Goal: Contribute content

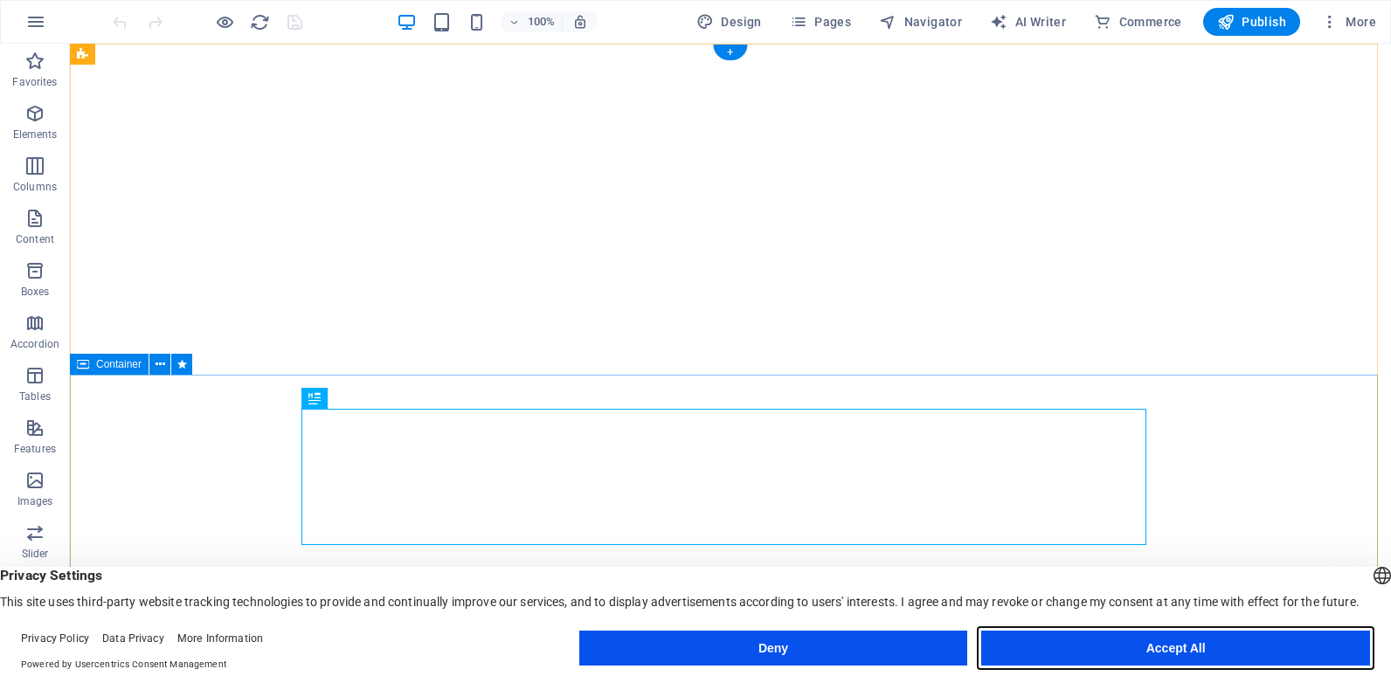
click at [1179, 648] on button "Accept All" at bounding box center [1175, 648] width 389 height 35
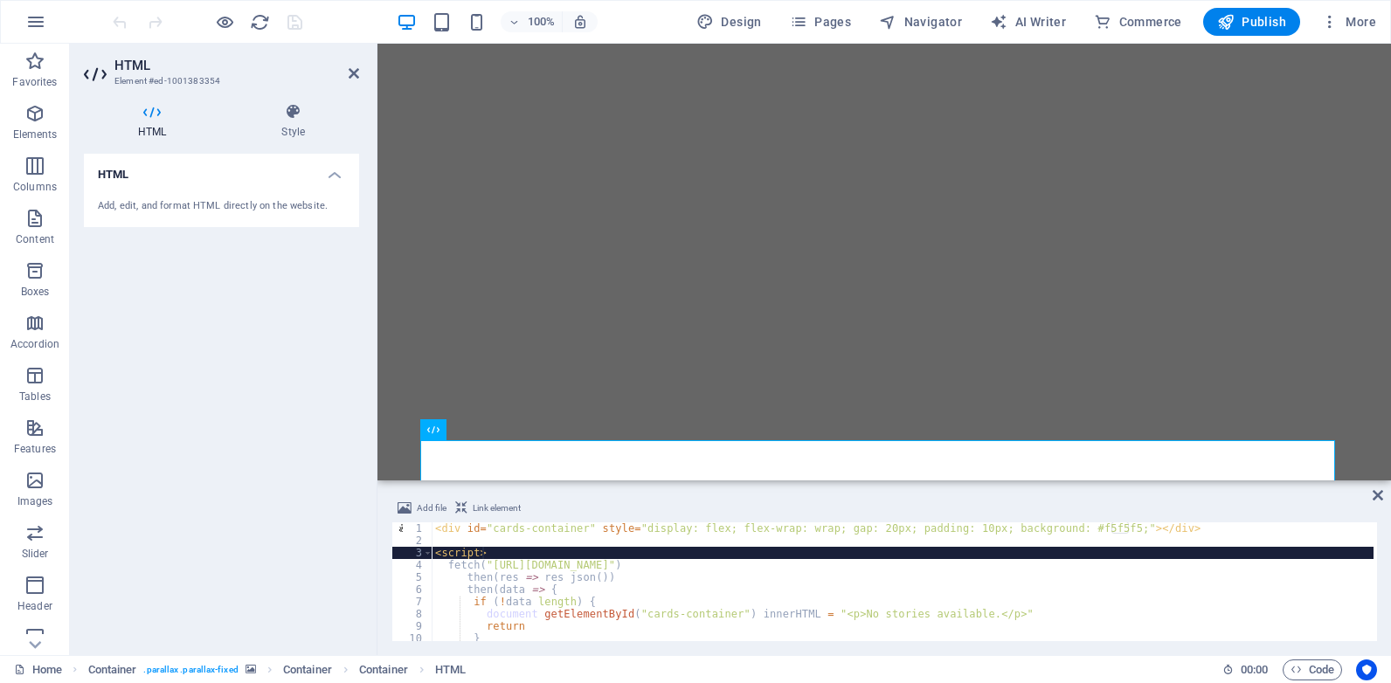
click at [639, 549] on div "< div id = "cards-container" style = "display: flex; flex-wrap: wrap; gap: 20px…" at bounding box center [903, 594] width 942 height 143
type textarea "<script>"
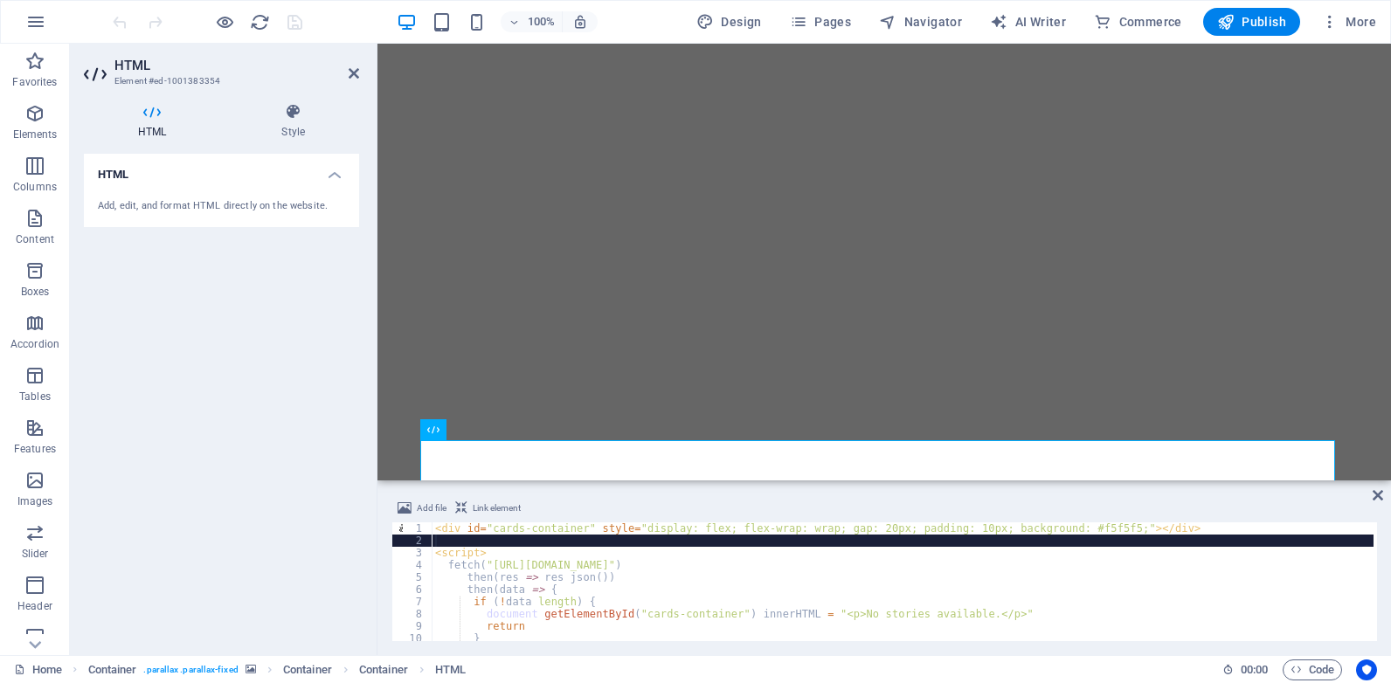
click at [726, 536] on div "< div id = "cards-container" style = "display: flex; flex-wrap: wrap; gap: 20px…" at bounding box center [903, 594] width 942 height 143
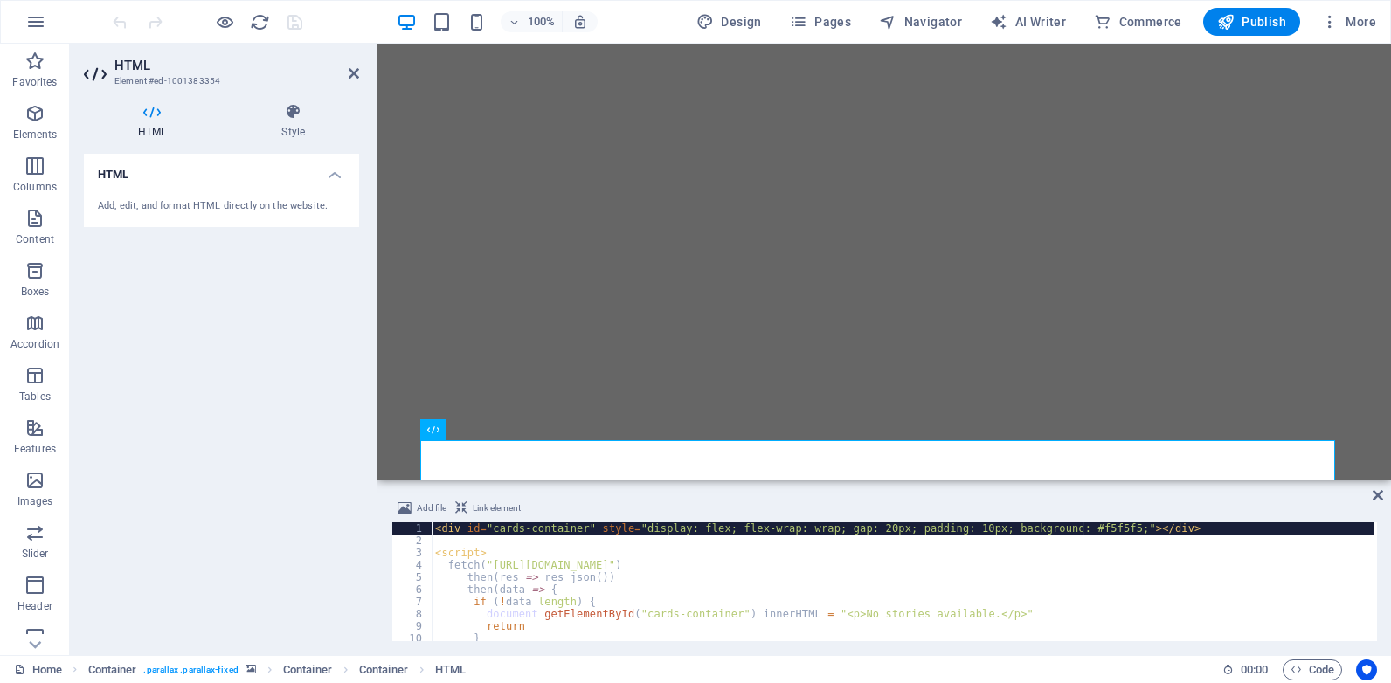
click at [1083, 531] on div "< div id = "cards-container" style = "display: flex; flex-wrap: wrap; gap: 20px…" at bounding box center [903, 594] width 942 height 143
click at [1081, 529] on div "< div id = "cards-container" style = "display: flex; flex-wrap: wrap; gap: 20px…" at bounding box center [903, 594] width 942 height 143
click at [1081, 531] on div "< div id = "cards-container" style = "display: flex; flex-wrap: wrap; gap: 20px…" at bounding box center [903, 594] width 942 height 143
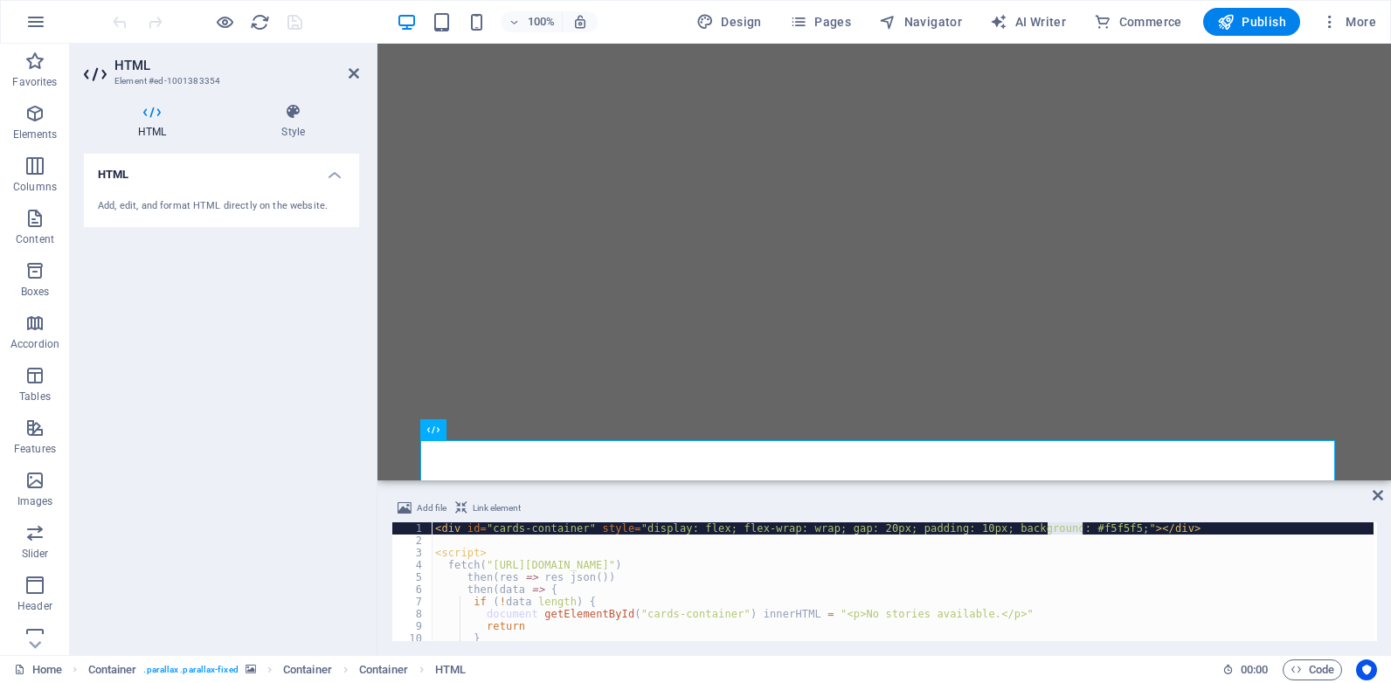
click at [1081, 531] on div "< div id = "cards-container" style = "display: flex; flex-wrap: wrap; gap: 20px…" at bounding box center [903, 582] width 942 height 119
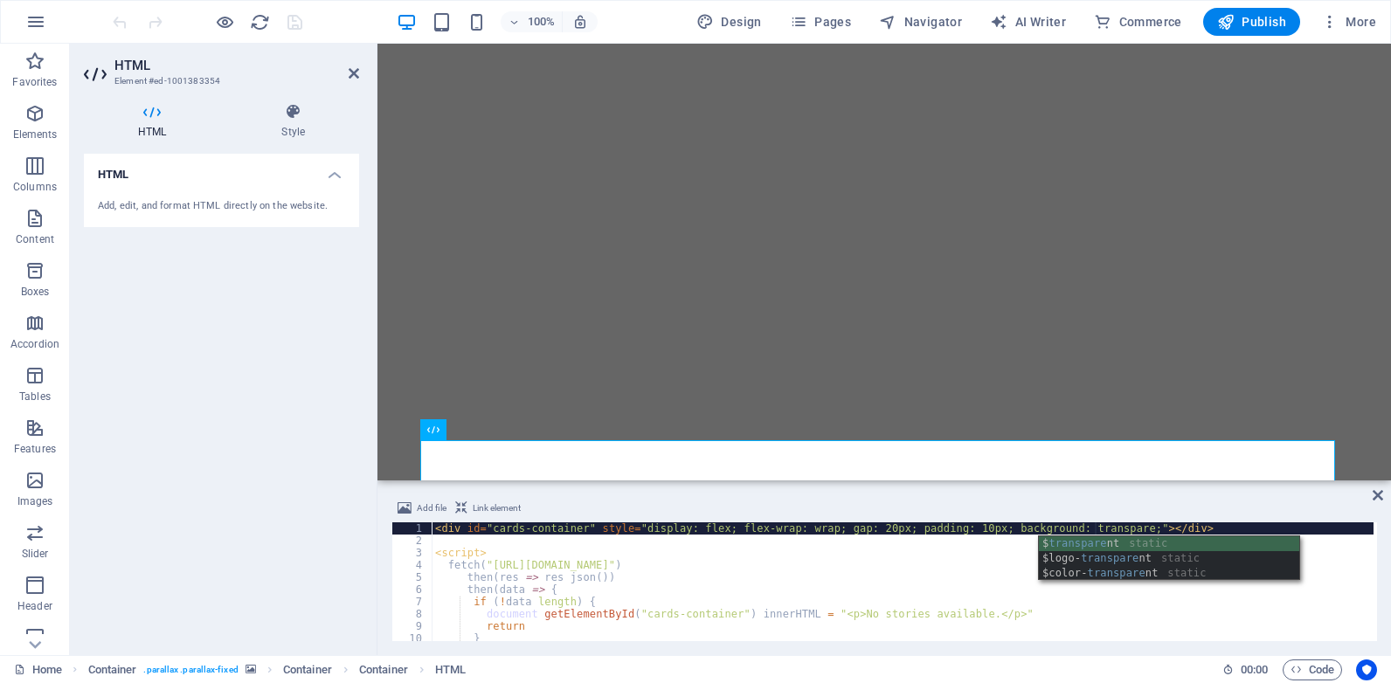
scroll to position [0, 54]
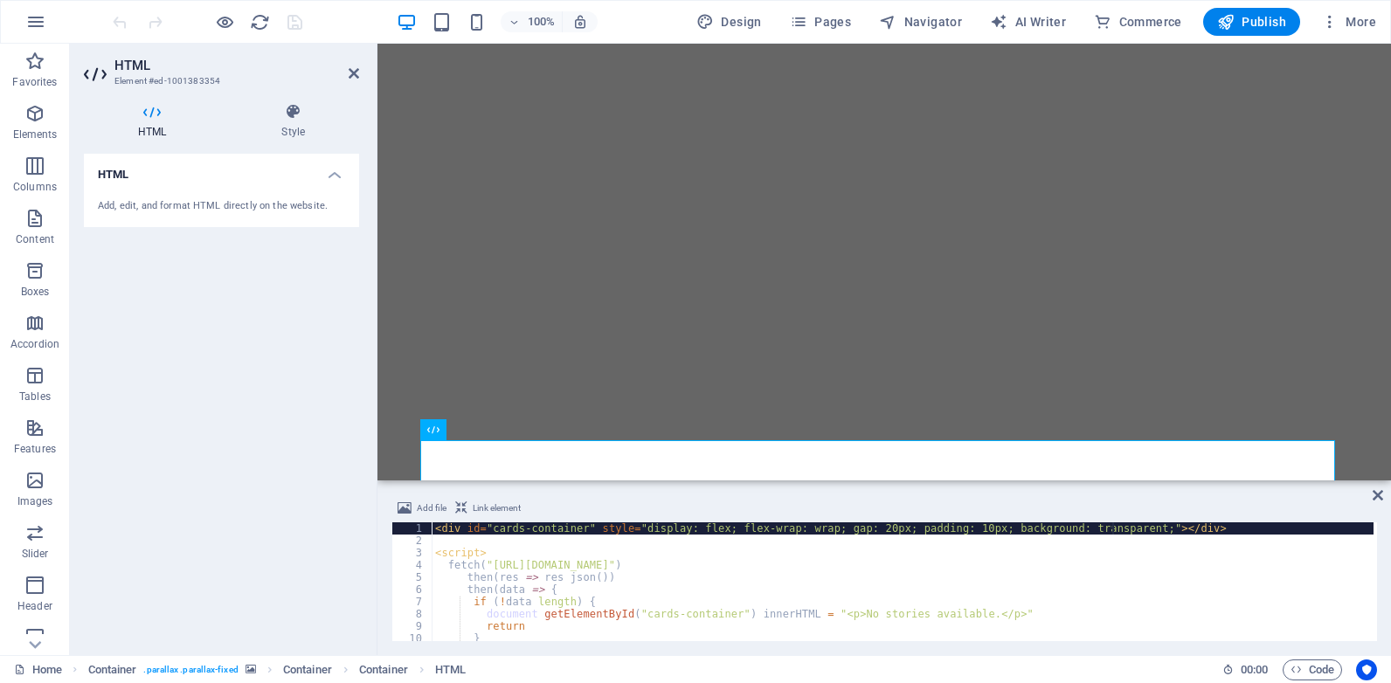
click at [1113, 528] on div "< div id = "cards-container" style = "display: flex; flex-wrap: wrap; gap: 20px…" at bounding box center [903, 594] width 942 height 143
type textarea "<div id="cards-container" style="display: flex; flex-wrap: wrap; gap: 20px; pad…"
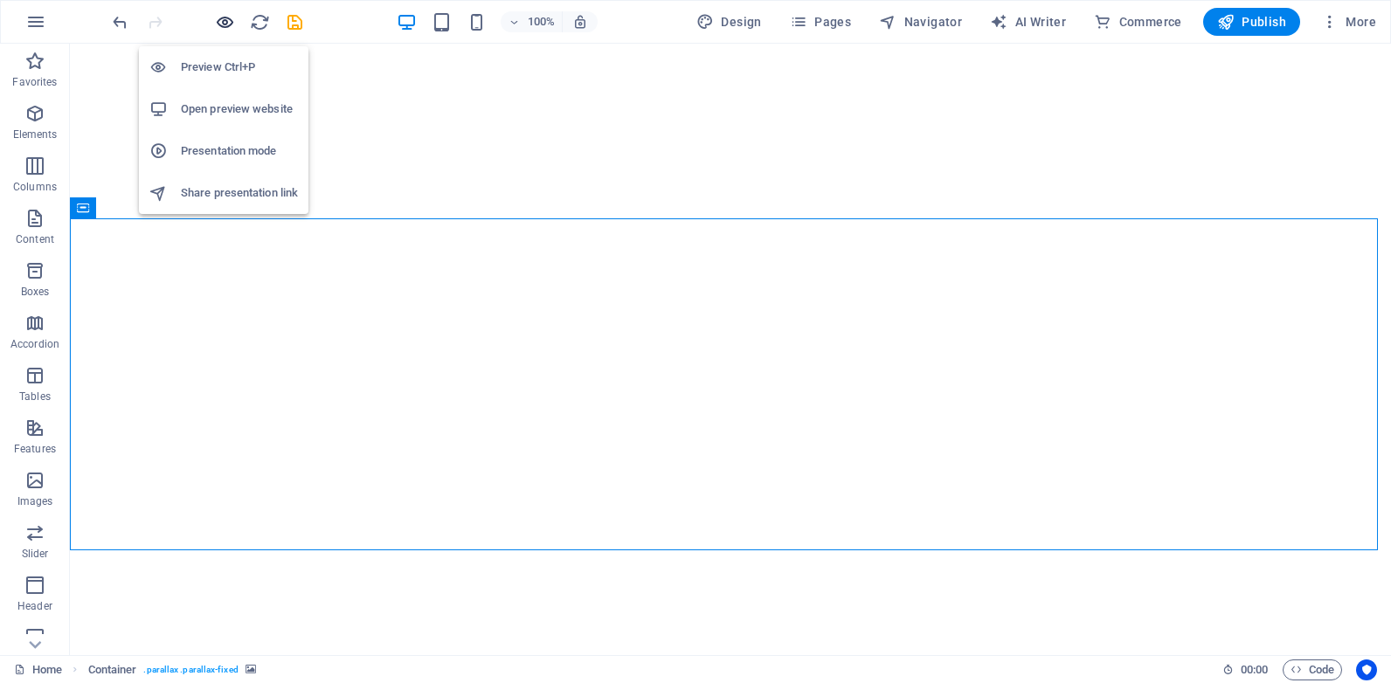
click at [221, 24] on icon "button" at bounding box center [225, 22] width 20 height 20
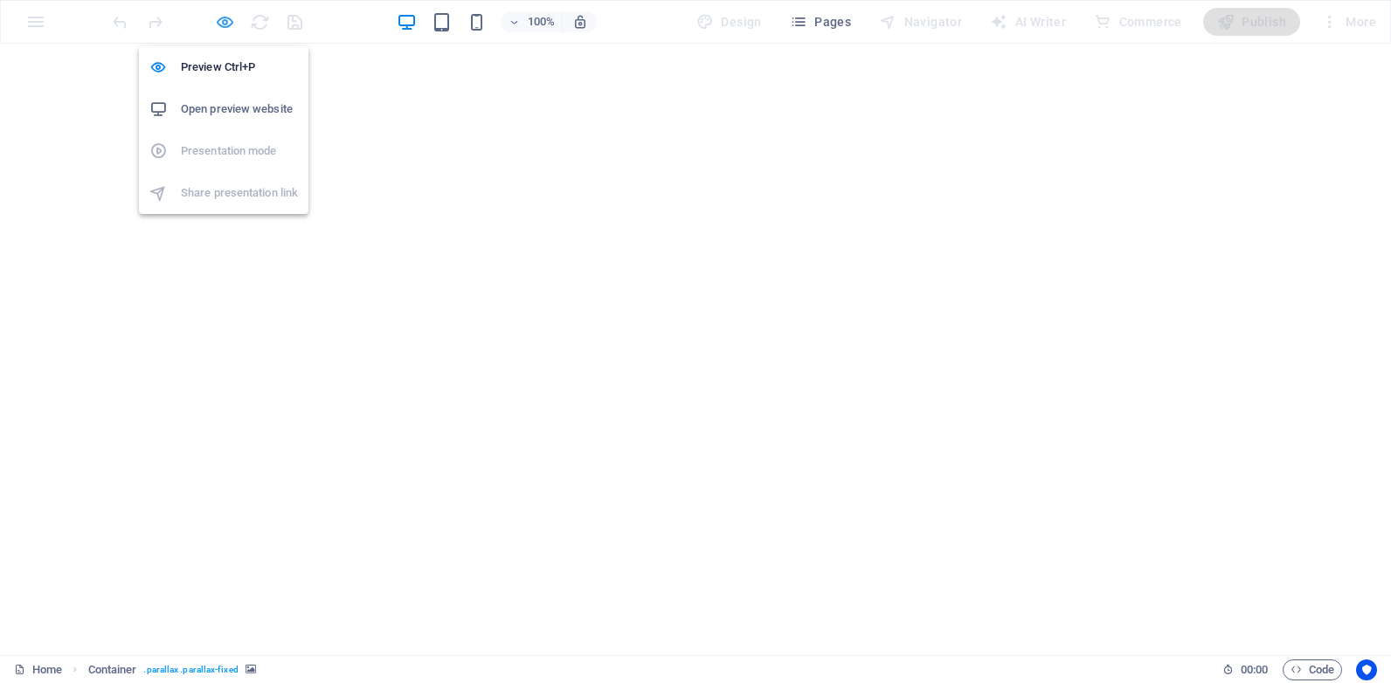
click at [224, 22] on icon "button" at bounding box center [225, 22] width 20 height 20
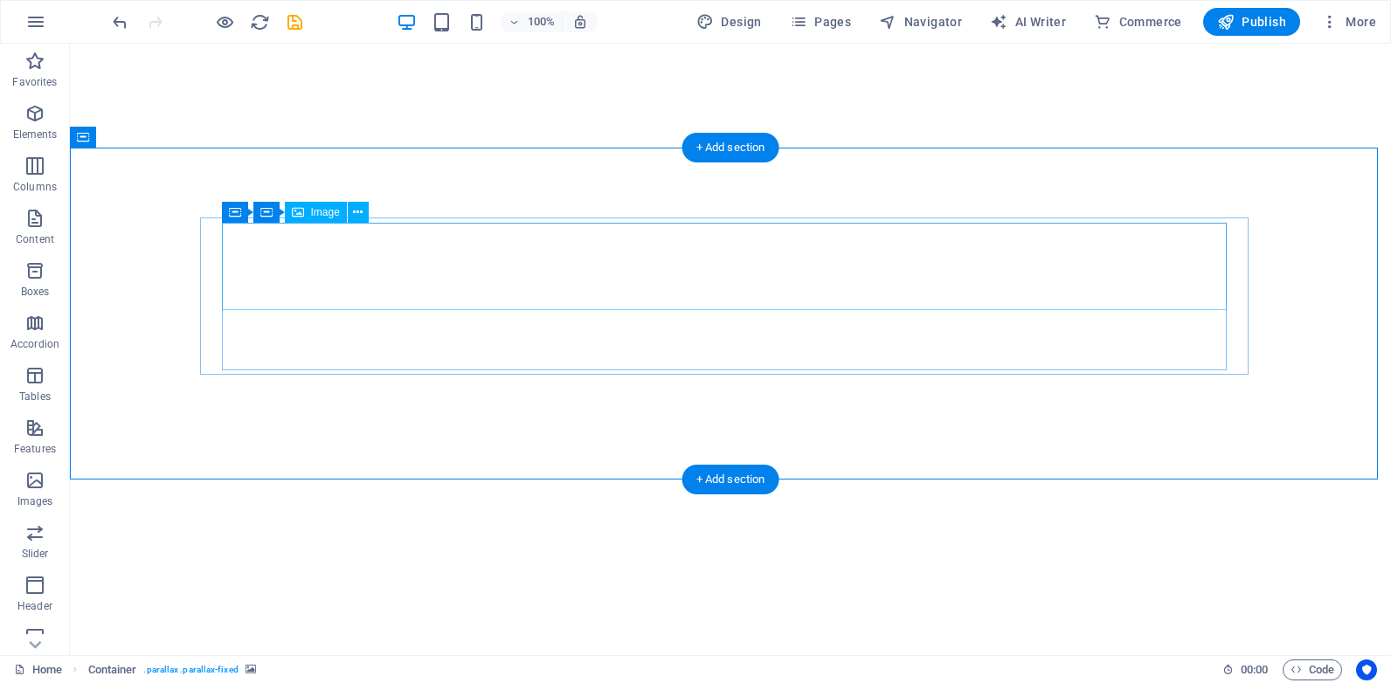
select select "px"
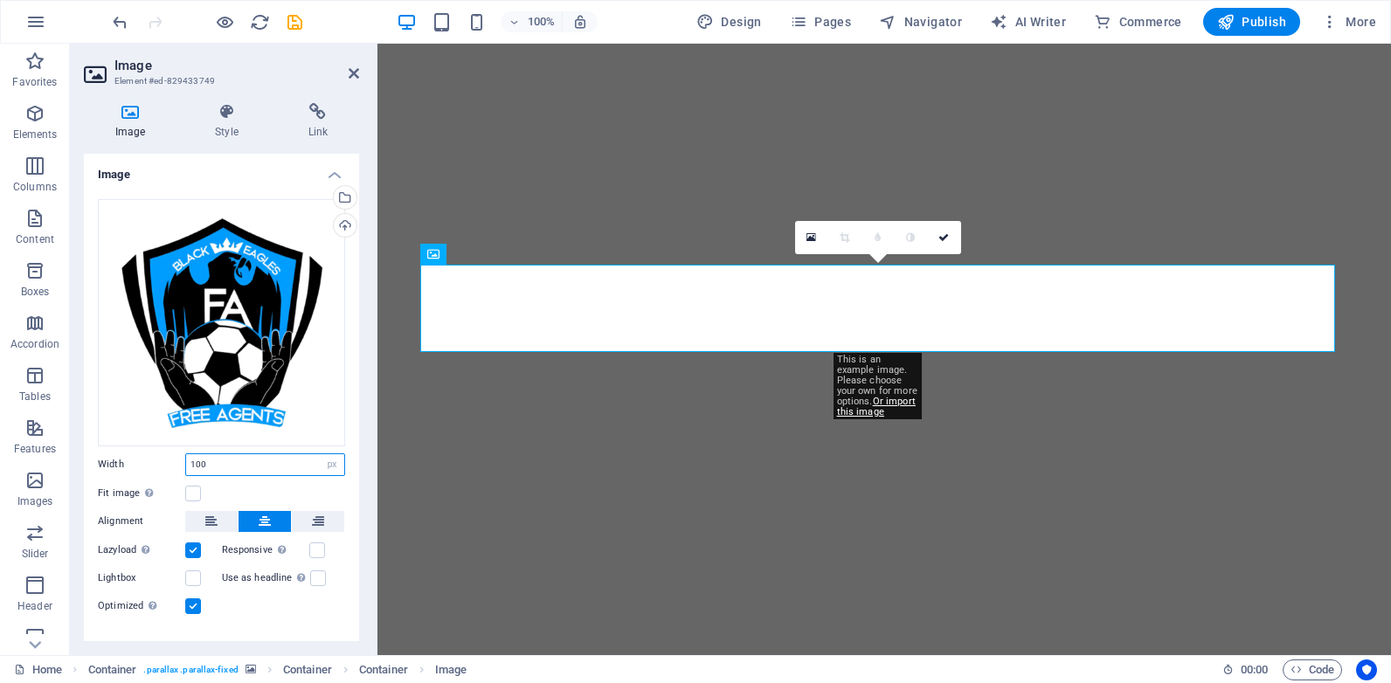
click at [199, 454] on input "100" at bounding box center [265, 464] width 158 height 21
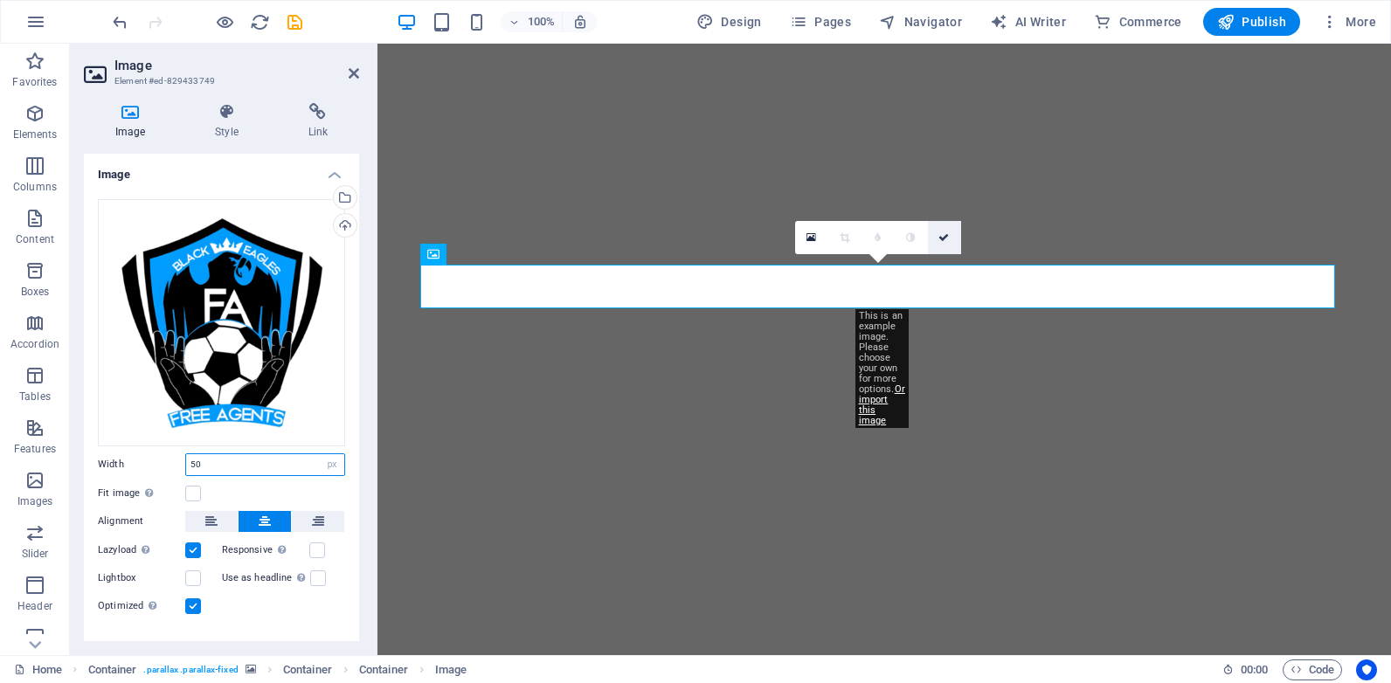
type input "50"
click at [944, 232] on icon at bounding box center [944, 237] width 10 height 10
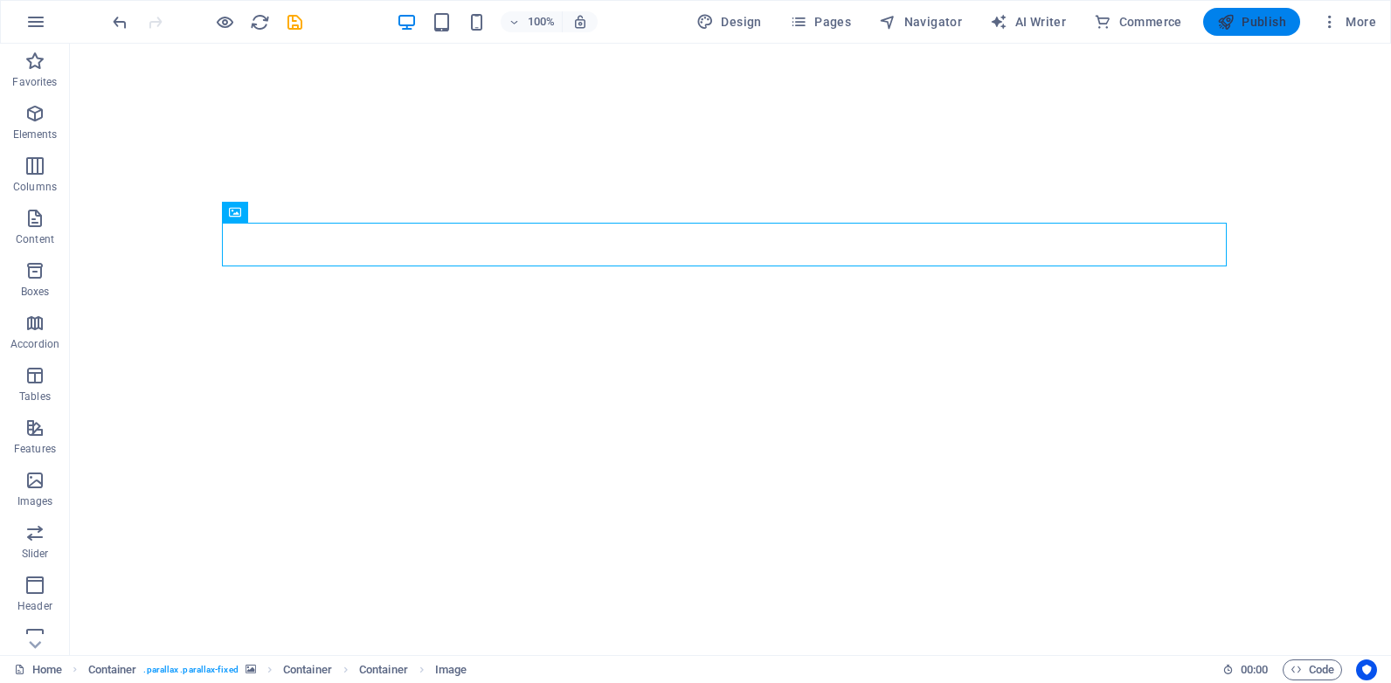
click at [1258, 17] on span "Publish" at bounding box center [1251, 21] width 69 height 17
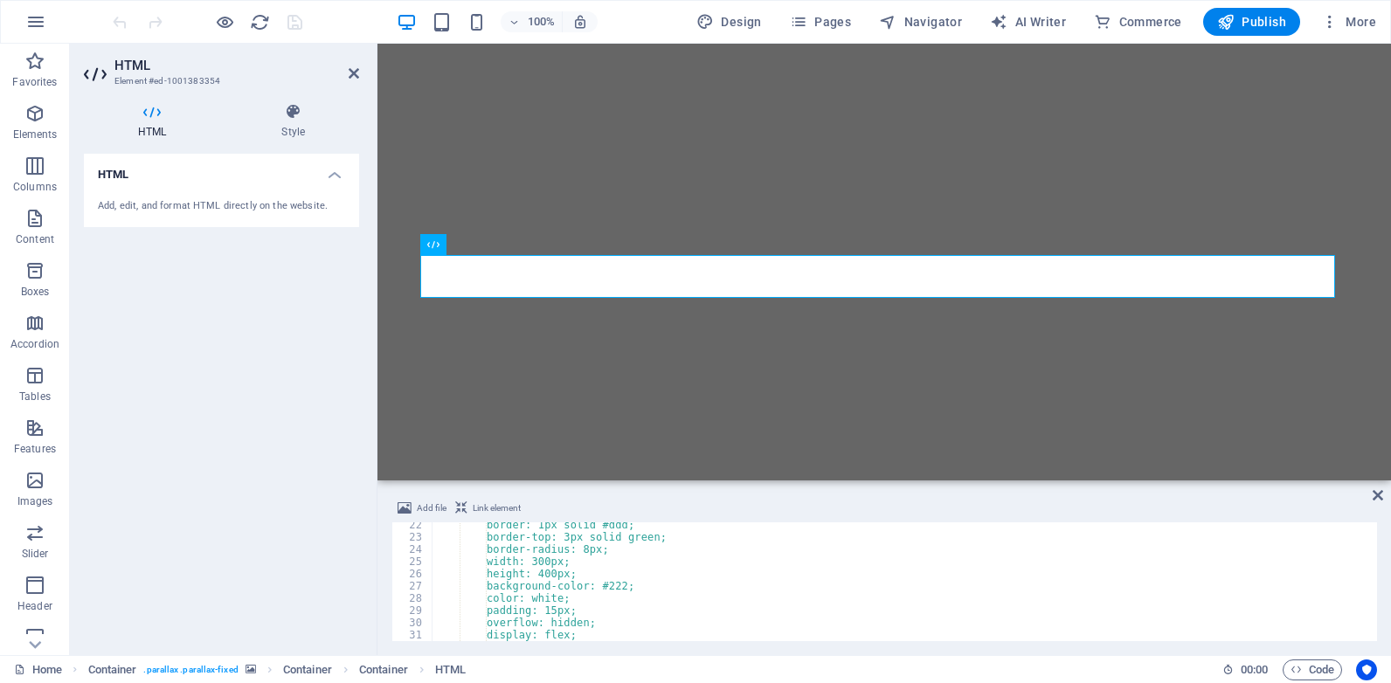
scroll to position [260, 0]
click at [550, 609] on div "border: 1px solid #ddd; border-top: 3px solid green; border-radius: 8px; width:…" at bounding box center [903, 590] width 942 height 143
click at [551, 610] on div "border: 1px solid #ddd; border-top: 3px solid green; border-radius: 8px; width:…" at bounding box center [903, 590] width 942 height 143
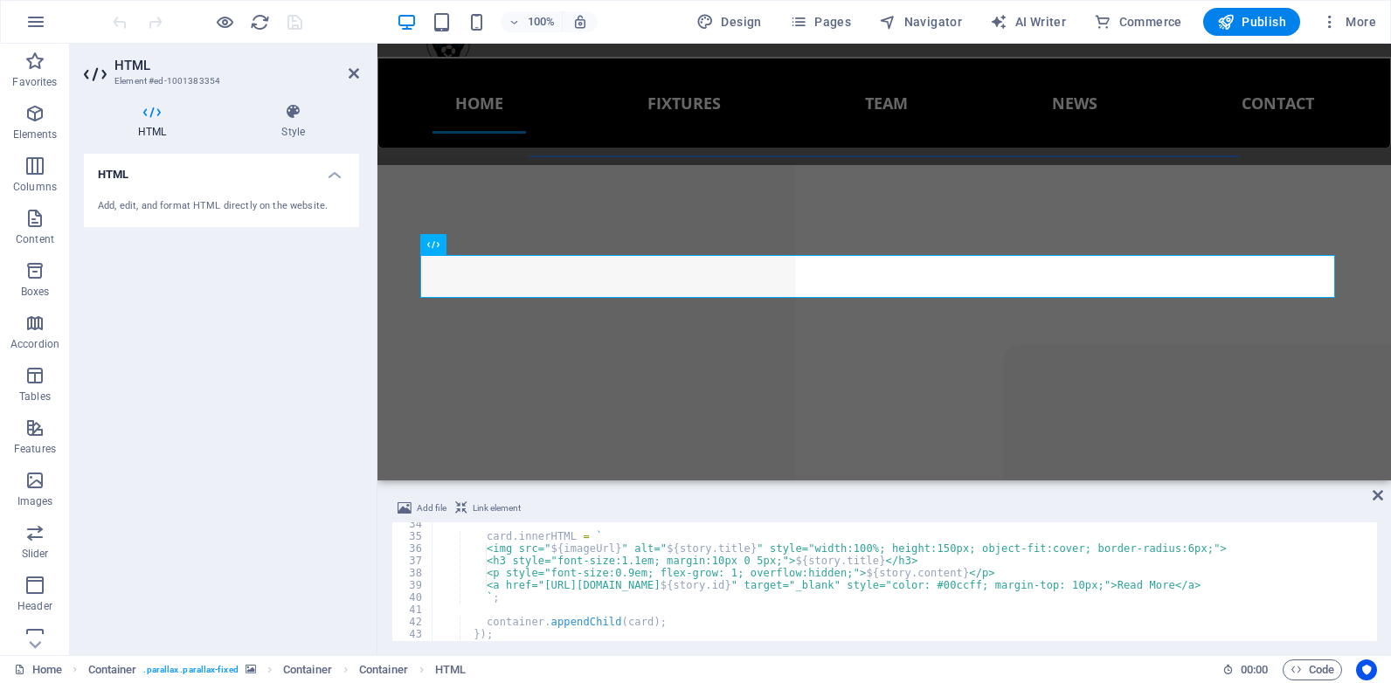
scroll to position [951, 0]
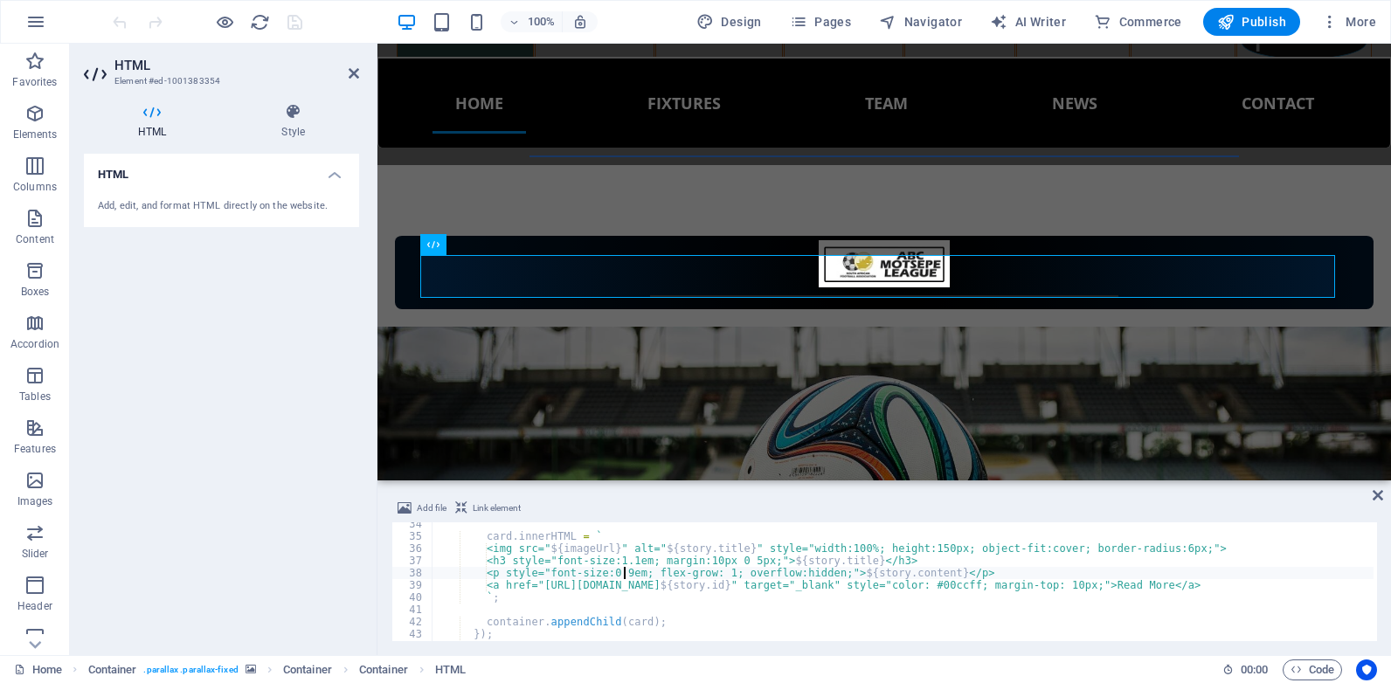
click at [626, 572] on div "card . innerHTML = ` <img src=" ${ imageUrl } " alt=" ${ story . title } " styl…" at bounding box center [903, 589] width 942 height 143
click at [628, 572] on div "card . innerHTML = ` <img src=" ${ imageUrl } " alt=" ${ story . title } " styl…" at bounding box center [903, 589] width 942 height 143
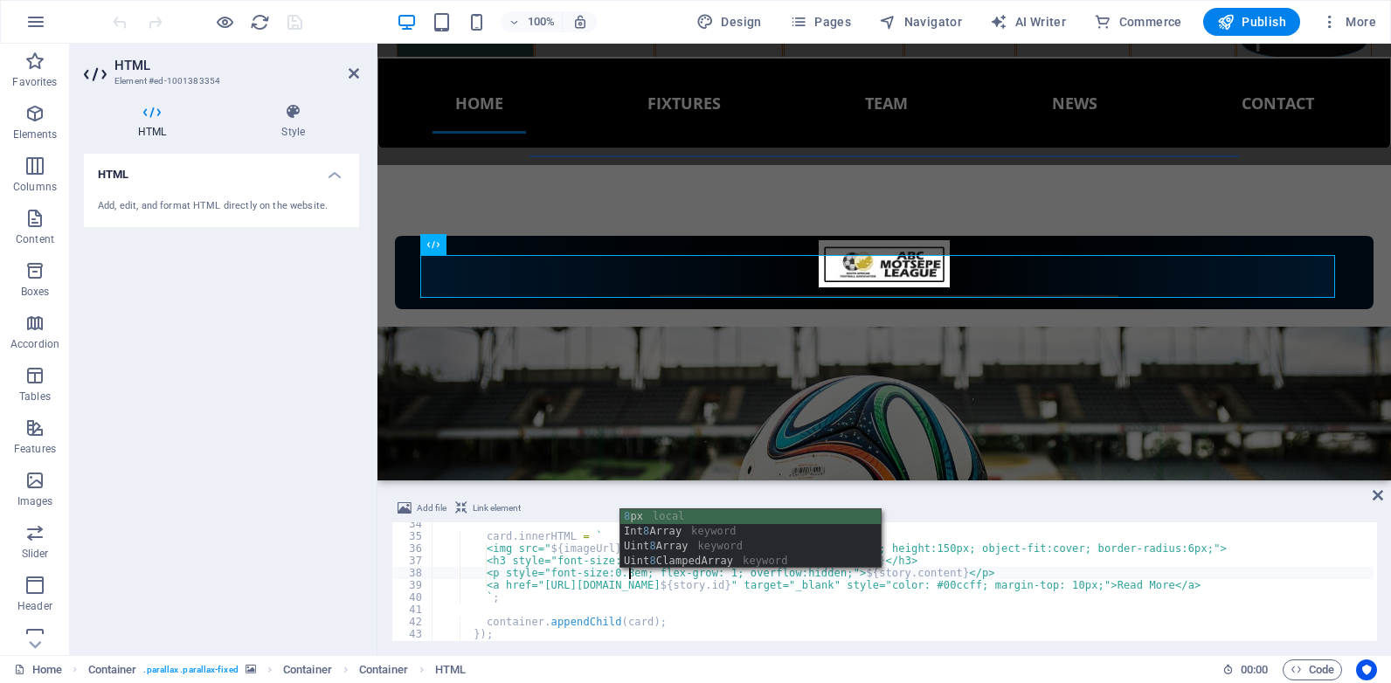
scroll to position [0, 16]
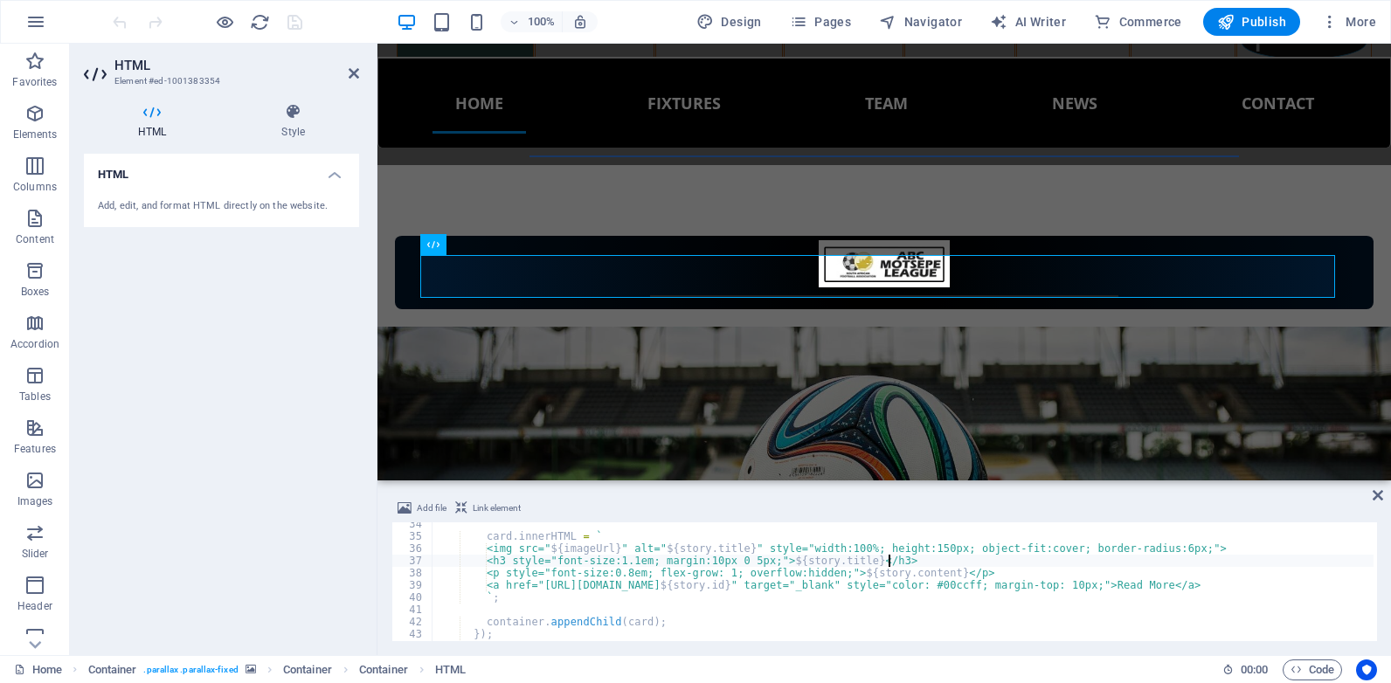
click at [1045, 565] on div "card . innerHTML = ` <img src=" ${ imageUrl } " alt=" ${ story . title } " styl…" at bounding box center [903, 589] width 942 height 143
click at [911, 551] on div "card . innerHTML = ` <img src=" ${ imageUrl } " alt=" ${ story . title } " styl…" at bounding box center [903, 589] width 942 height 143
click at [918, 549] on div "card . innerHTML = ` <img src=" ${ imageUrl } " alt=" ${ story . title } " styl…" at bounding box center [903, 589] width 942 height 143
click at [781, 586] on div "card . innerHTML = ` <img src=" ${ imageUrl } " alt=" ${ story . title } " styl…" at bounding box center [903, 589] width 942 height 143
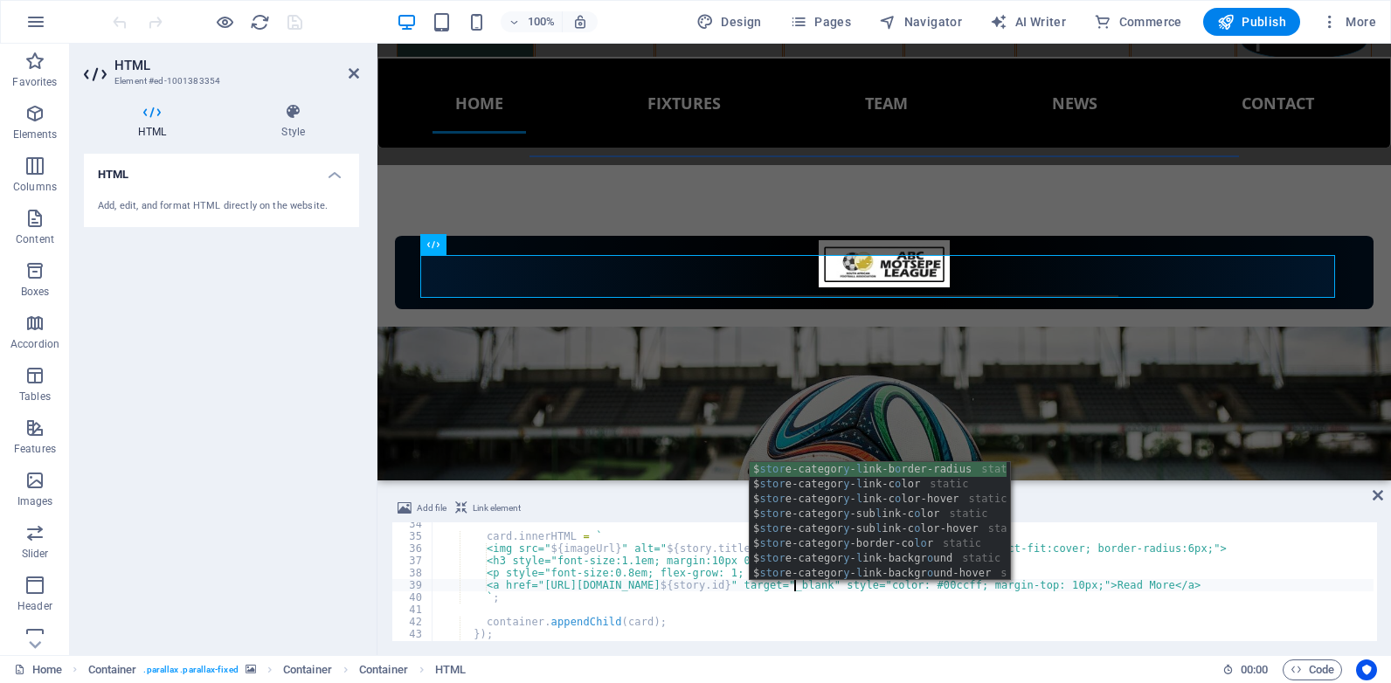
scroll to position [0, 30]
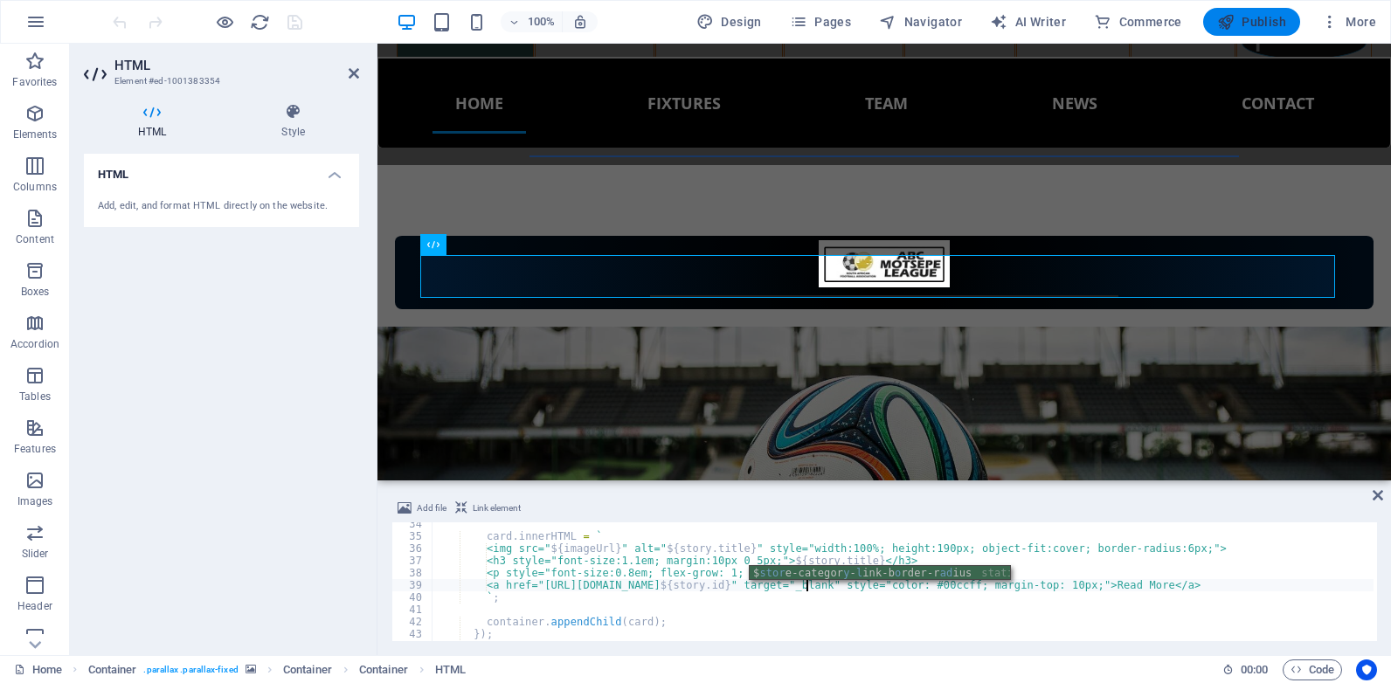
type textarea "<a href="https://updates.freeagentsfc.co.za/storyload/${story.id}" target="_bla…"
click at [1275, 21] on span "Publish" at bounding box center [1251, 21] width 69 height 17
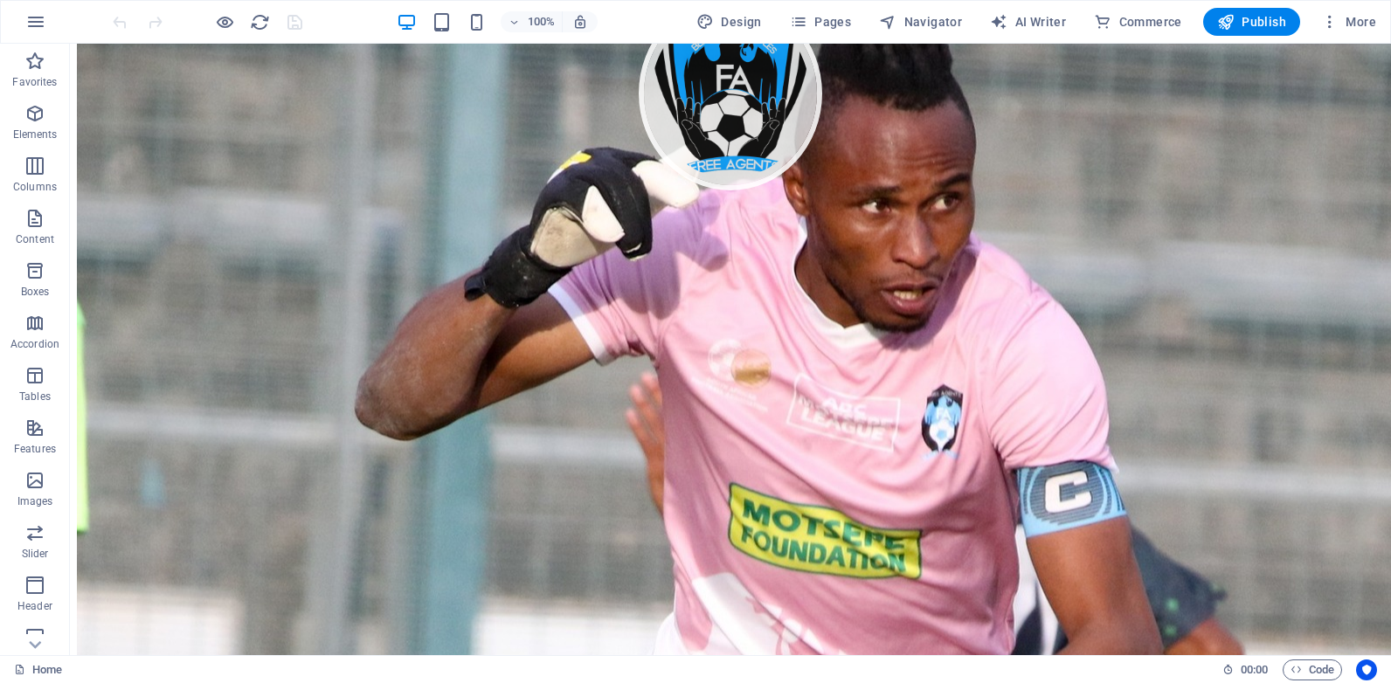
scroll to position [875, 0]
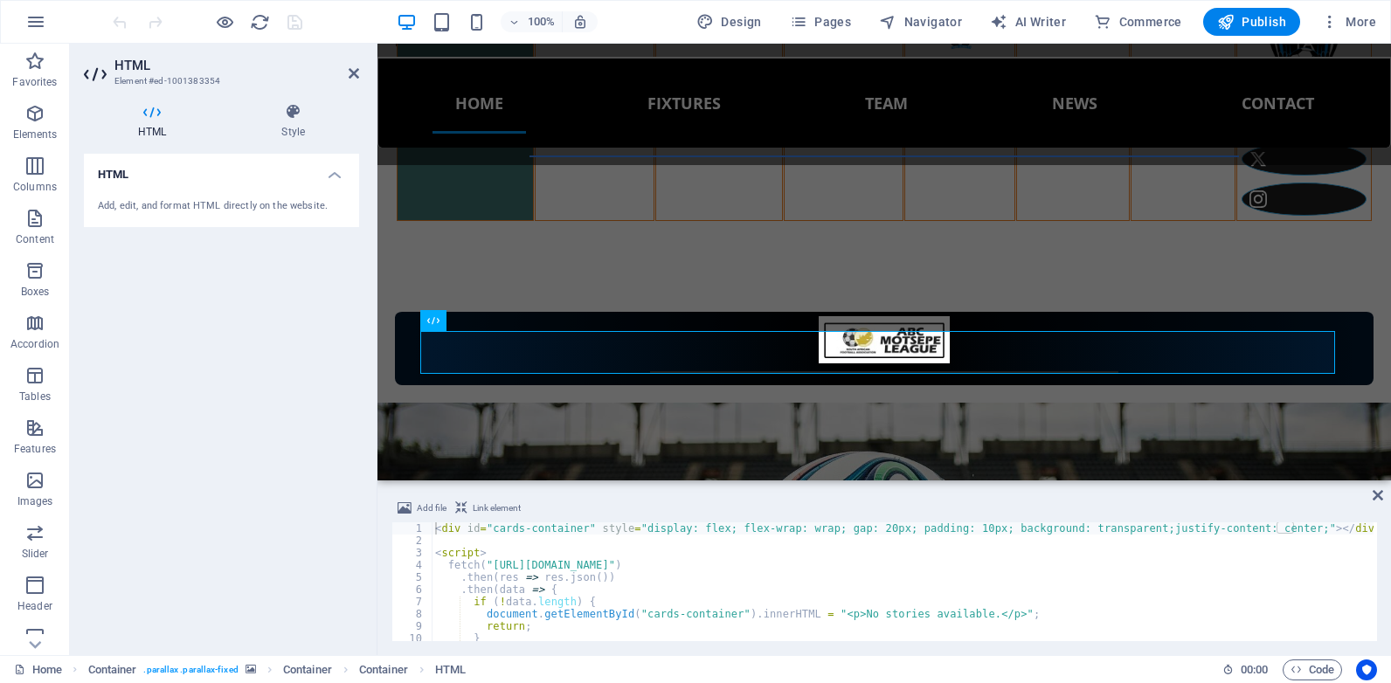
click at [1376, 532] on div "Add file Link element <div id="cards-container" style="display: flex; flex-wrap…" at bounding box center [885, 569] width 1014 height 171
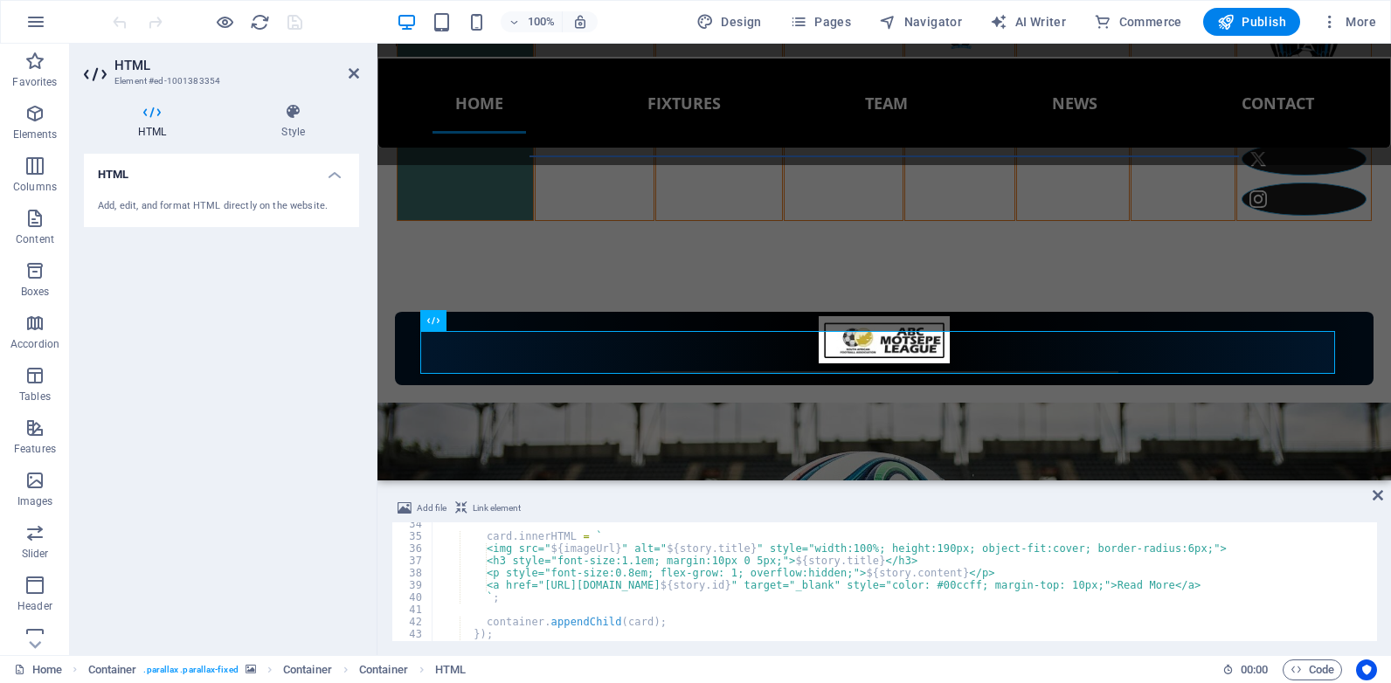
scroll to position [408, 0]
click at [633, 560] on div "card . innerHTML = ` <img src=" ${ imageUrl } " alt=" ${ story . title } " styl…" at bounding box center [903, 589] width 942 height 143
click at [636, 558] on div "card . innerHTML = ` <img src=" ${ imageUrl } " alt=" ${ story . title } " styl…" at bounding box center [903, 589] width 942 height 143
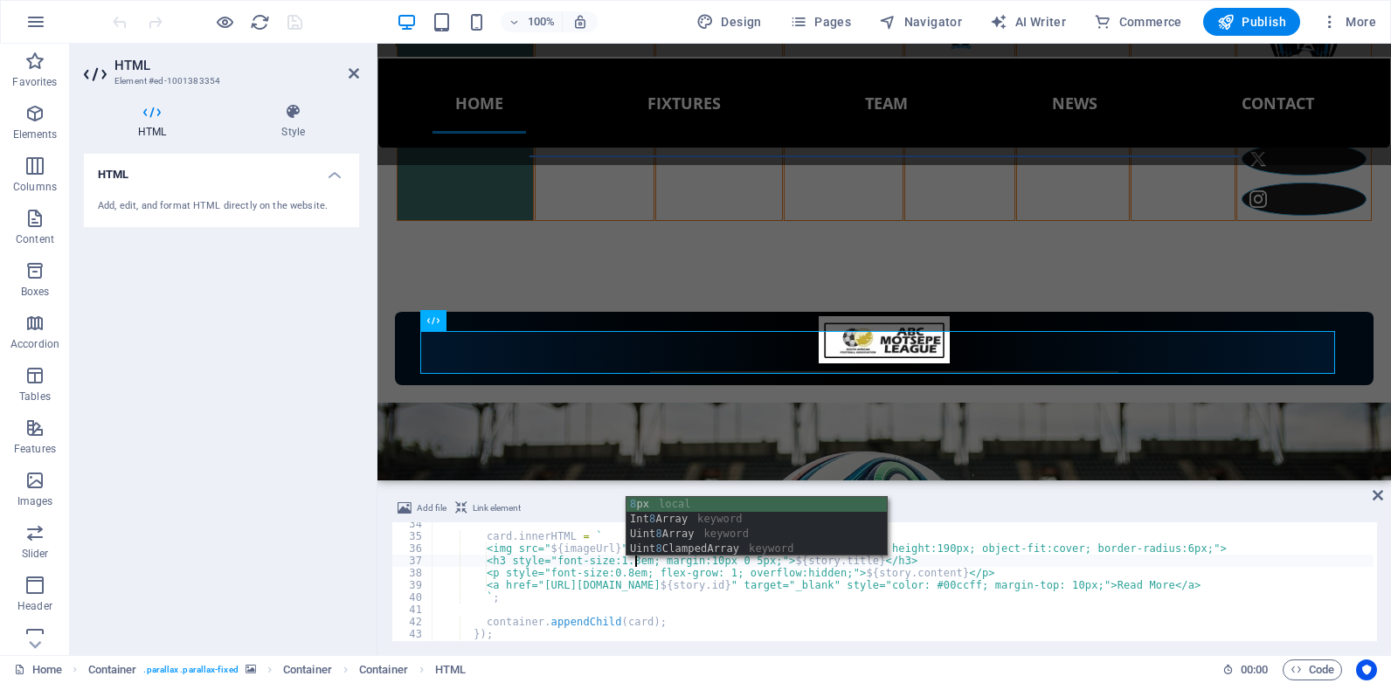
scroll to position [0, 16]
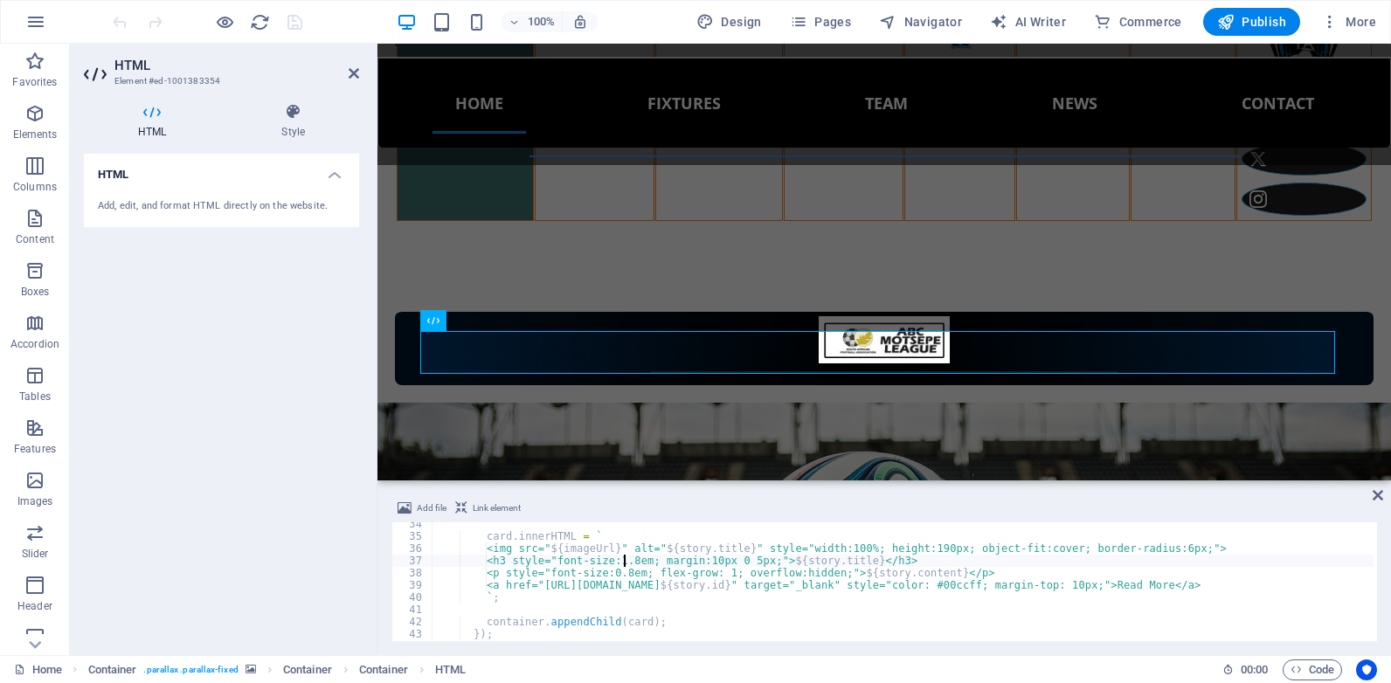
click at [622, 560] on div "card . innerHTML = ` <img src=" ${ imageUrl } " alt=" ${ story . title } " styl…" at bounding box center [903, 589] width 942 height 143
click at [622, 566] on div "card . innerHTML = ` <img src=" ${ imageUrl } " alt=" ${ story . title } " styl…" at bounding box center [903, 589] width 942 height 143
click at [628, 576] on div "card . innerHTML = ` <img src=" ${ imageUrl } " alt=" ${ story . title } " styl…" at bounding box center [903, 589] width 942 height 143
click at [610, 589] on div "card . innerHTML = ` <img src=" ${ imageUrl } " alt=" ${ story . title } " styl…" at bounding box center [903, 589] width 942 height 143
click at [762, 565] on div "card . innerHTML = ` <img src=" ${ imageUrl } " alt=" ${ story . title } " styl…" at bounding box center [903, 589] width 942 height 143
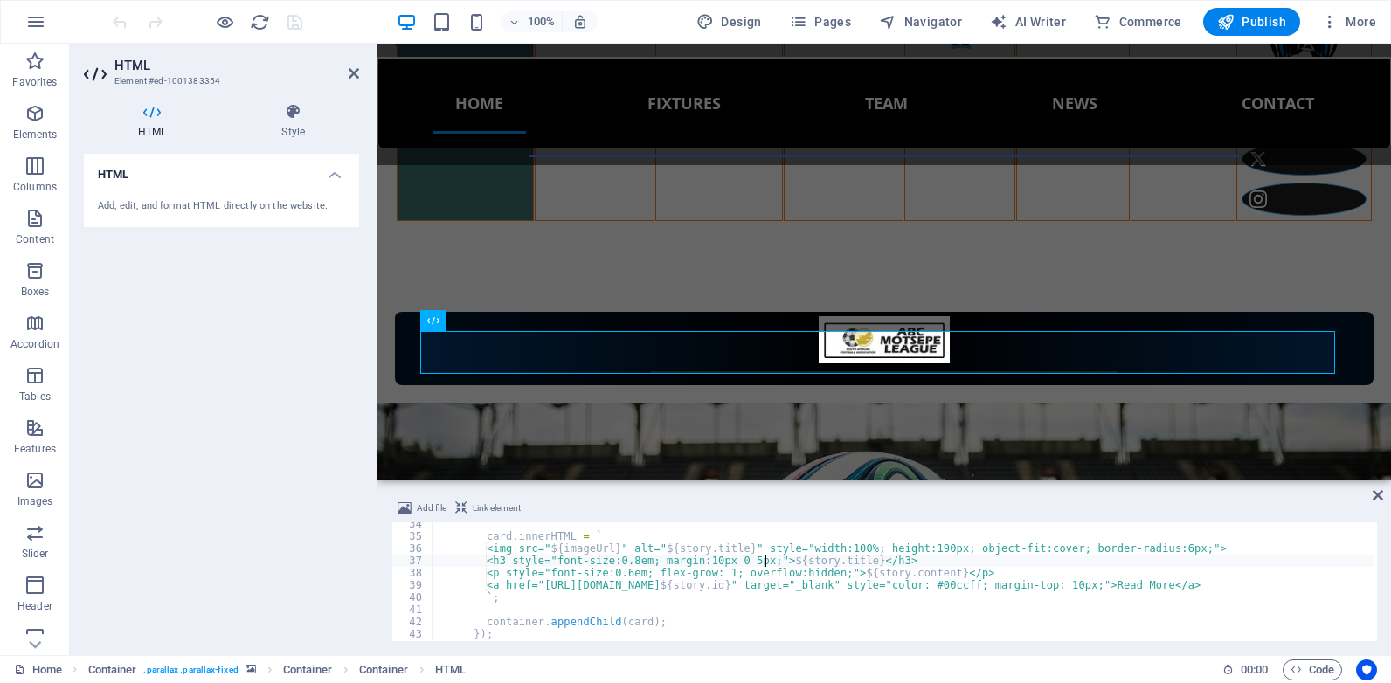
click at [764, 565] on div "card . innerHTML = ` <img src=" ${ imageUrl } " alt=" ${ story . title } " styl…" at bounding box center [903, 589] width 942 height 143
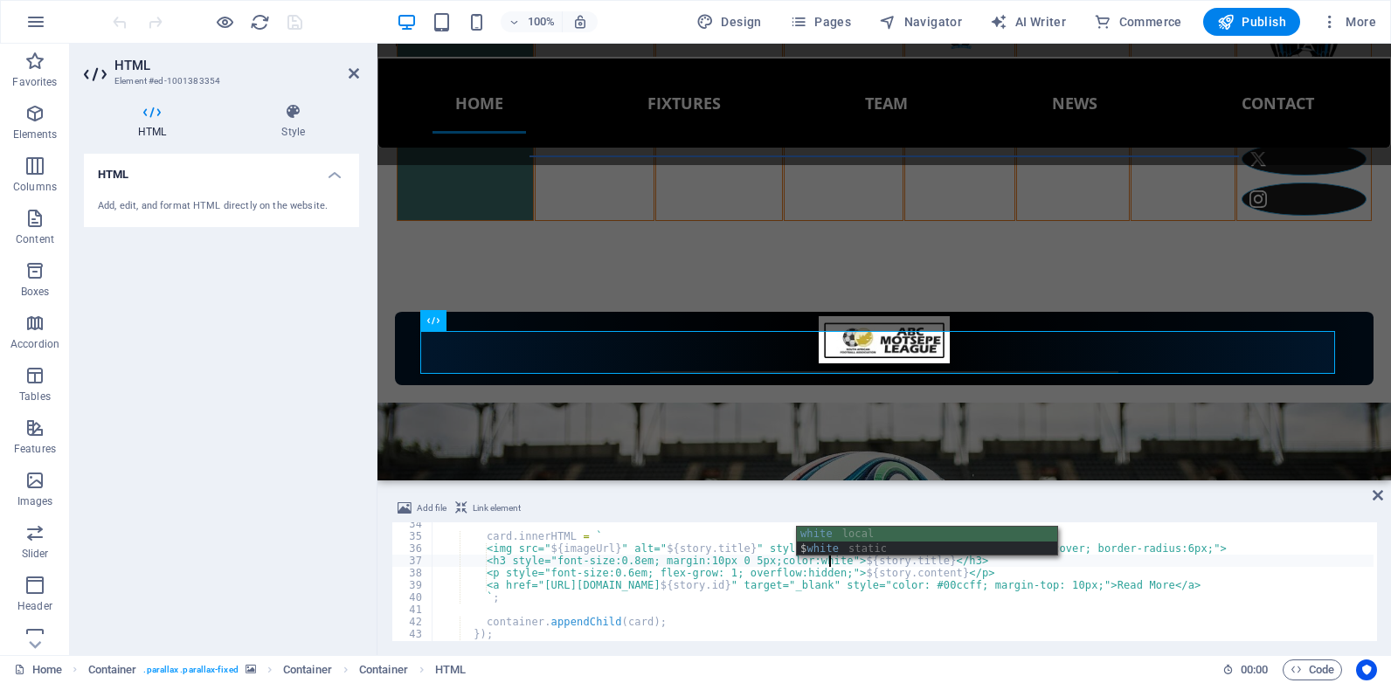
scroll to position [0, 32]
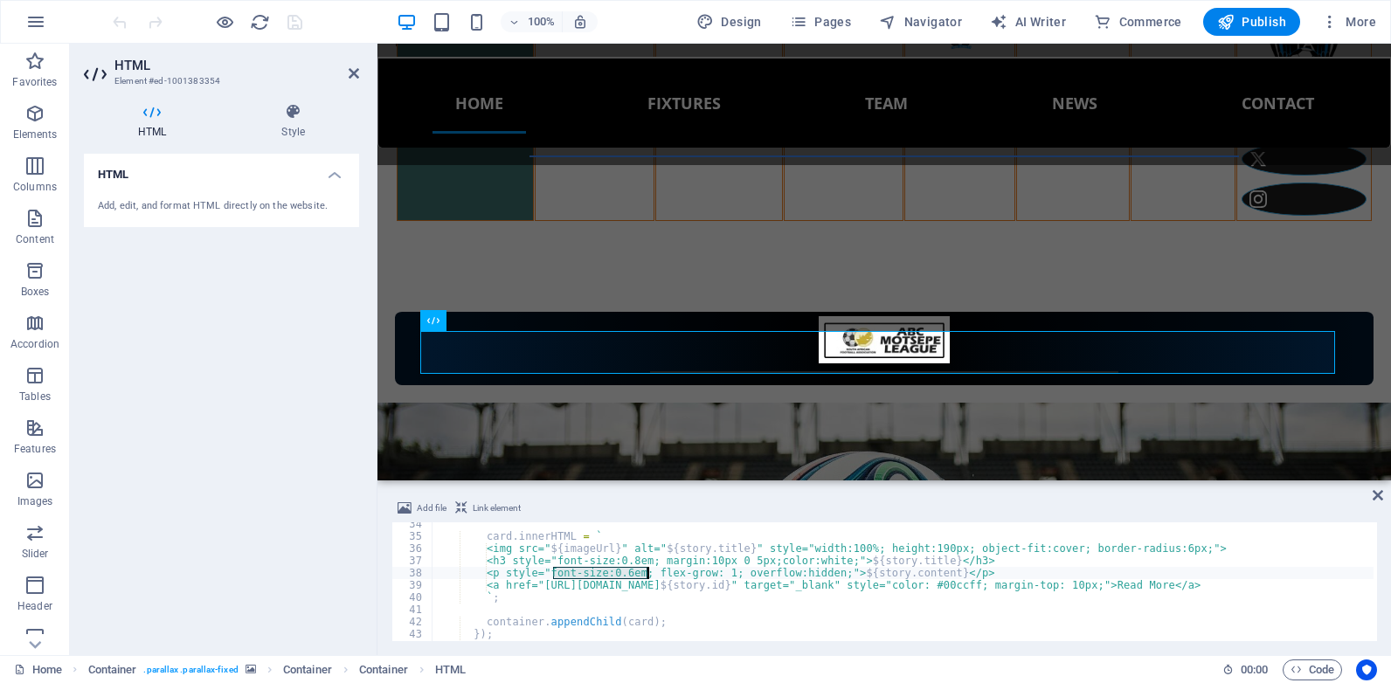
drag, startPoint x: 552, startPoint y: 574, endPoint x: 646, endPoint y: 572, distance: 93.5
click at [646, 572] on div "card . innerHTML = ` <img src=" ${ imageUrl } " alt=" ${ story . title } " styl…" at bounding box center [903, 589] width 942 height 143
click at [1023, 587] on div "card . innerHTML = ` <img src=" ${ imageUrl } " alt=" ${ story . title } " styl…" at bounding box center [903, 589] width 942 height 143
paste textarea "font-size:0.6em;"
click at [831, 579] on div "card . innerHTML = ` <img src=" ${ imageUrl } " alt=" ${ story . title } " styl…" at bounding box center [918, 588] width 973 height 140
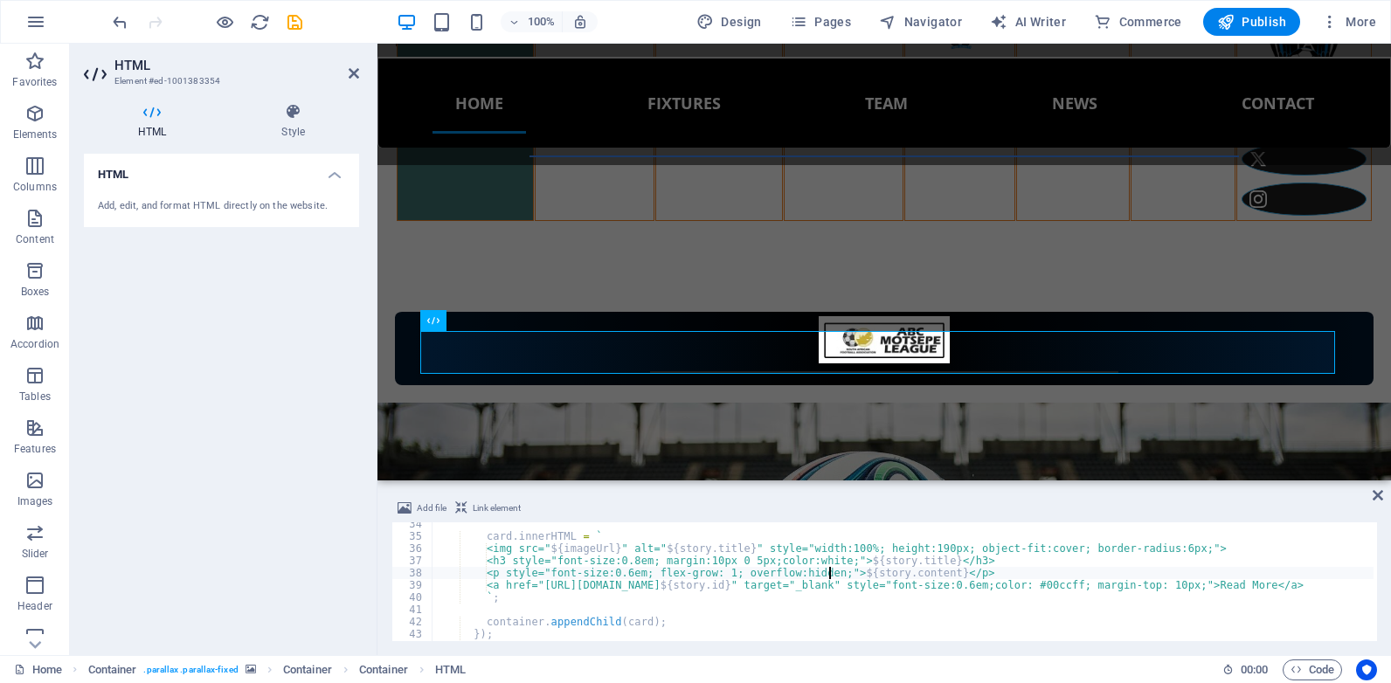
paste textarea "display:-webkit-box; -webkit-line-clamp:2; -webkit-box-orient:vertical;"
type textarea "<p style="font-size:0.6em; flex-grow: 1; overflow:hidden;display:-webkit-box; -…"
click at [1235, 17] on icon "button" at bounding box center [1225, 21] width 17 height 17
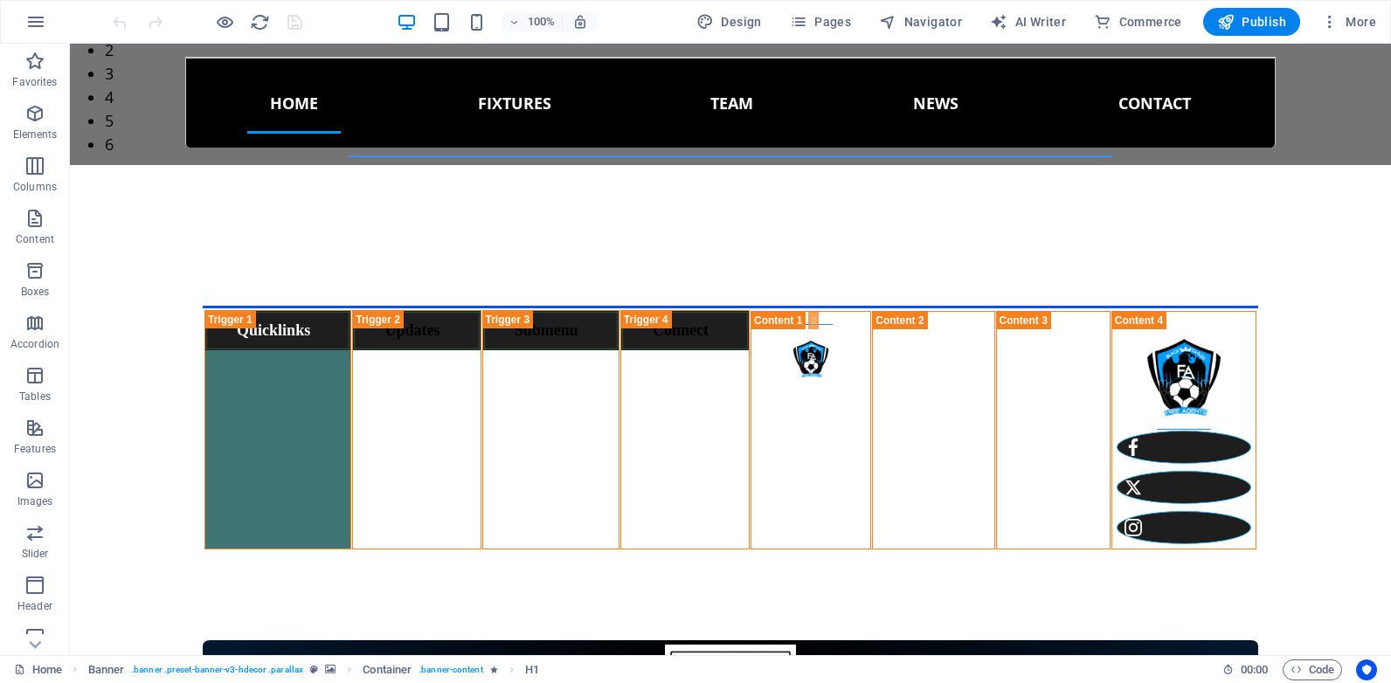
scroll to position [735, 0]
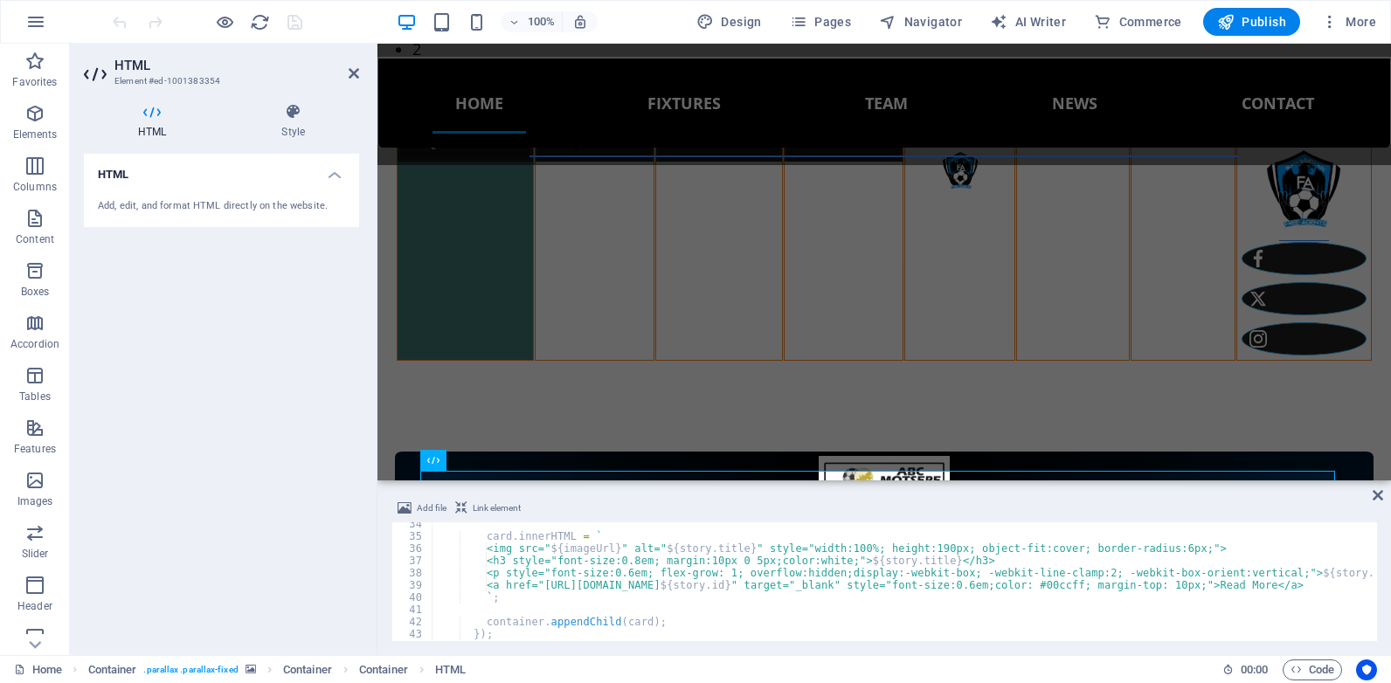
scroll to position [408, 0]
click at [629, 577] on div "card . innerHTML = ` <img src=" ${ imageUrl } " alt=" ${ story . title } " styl…" at bounding box center [918, 588] width 973 height 140
click at [614, 564] on div "card . innerHTML = ` <img src=" ${ imageUrl } " alt=" ${ story . title } " styl…" at bounding box center [918, 588] width 973 height 140
click at [625, 562] on div "card . innerHTML = ` <img src=" ${ imageUrl } " alt=" ${ story . title } " styl…" at bounding box center [918, 588] width 973 height 140
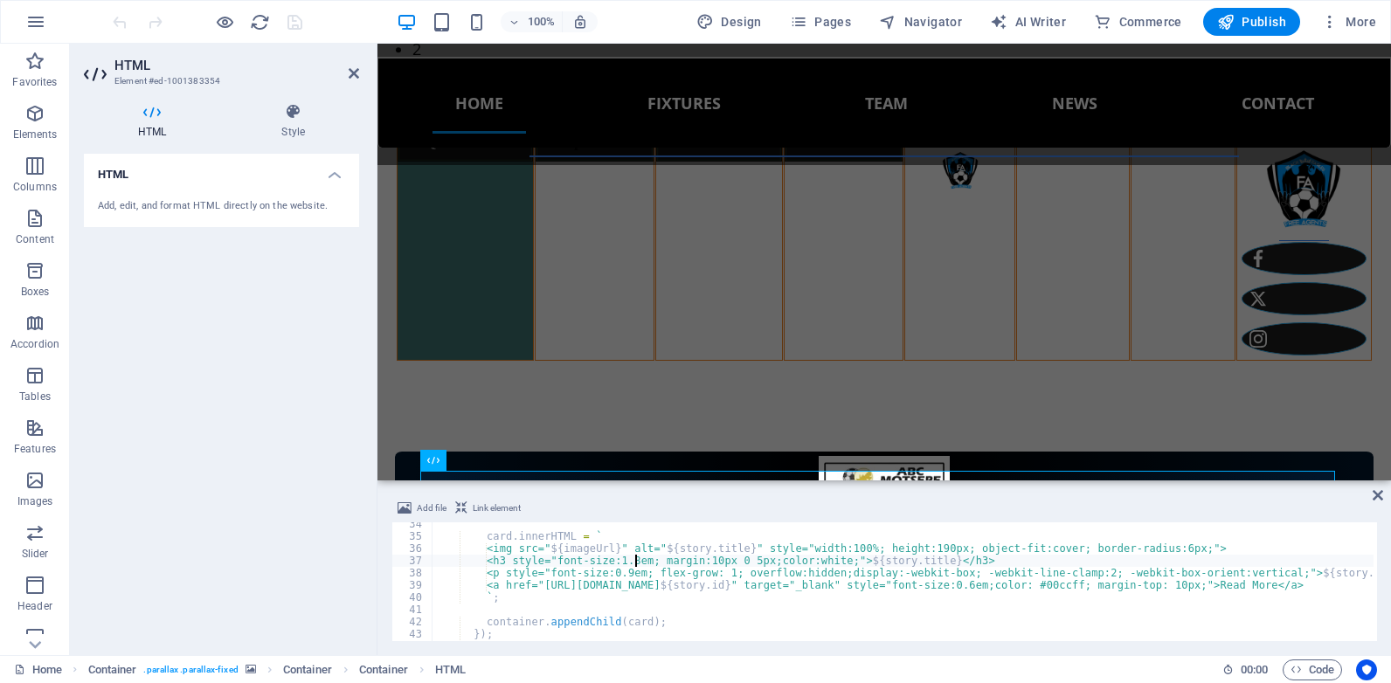
click at [636, 563] on div "card . innerHTML = ` <img src=" ${ imageUrl } " alt=" ${ story . title } " styl…" at bounding box center [918, 588] width 973 height 140
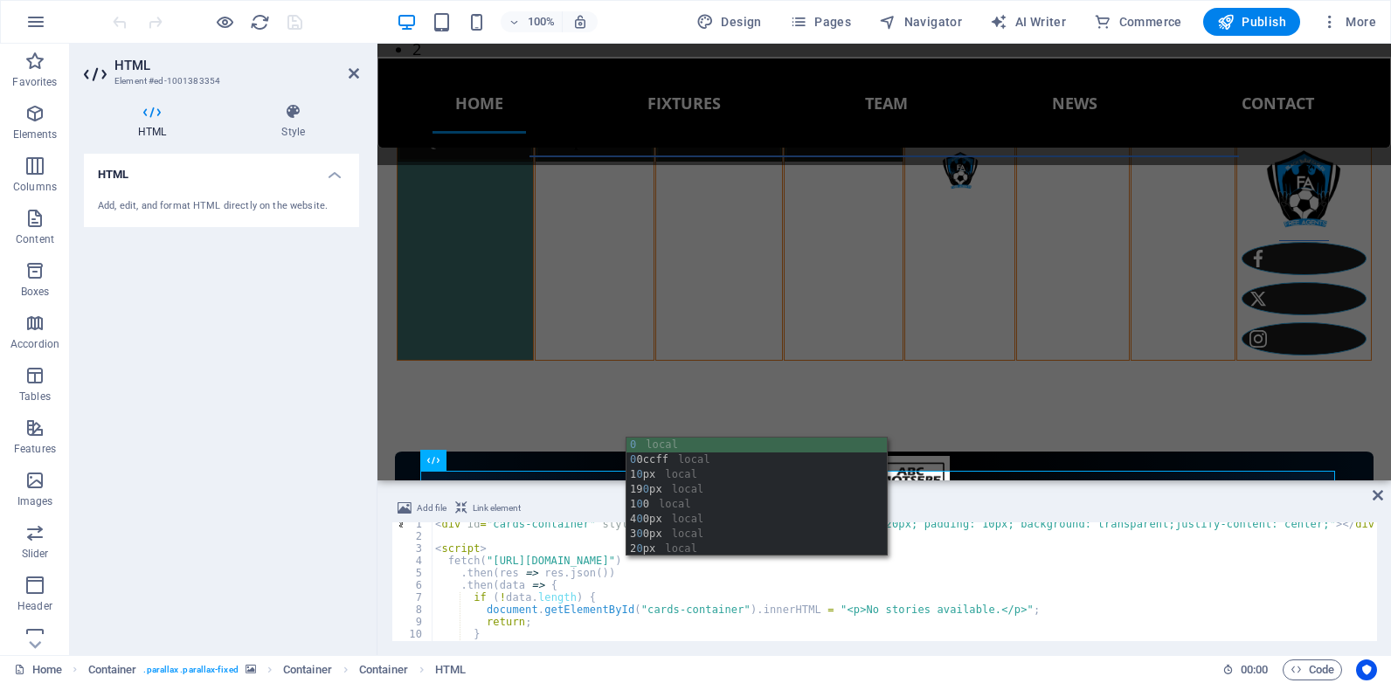
scroll to position [0, 0]
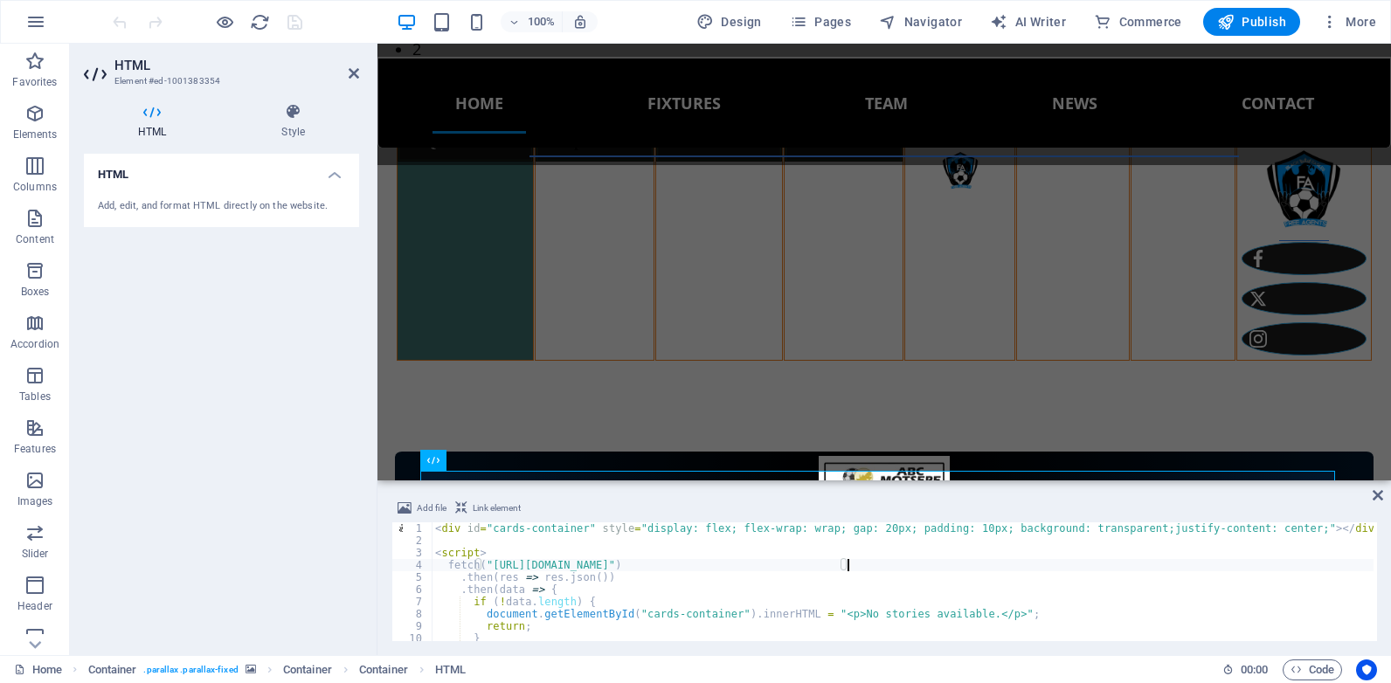
click at [1019, 563] on div "< div id = "cards-container" style = "display: flex; flex-wrap: wrap; gap: 20px…" at bounding box center [918, 593] width 973 height 140
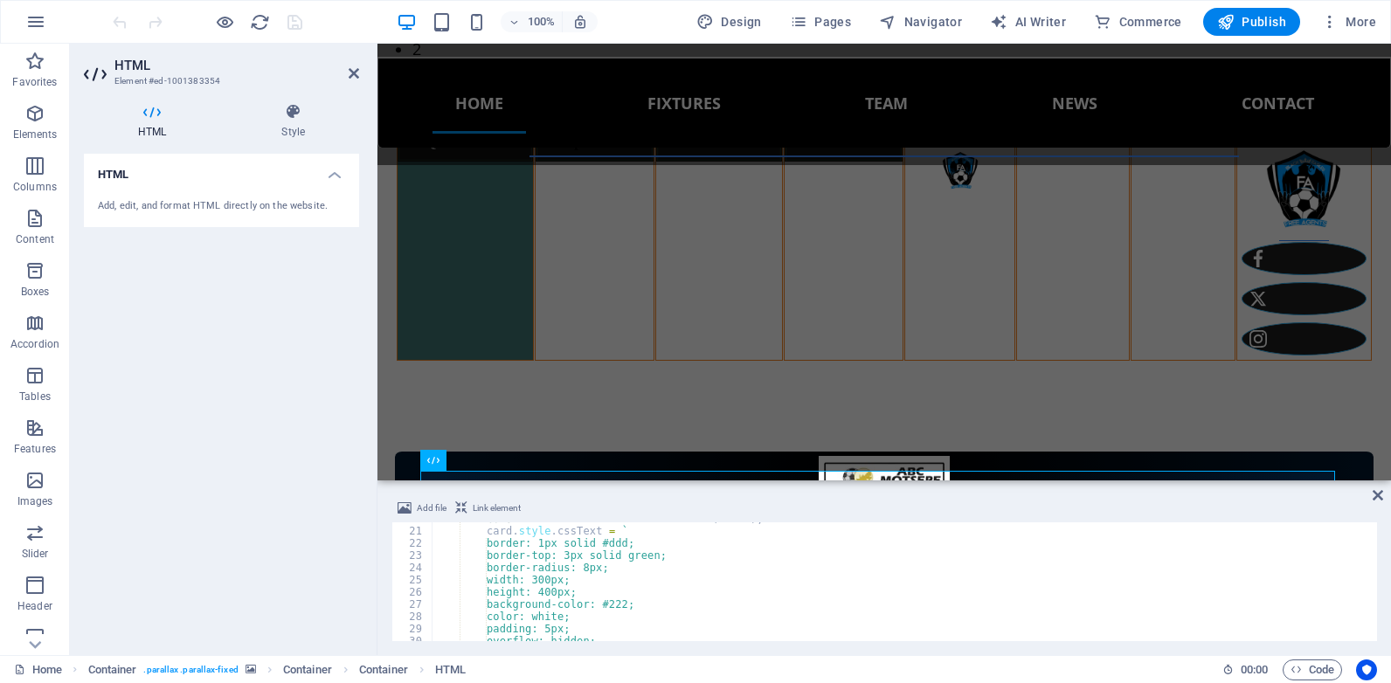
scroll to position [237, 0]
click at [552, 600] on div "const card = document . createElement ( "div" ) ; card . style . cssText = ` bo…" at bounding box center [918, 588] width 973 height 140
type textarea "height: 350px;"
click at [1241, 19] on span "Publish" at bounding box center [1251, 21] width 69 height 17
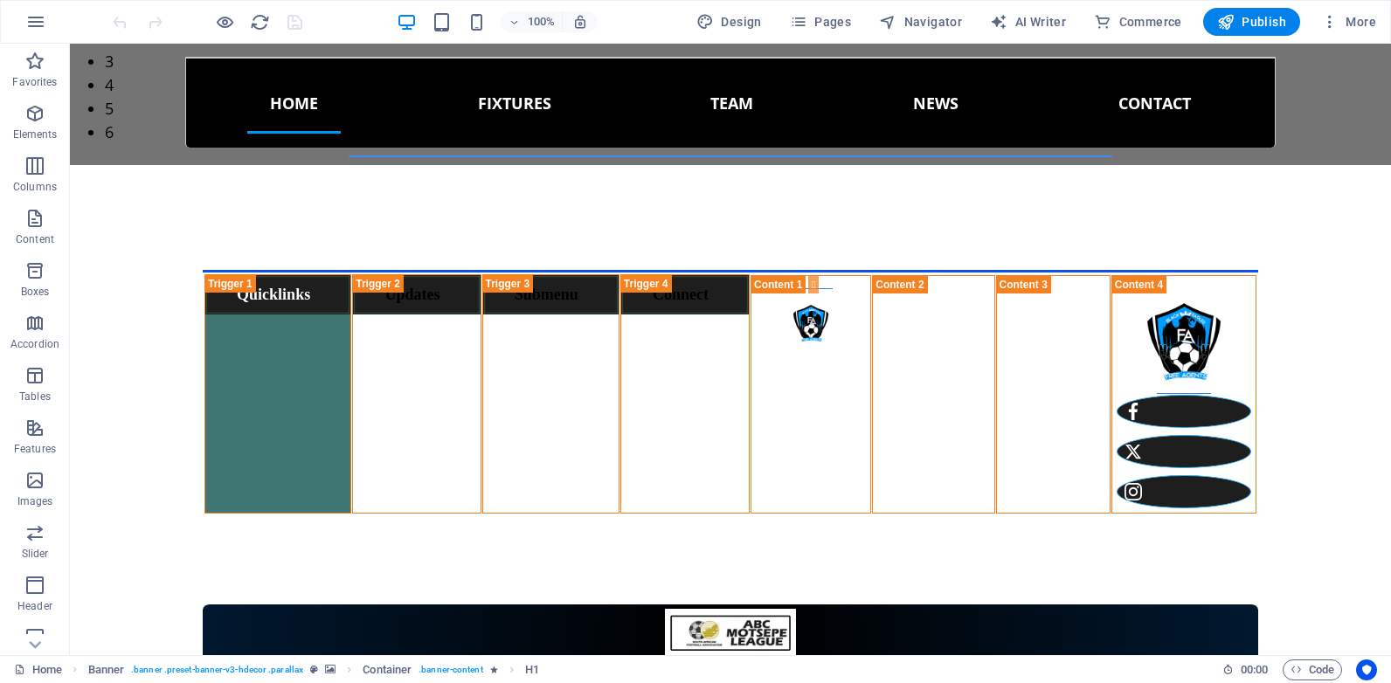
scroll to position [745, 0]
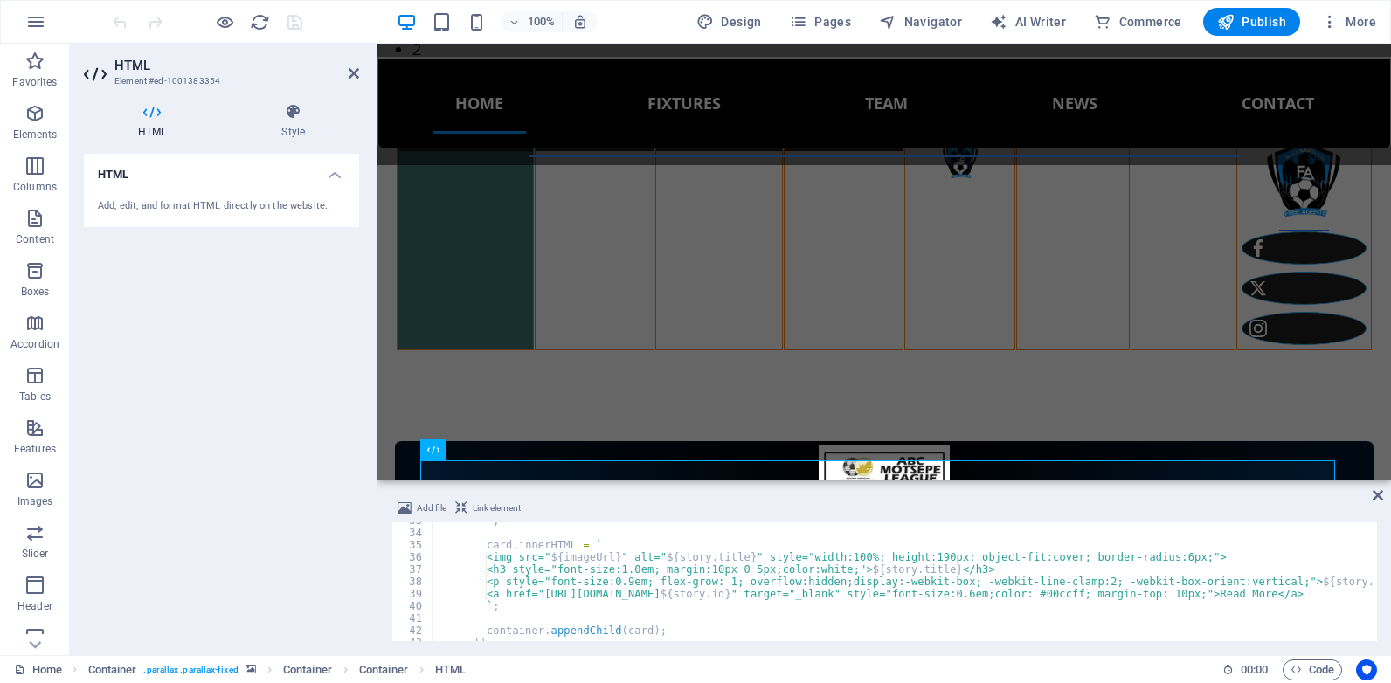
scroll to position [394, 0]
click at [655, 574] on div "` ; card . innerHTML = ` <img src=" ${ imageUrl } " alt=" ${ story . title } " …" at bounding box center [918, 590] width 973 height 140
type textarea "<h3 style="font-size:1.0em;font-weight: bold; margin:10px 0 5px;color:white;">$…"
click at [351, 68] on icon at bounding box center [354, 73] width 10 height 14
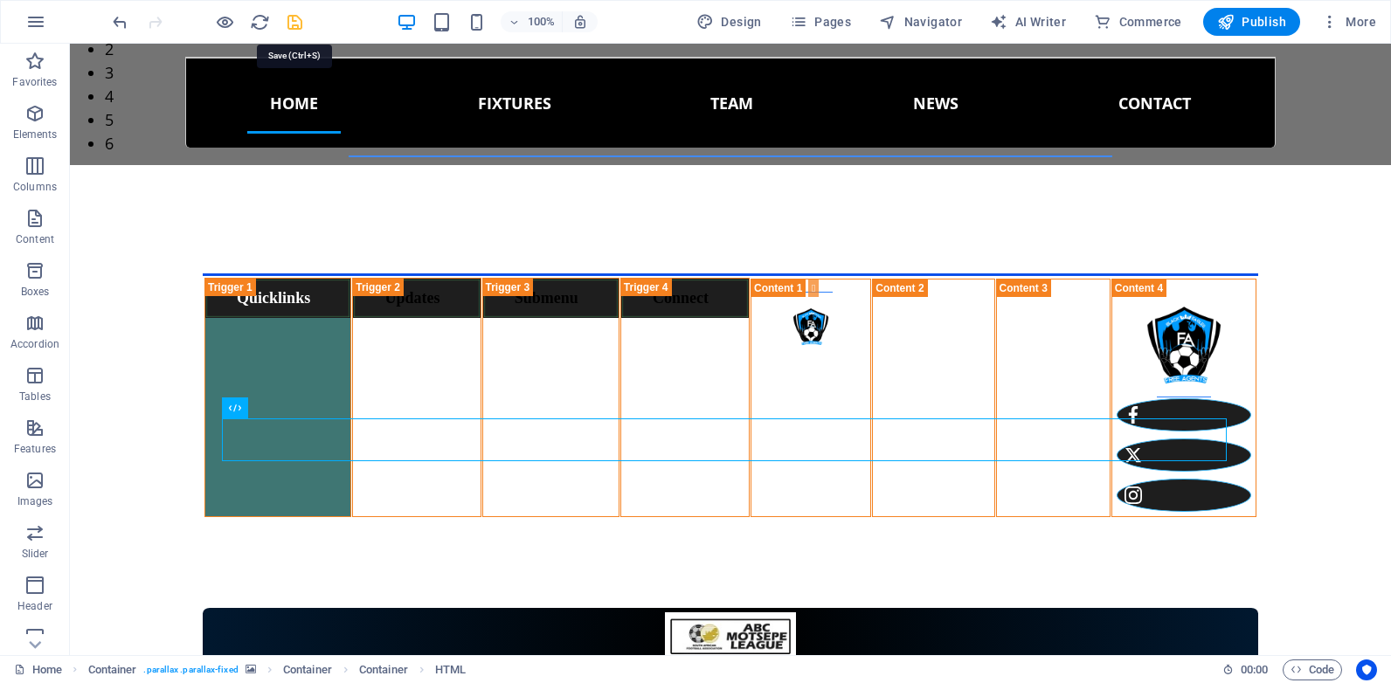
click at [288, 24] on icon "save" at bounding box center [295, 22] width 20 height 20
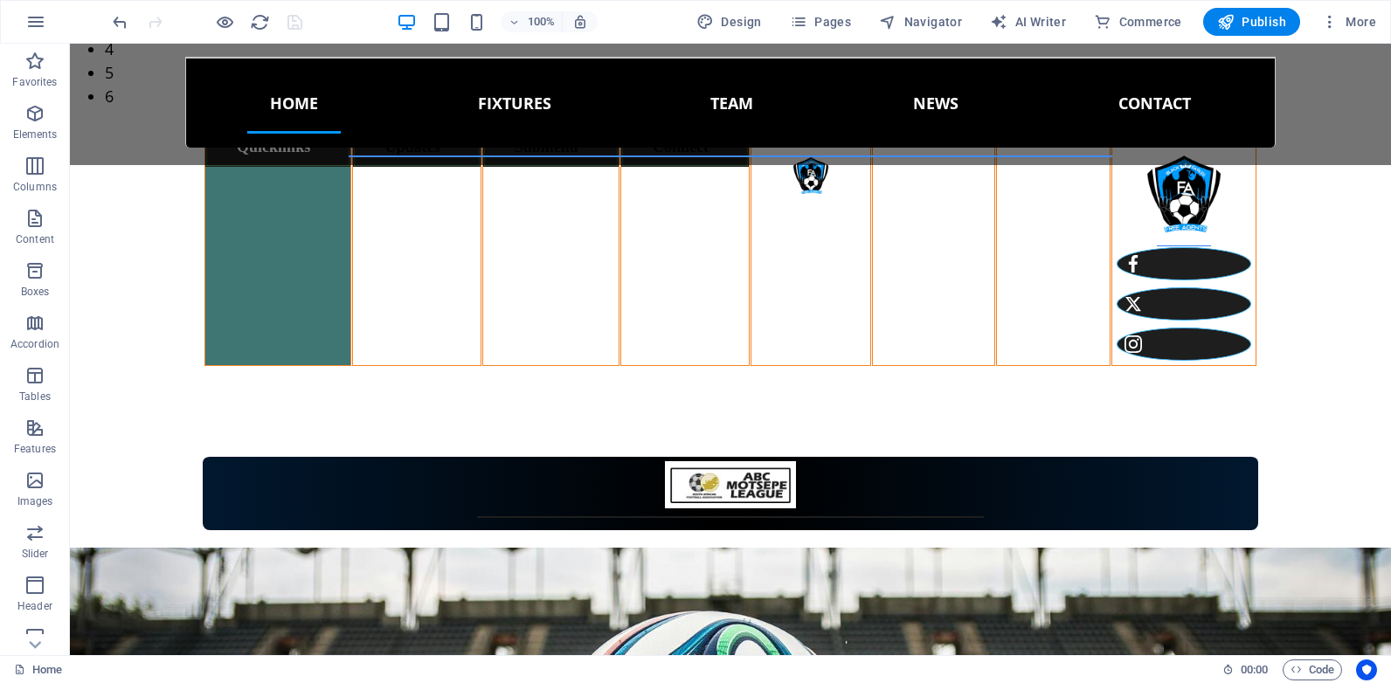
scroll to position [854, 0]
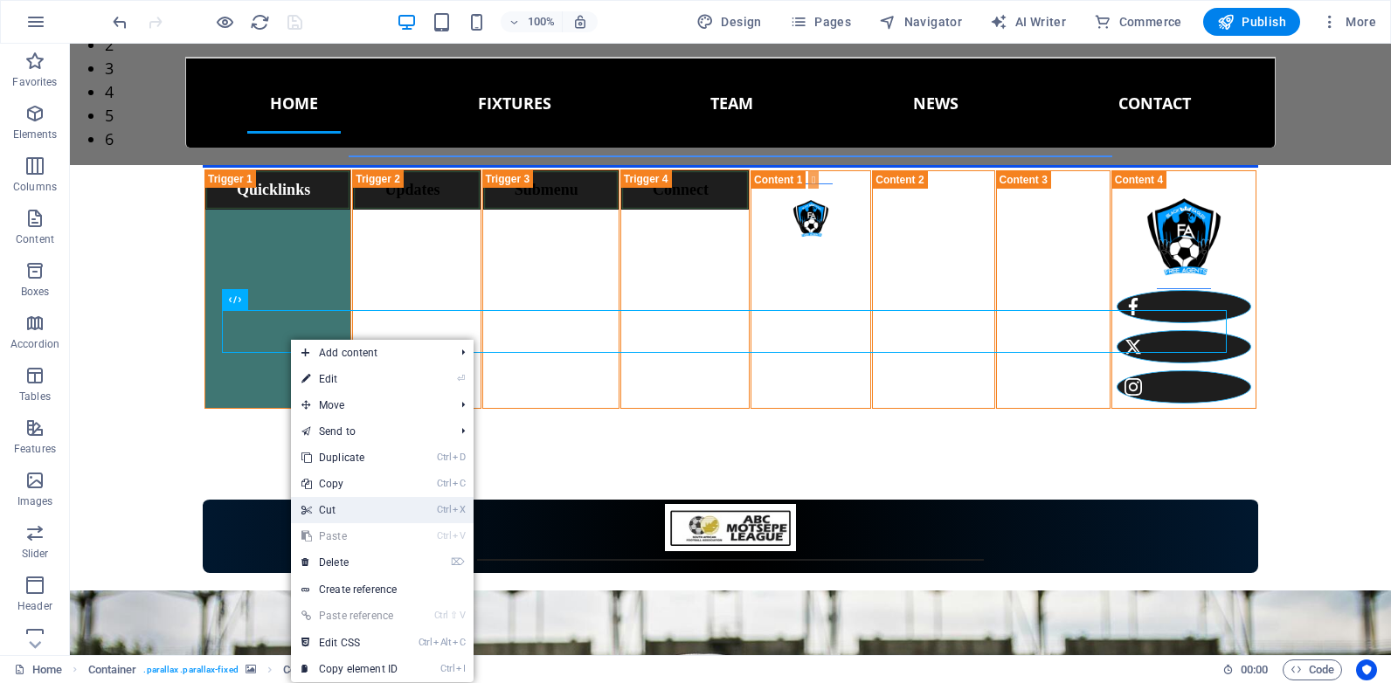
click at [343, 510] on link "Ctrl X Cut" at bounding box center [349, 510] width 117 height 26
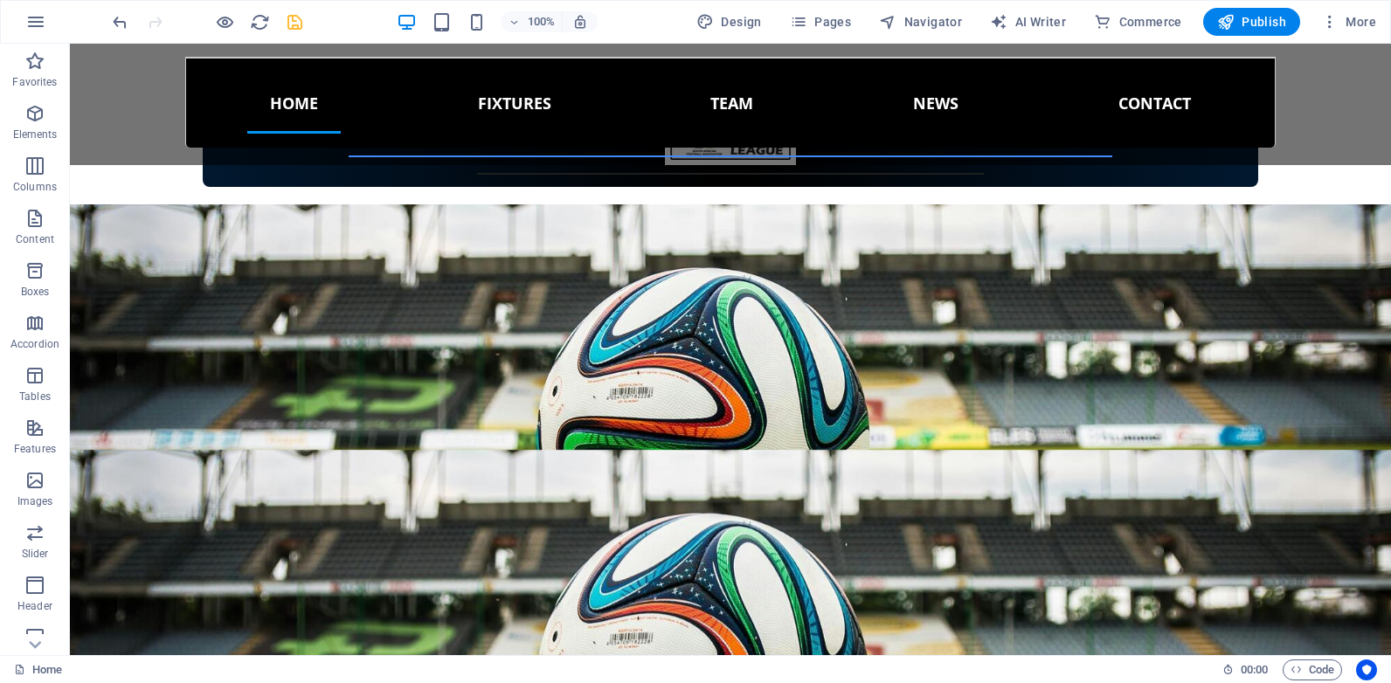
scroll to position [1187, 0]
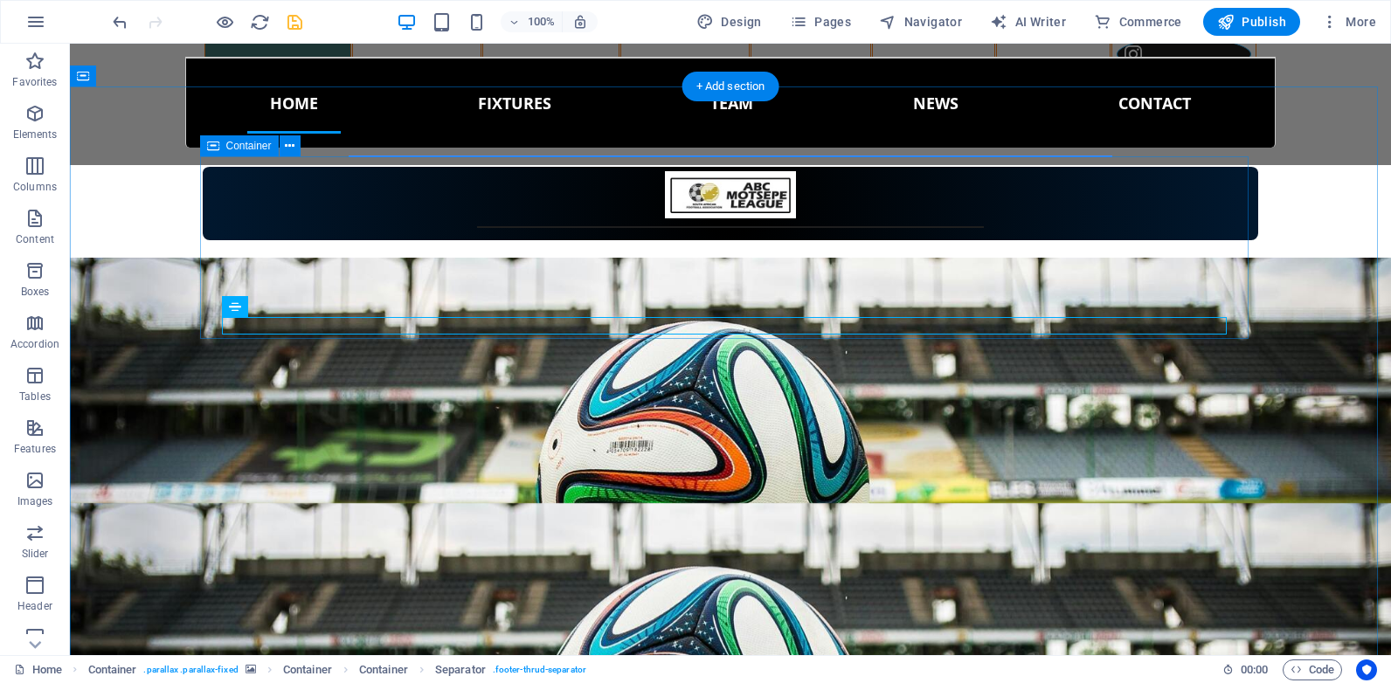
click at [208, 573] on div "Free Agents Football Club" at bounding box center [730, 664] width 1049 height 183
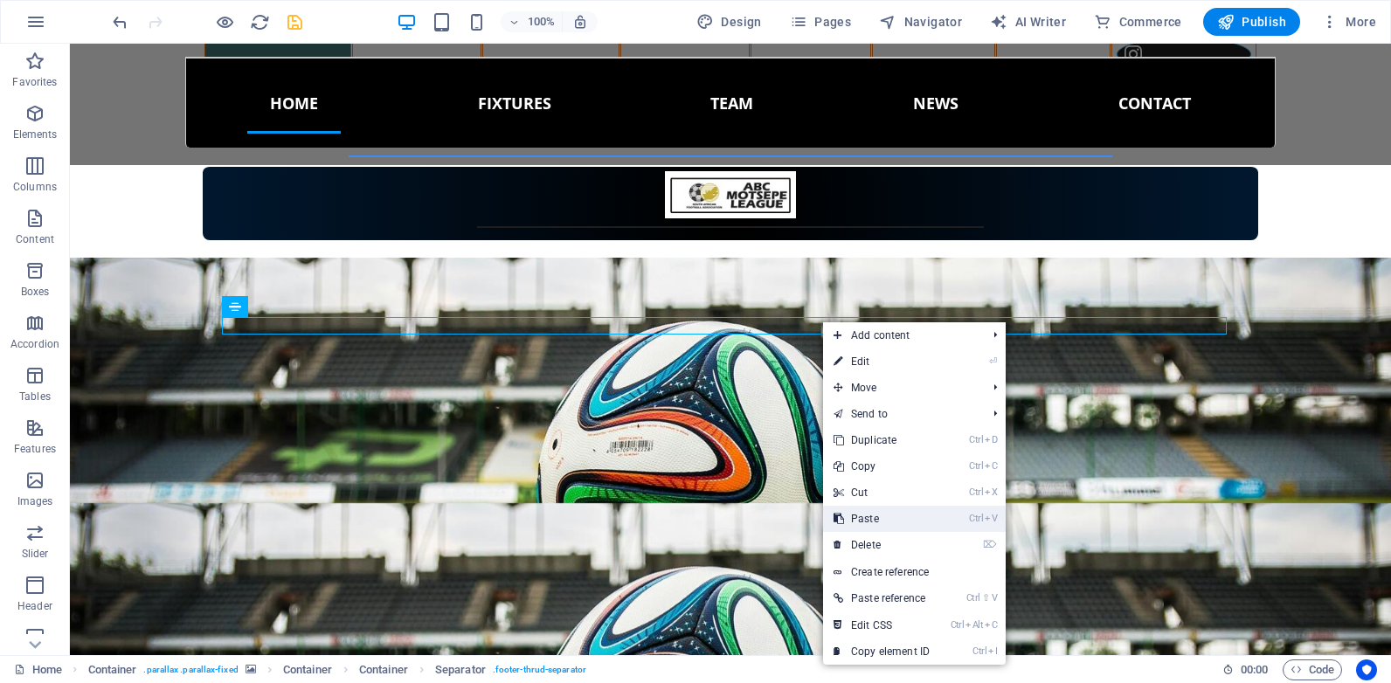
click at [880, 515] on link "Ctrl V Paste" at bounding box center [881, 519] width 117 height 26
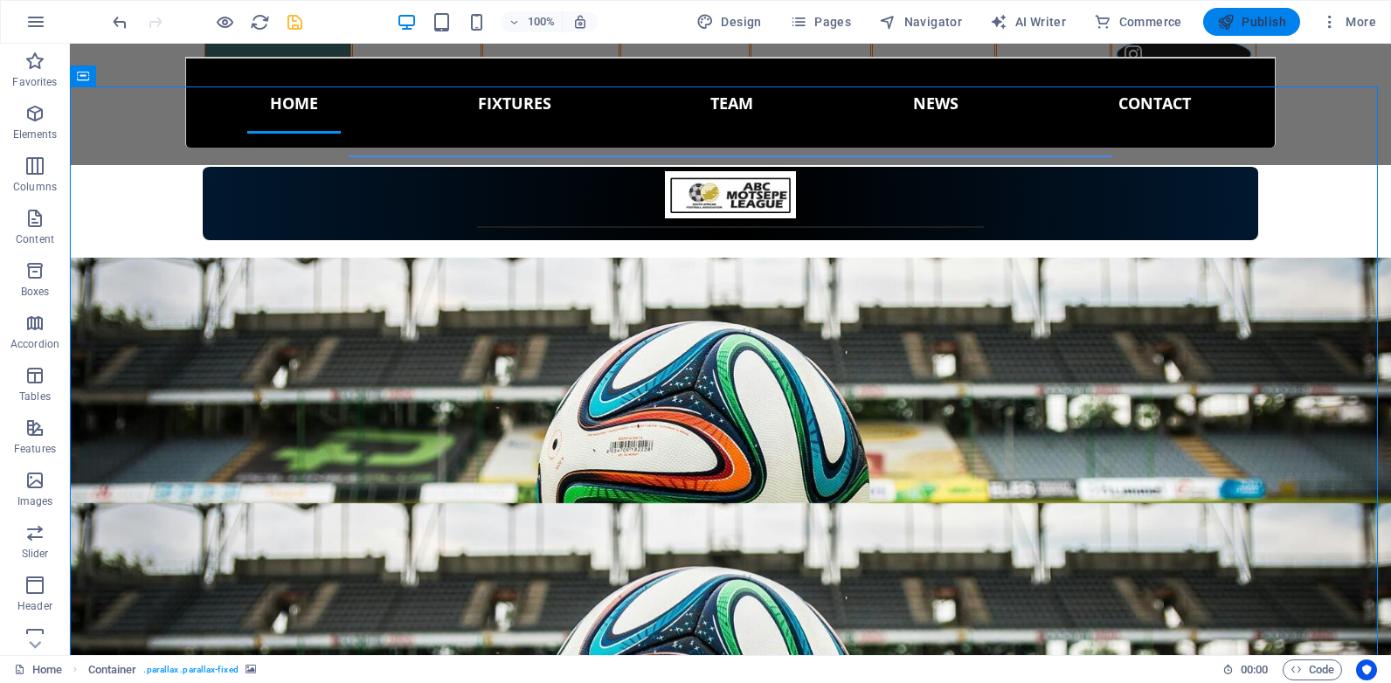
click at [1252, 18] on span "Publish" at bounding box center [1251, 21] width 69 height 17
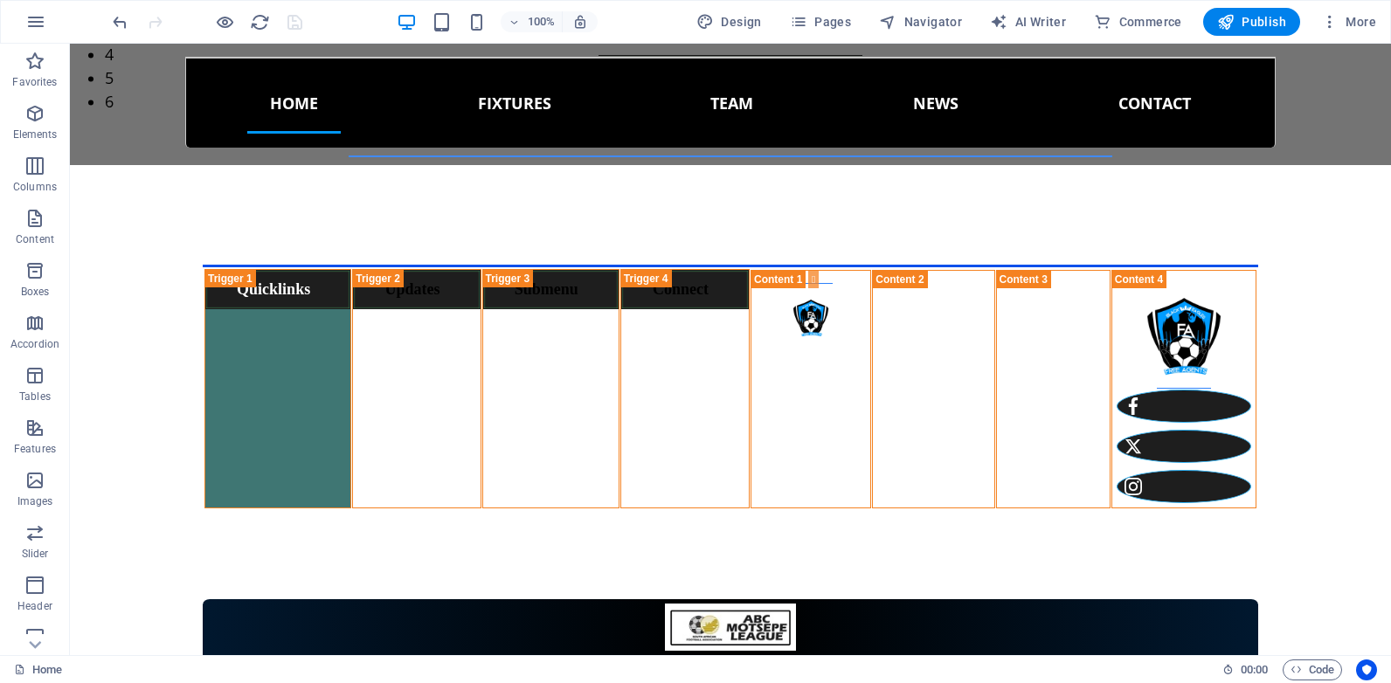
scroll to position [711, 0]
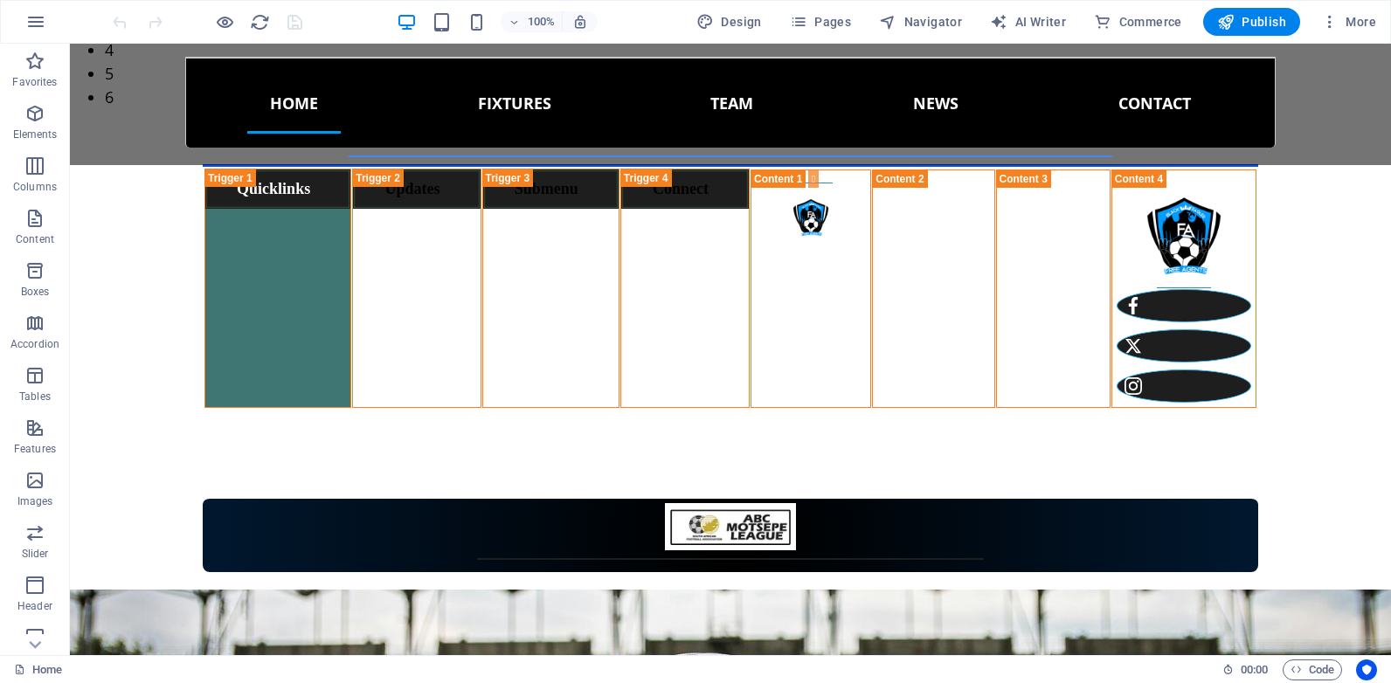
scroll to position [833, 0]
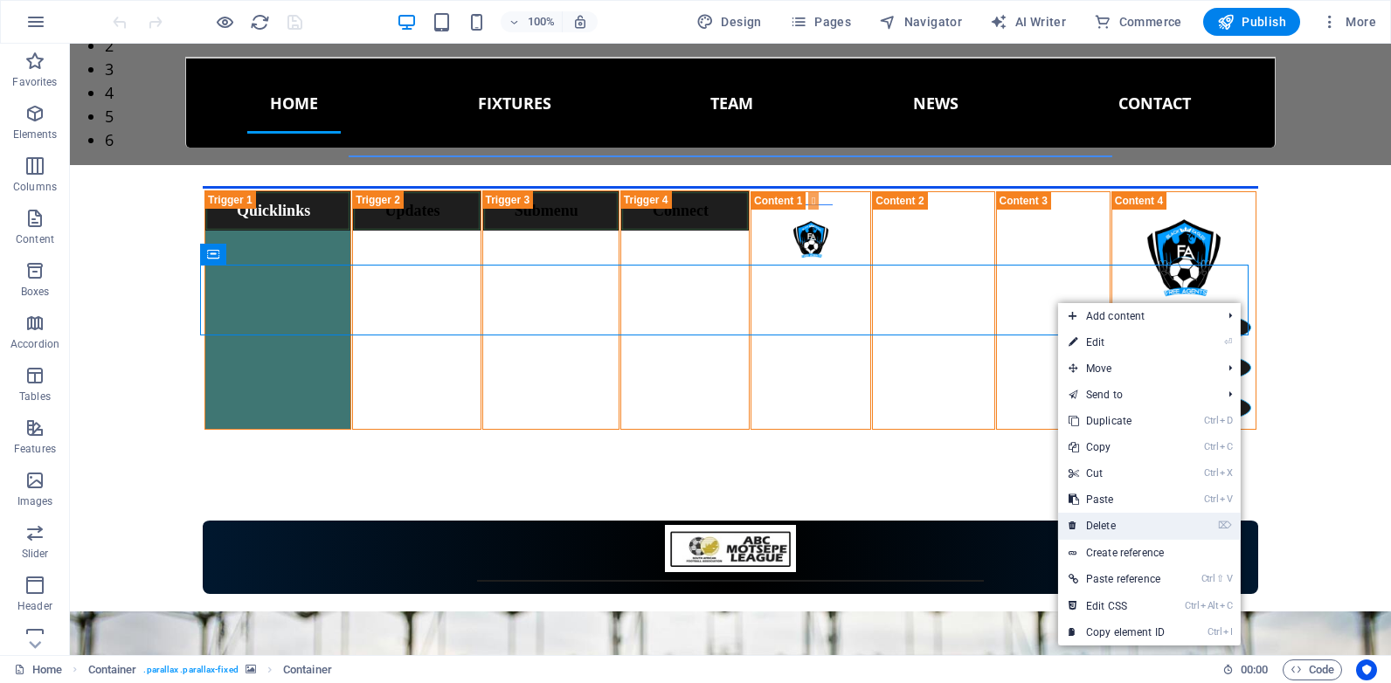
click at [1120, 524] on link "⌦ Delete" at bounding box center [1116, 526] width 117 height 26
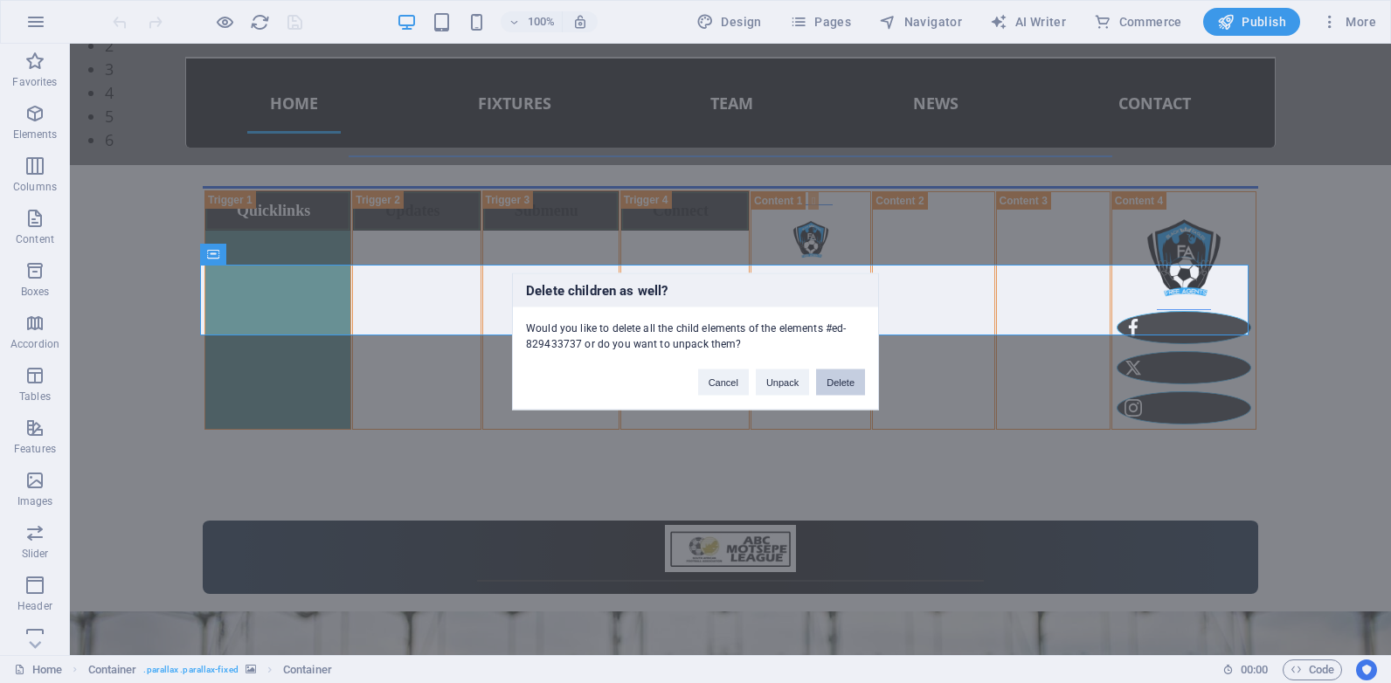
click at [847, 379] on button "Delete" at bounding box center [840, 383] width 49 height 26
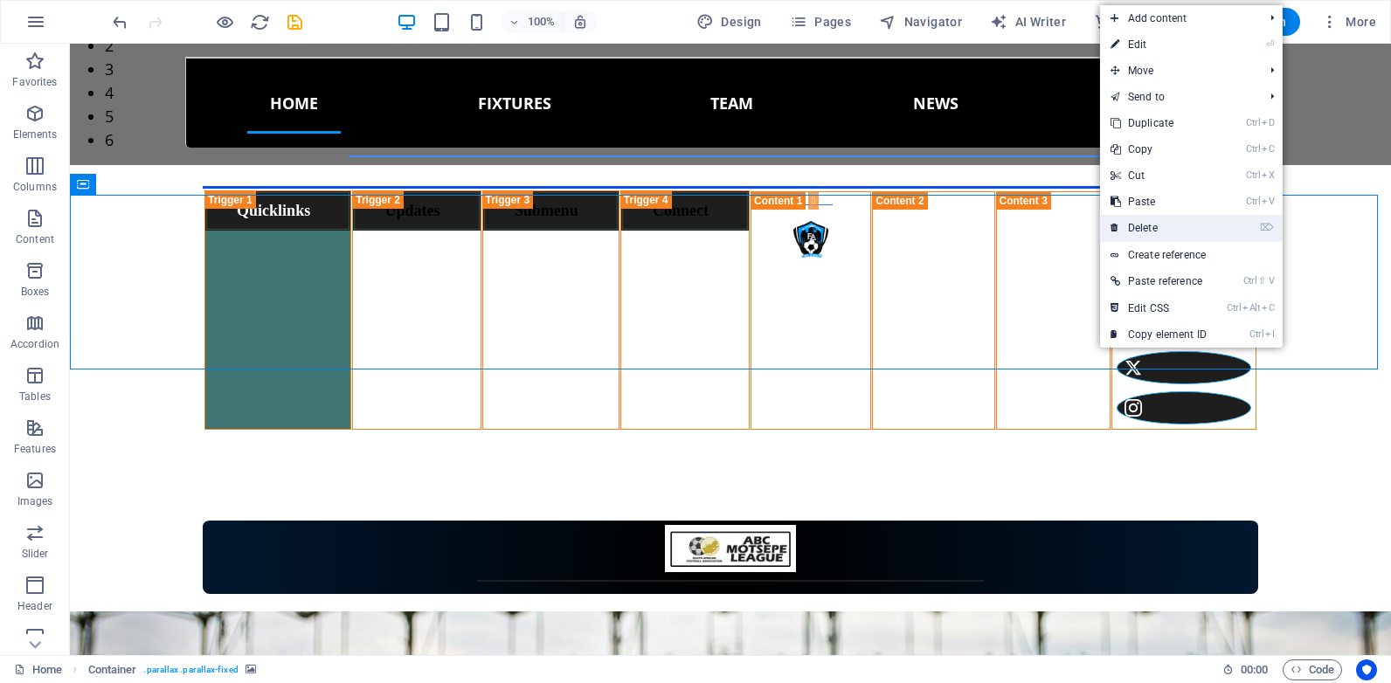
click at [1168, 230] on link "⌦ Delete" at bounding box center [1158, 228] width 117 height 26
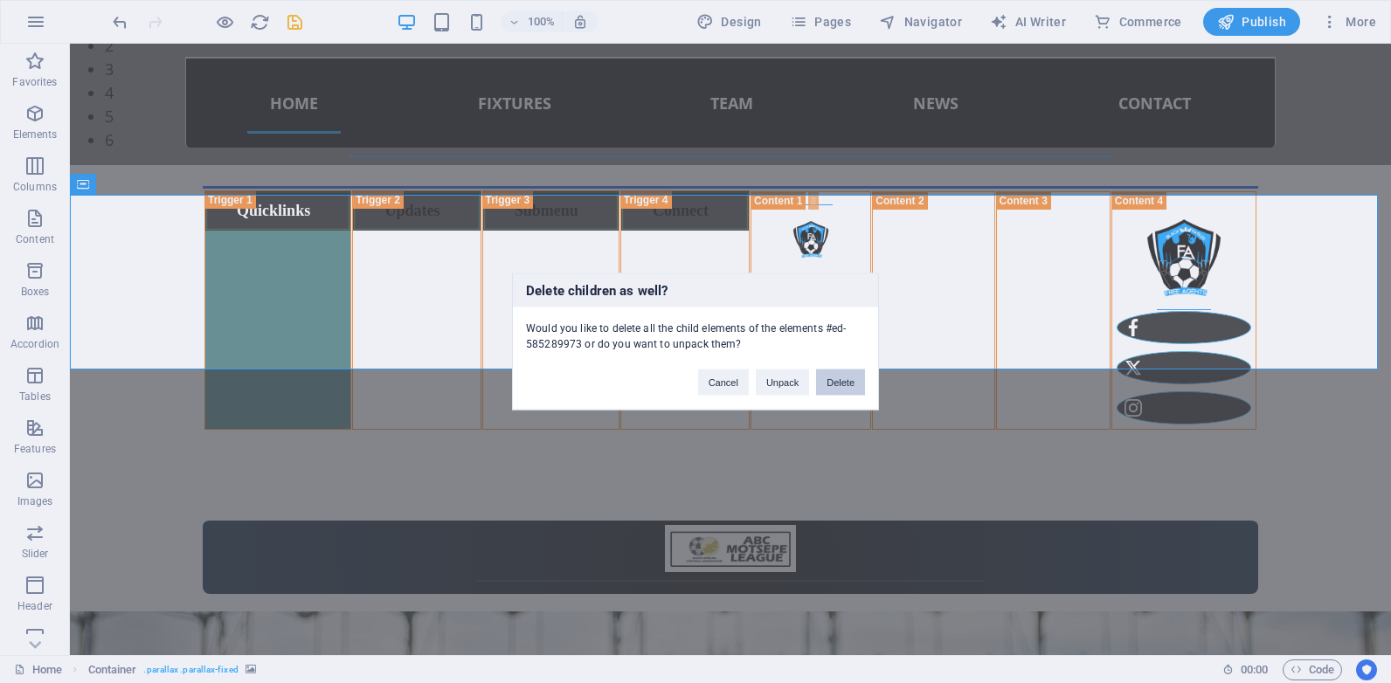
click at [842, 389] on button "Delete" at bounding box center [840, 383] width 49 height 26
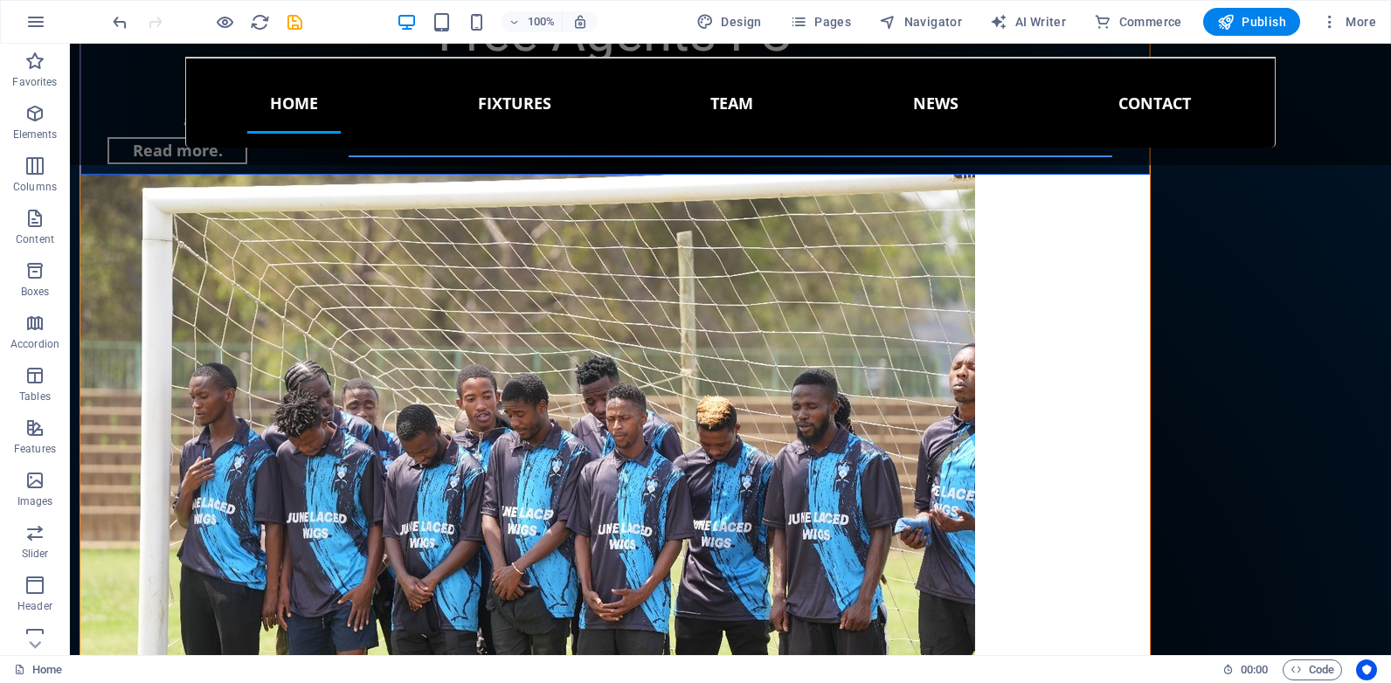
scroll to position [5244, 0]
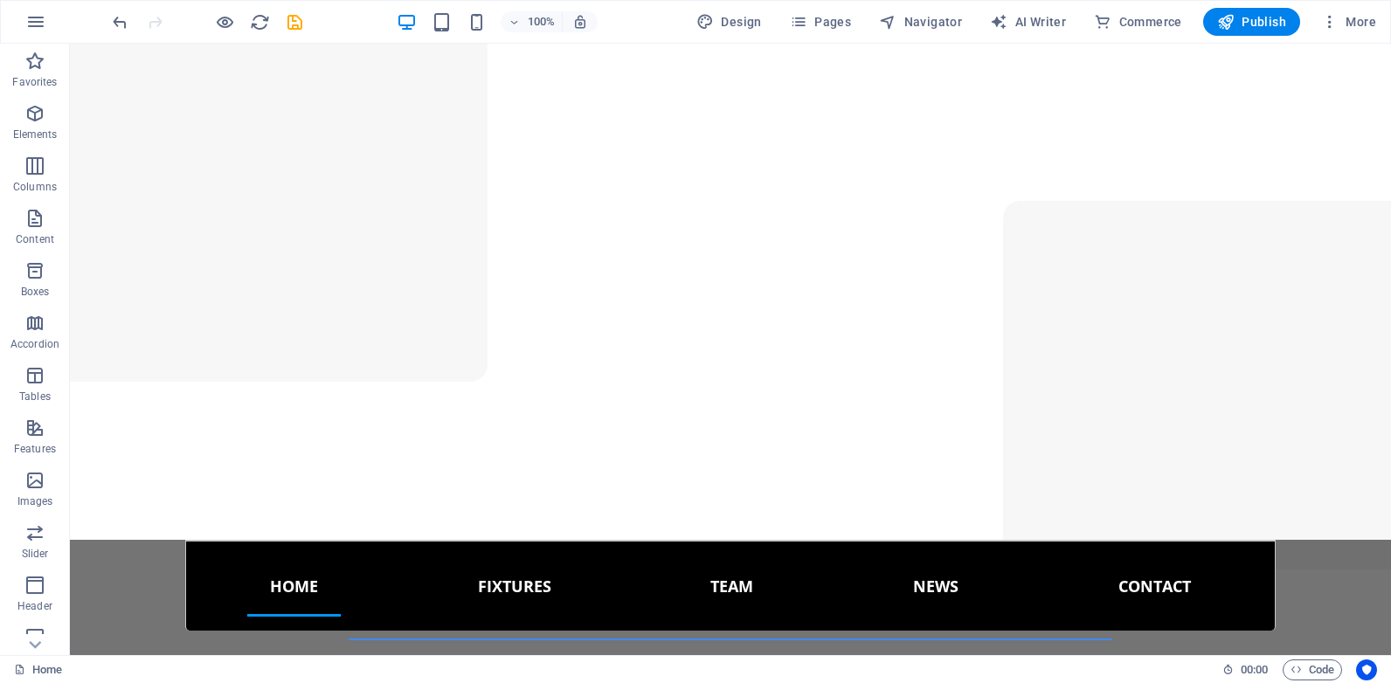
scroll to position [0, 0]
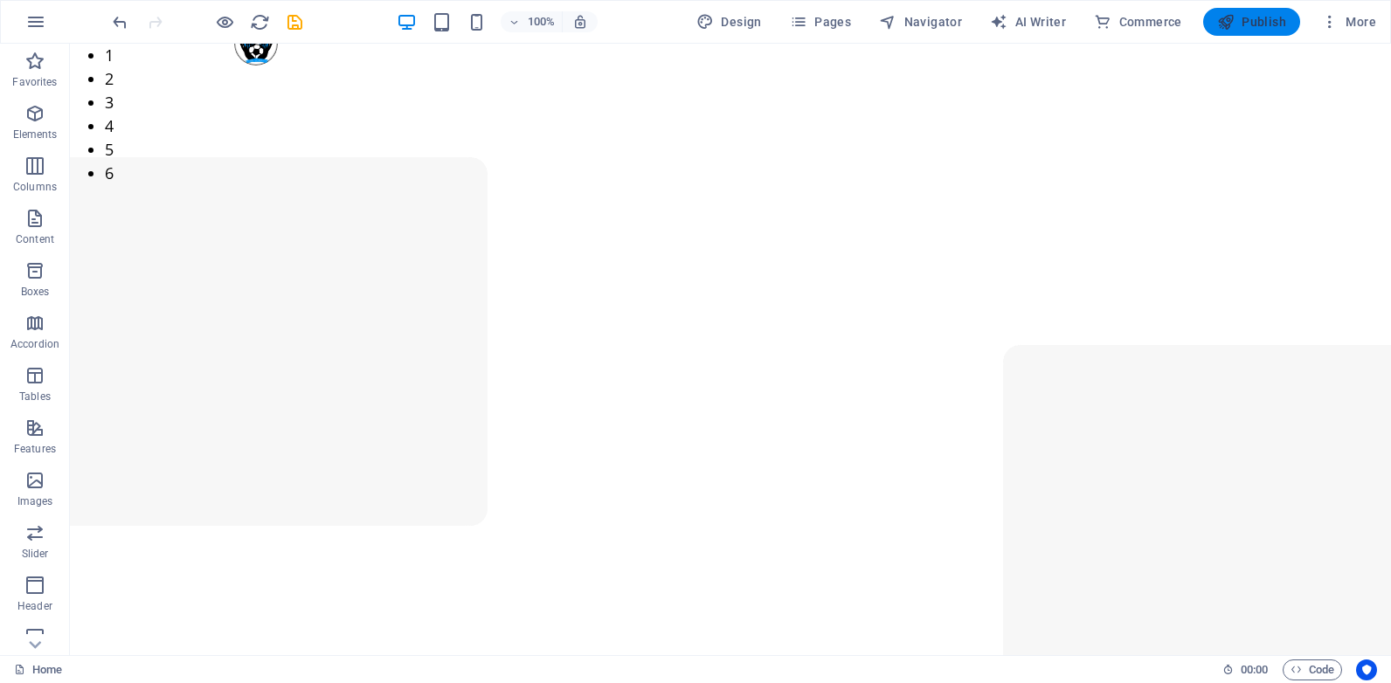
click at [1261, 24] on span "Publish" at bounding box center [1251, 21] width 69 height 17
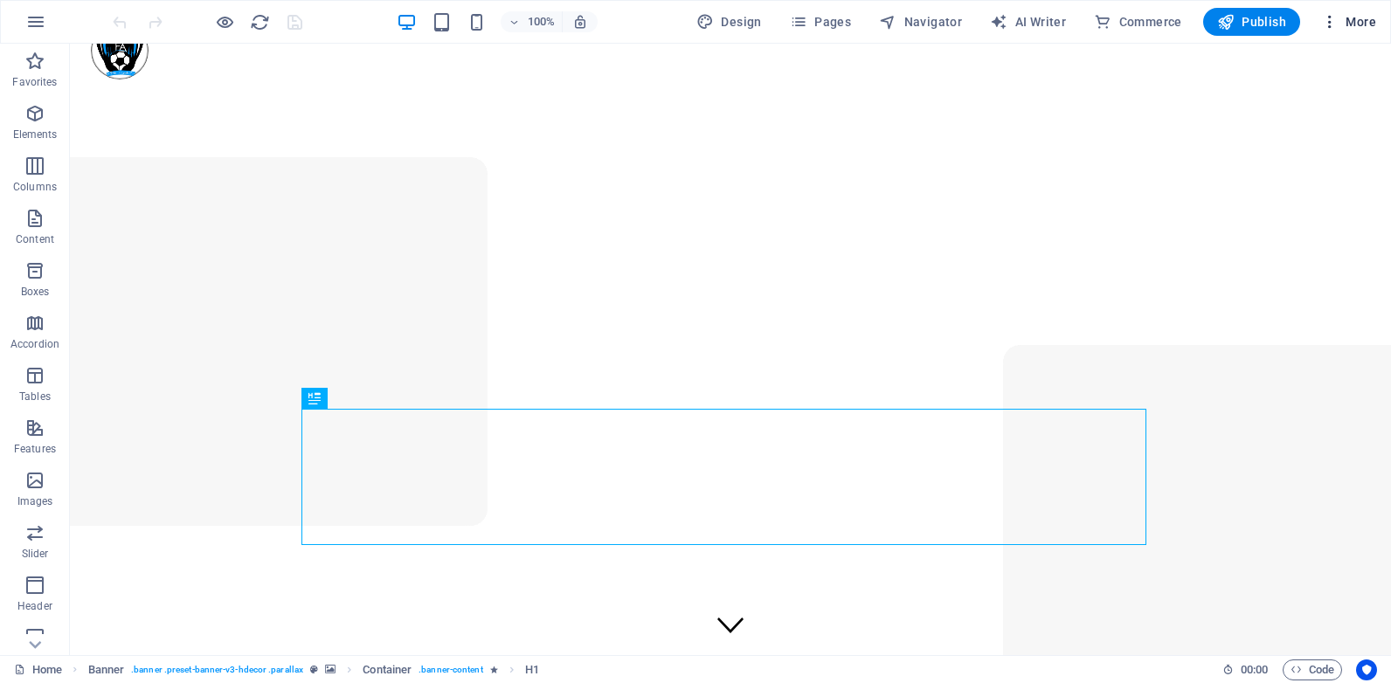
click at [1329, 22] on icon "button" at bounding box center [1329, 21] width 17 height 17
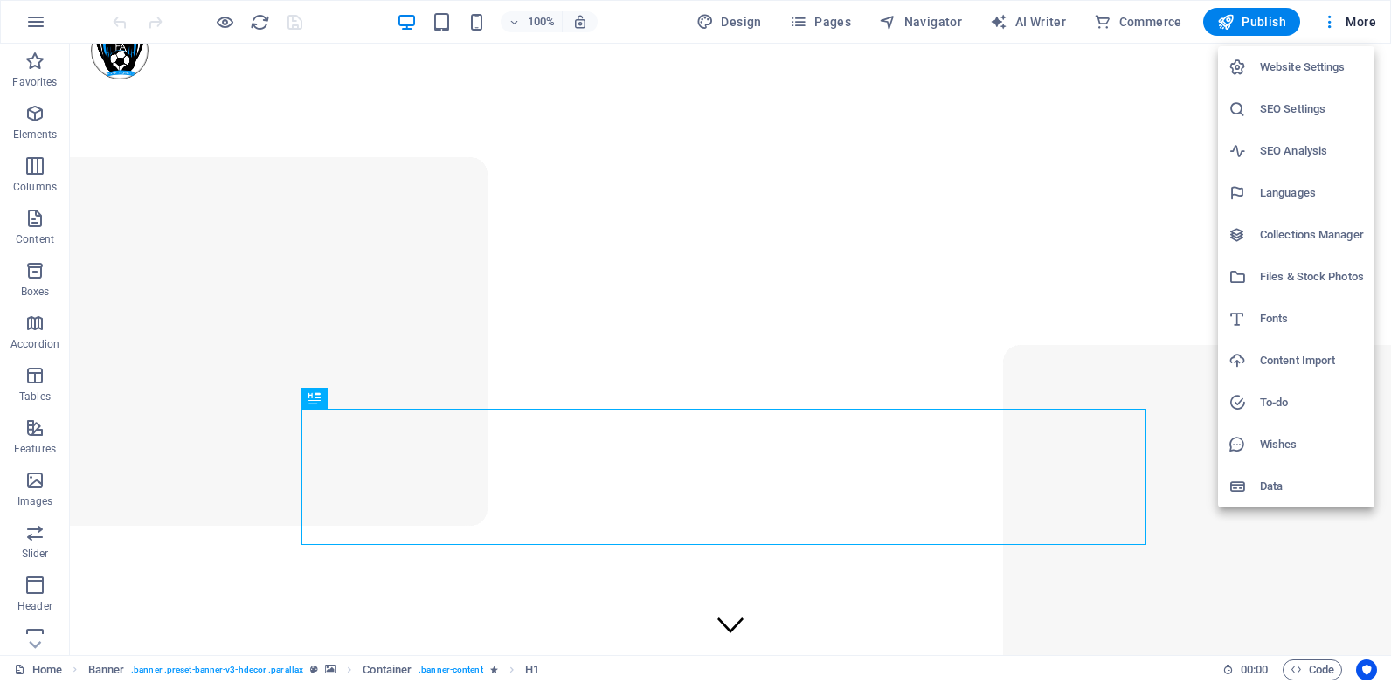
click at [1293, 74] on h6 "Website Settings" at bounding box center [1312, 67] width 104 height 21
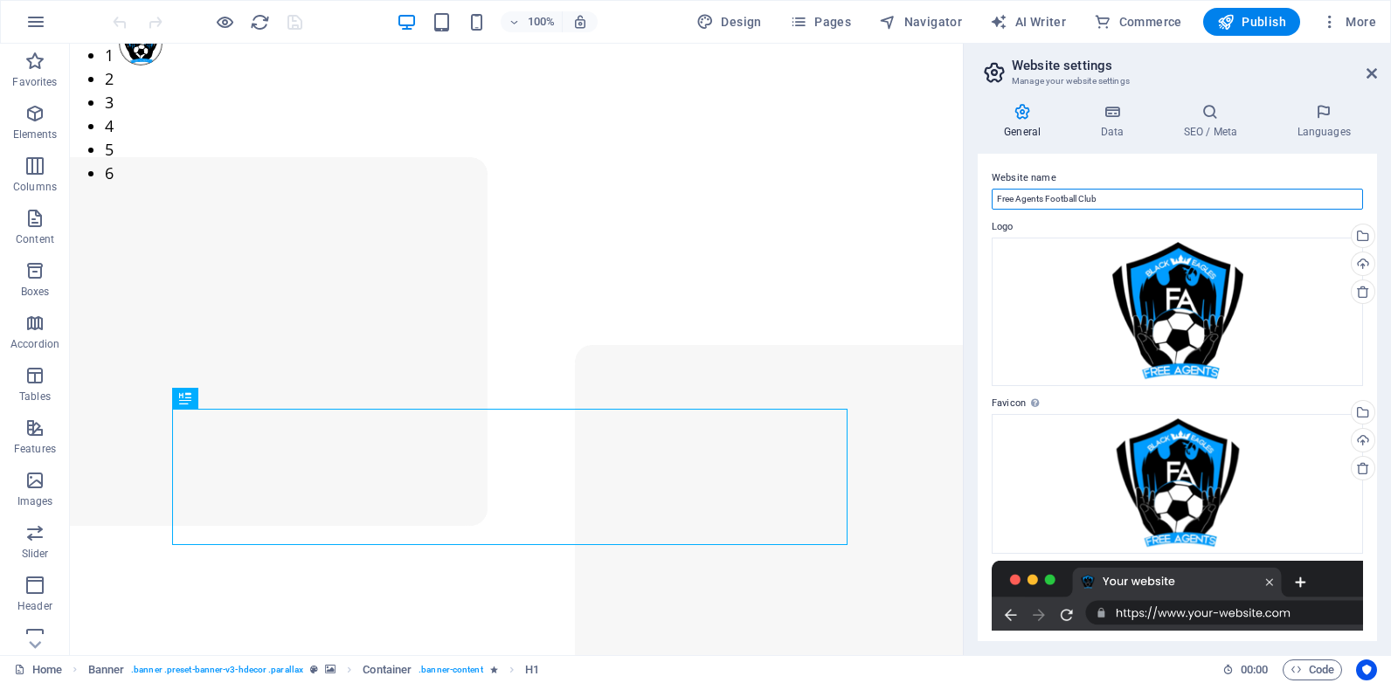
click at [1106, 198] on input "Free Agents Football Club" at bounding box center [1177, 199] width 371 height 21
click at [1098, 198] on input "Free Agents Football Club Official website" at bounding box center [1177, 199] width 371 height 21
paste input "I"
click at [1104, 199] on input "Free Agents Football Club I Official website" at bounding box center [1177, 199] width 371 height 21
click at [1141, 196] on input "Free Agents Football Club | Official website" at bounding box center [1177, 199] width 371 height 21
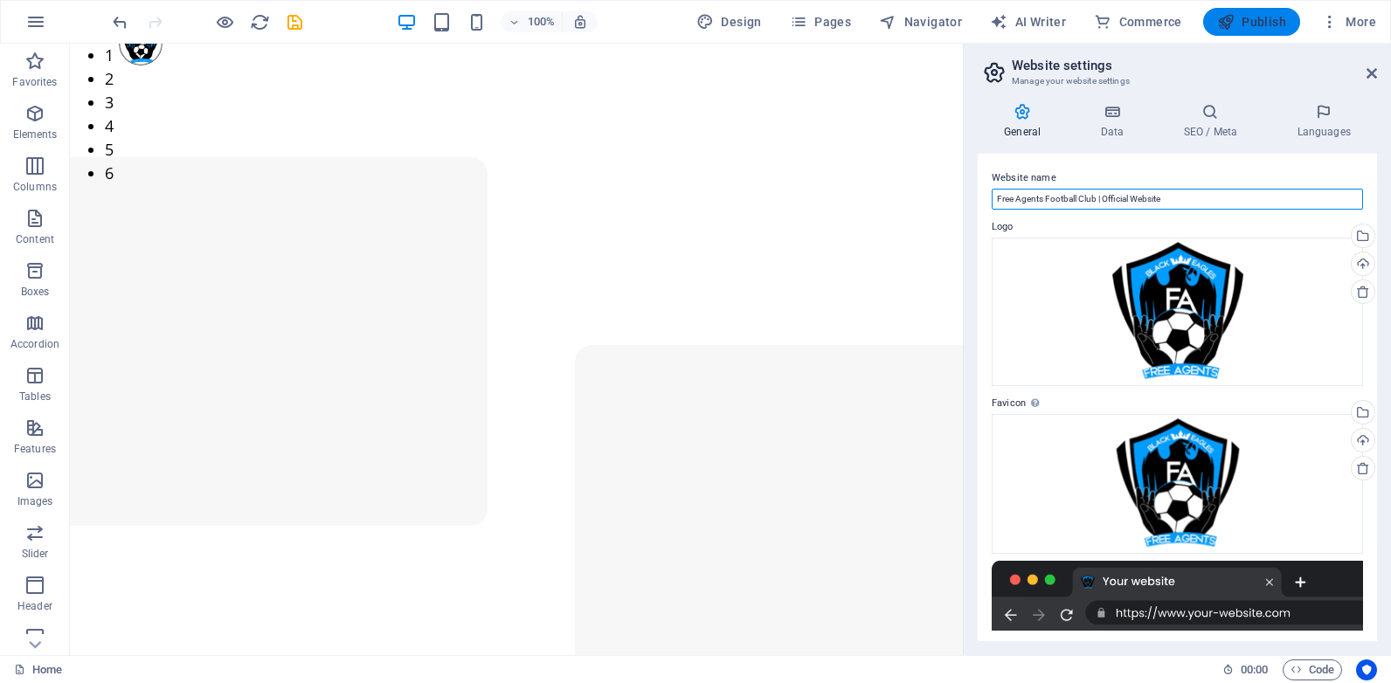
type input "Free Agents Football Club | Official Website"
click at [1252, 23] on span "Publish" at bounding box center [1251, 21] width 69 height 17
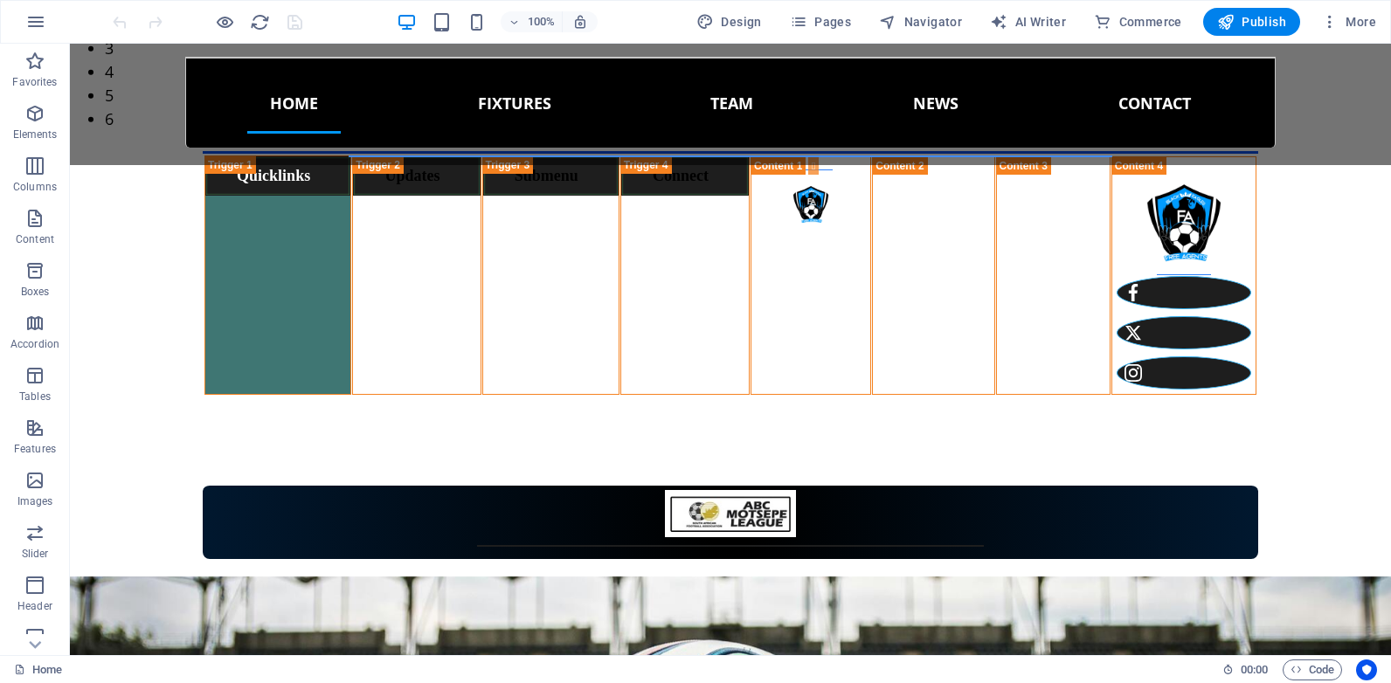
scroll to position [844, 0]
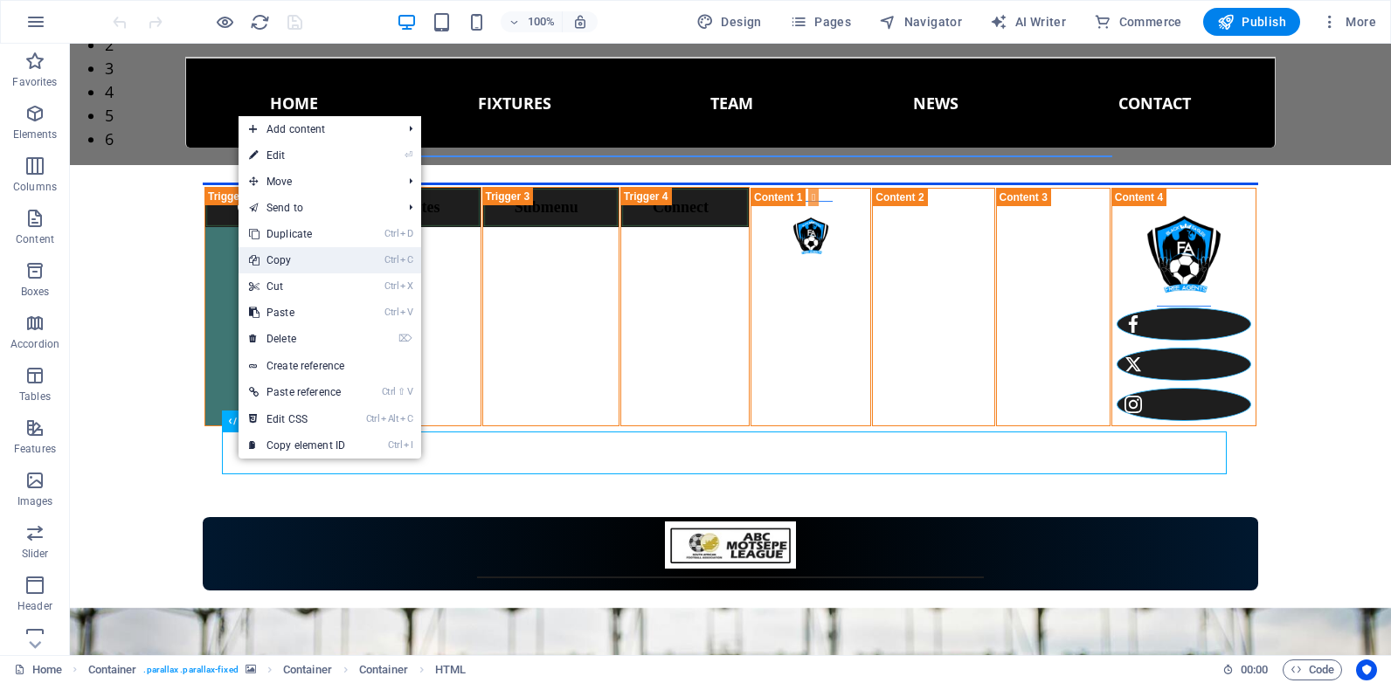
click at [311, 260] on link "Ctrl C Copy" at bounding box center [297, 260] width 117 height 26
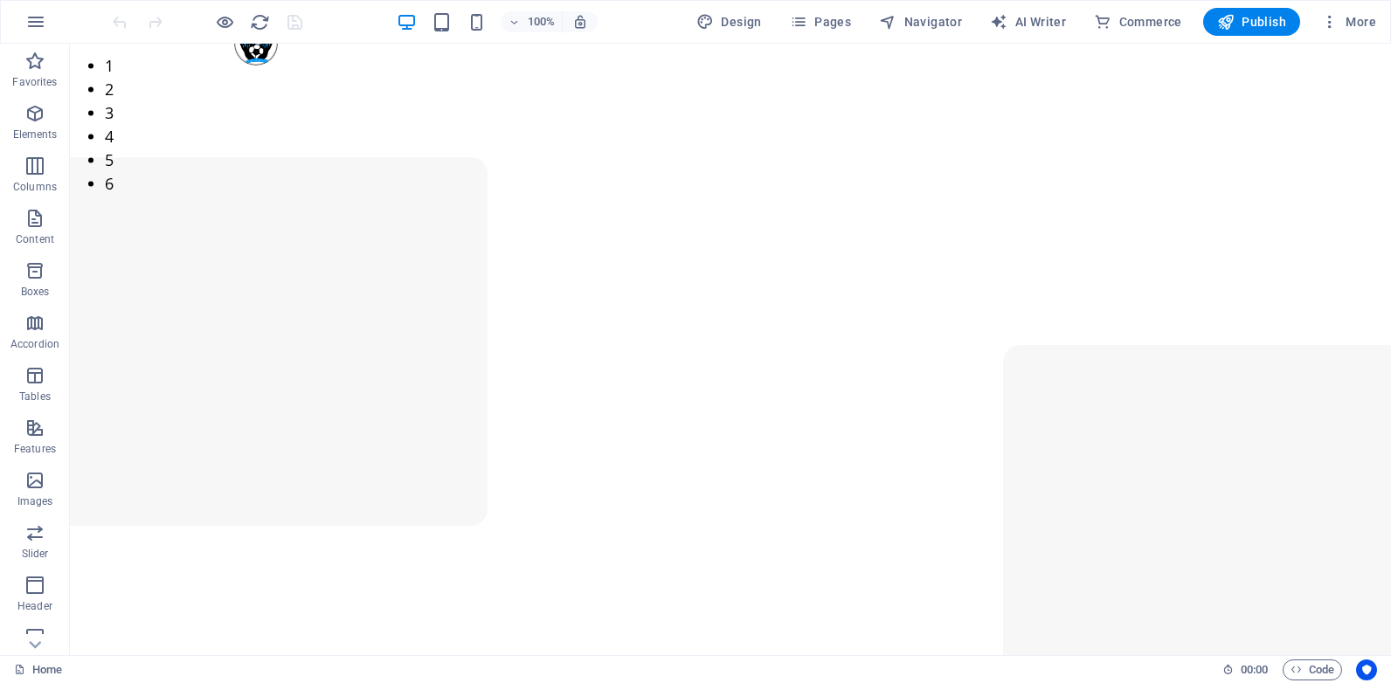
scroll to position [22, 0]
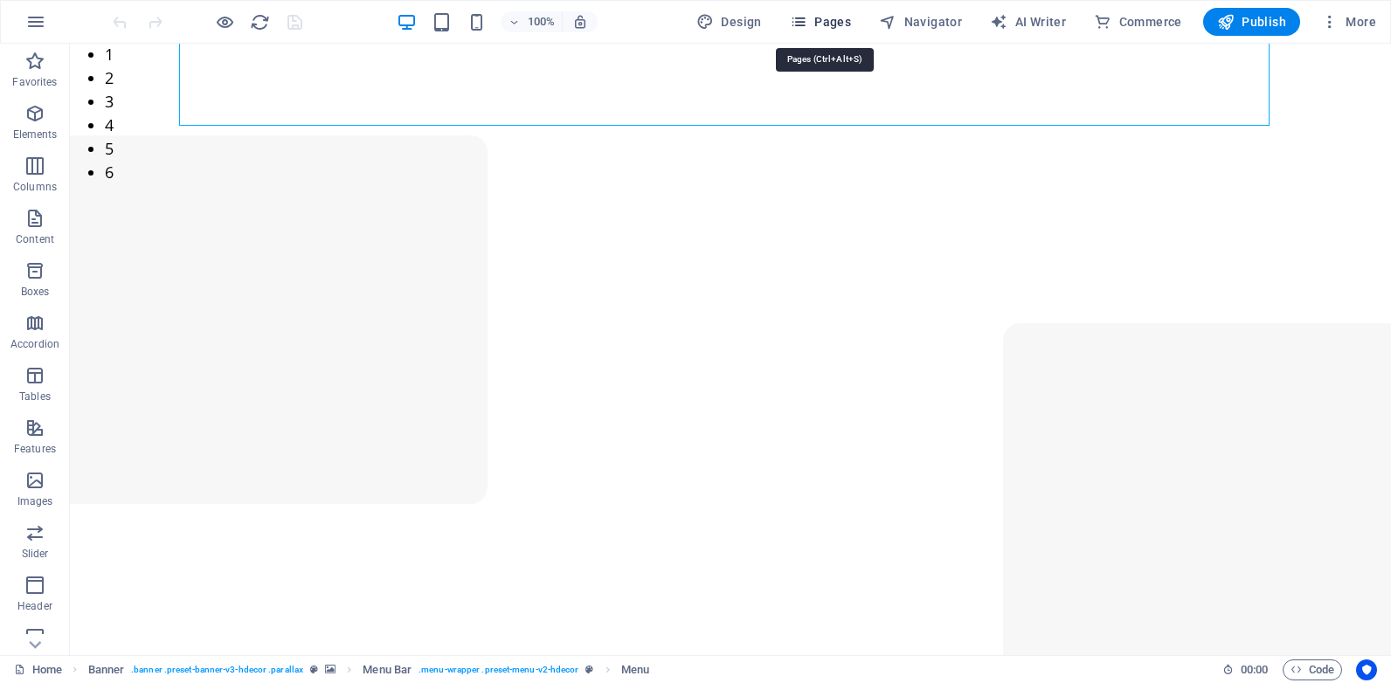
click at [822, 17] on span "Pages" at bounding box center [820, 21] width 61 height 17
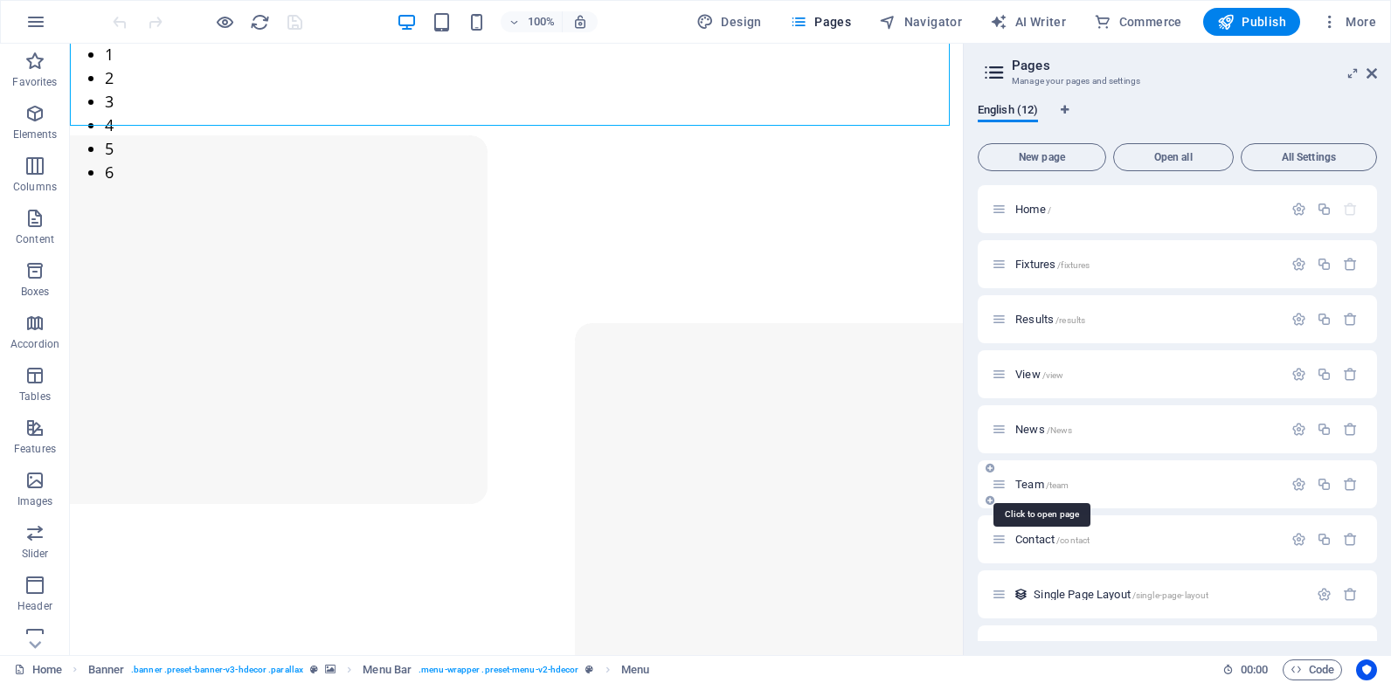
click at [1027, 483] on span "Team /team" at bounding box center [1042, 484] width 53 height 13
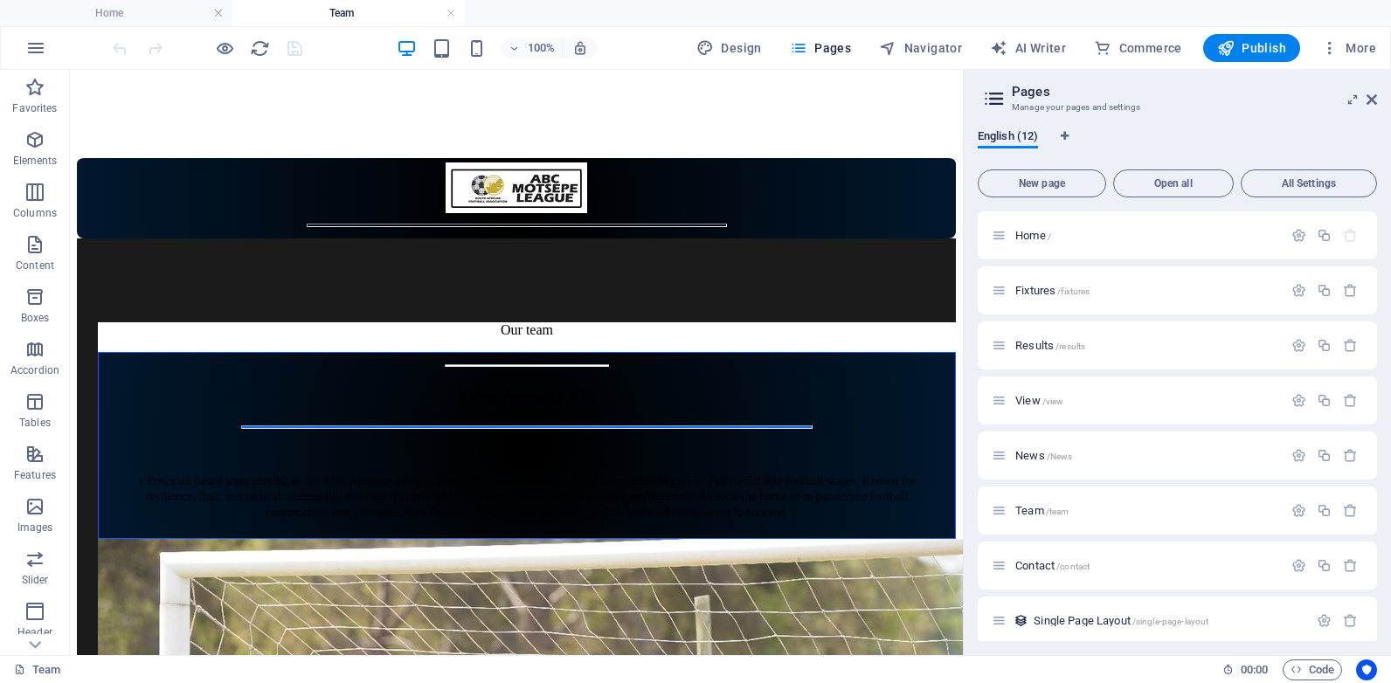
scroll to position [2000, 0]
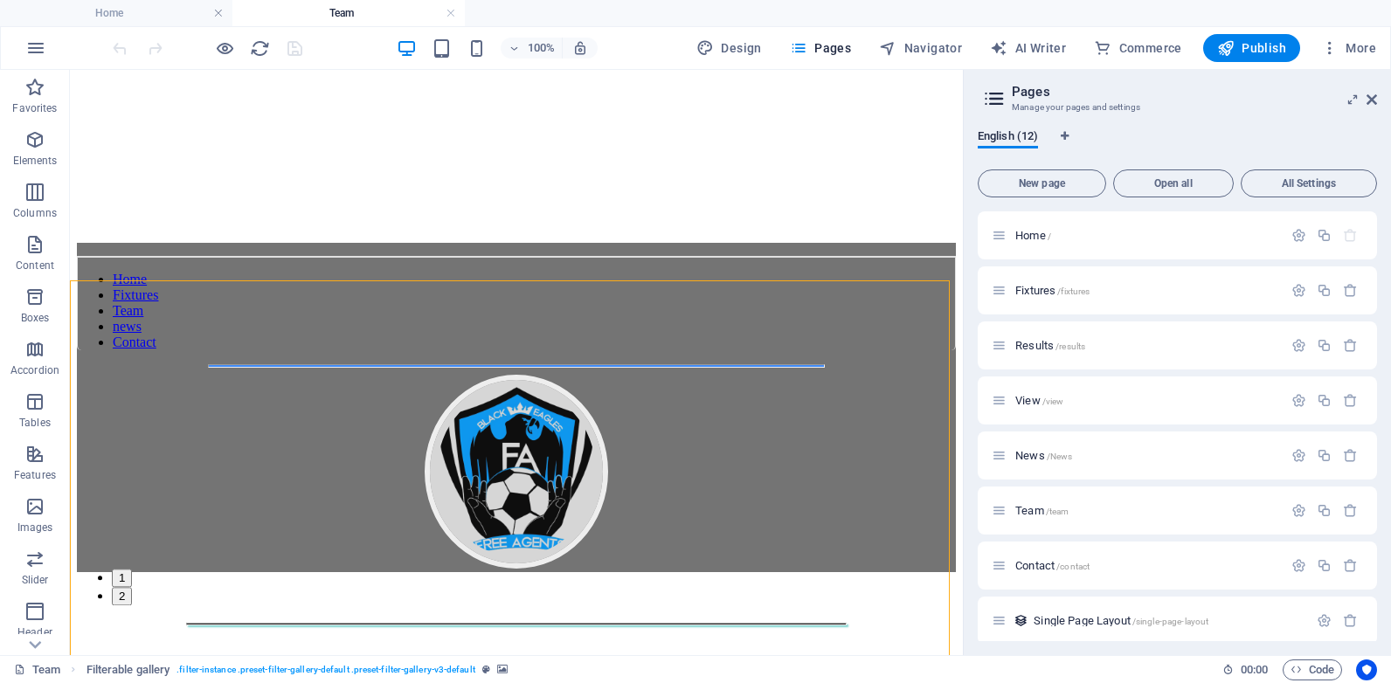
scroll to position [1299, 0]
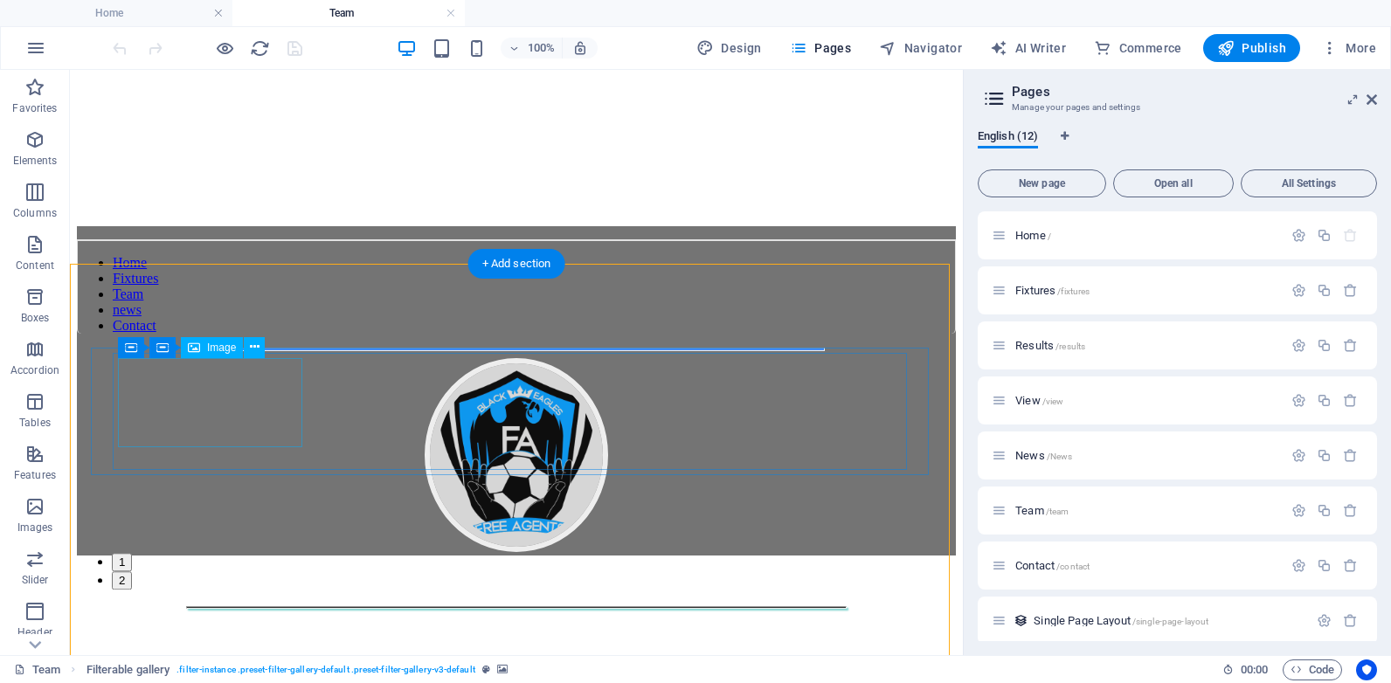
select select "px"
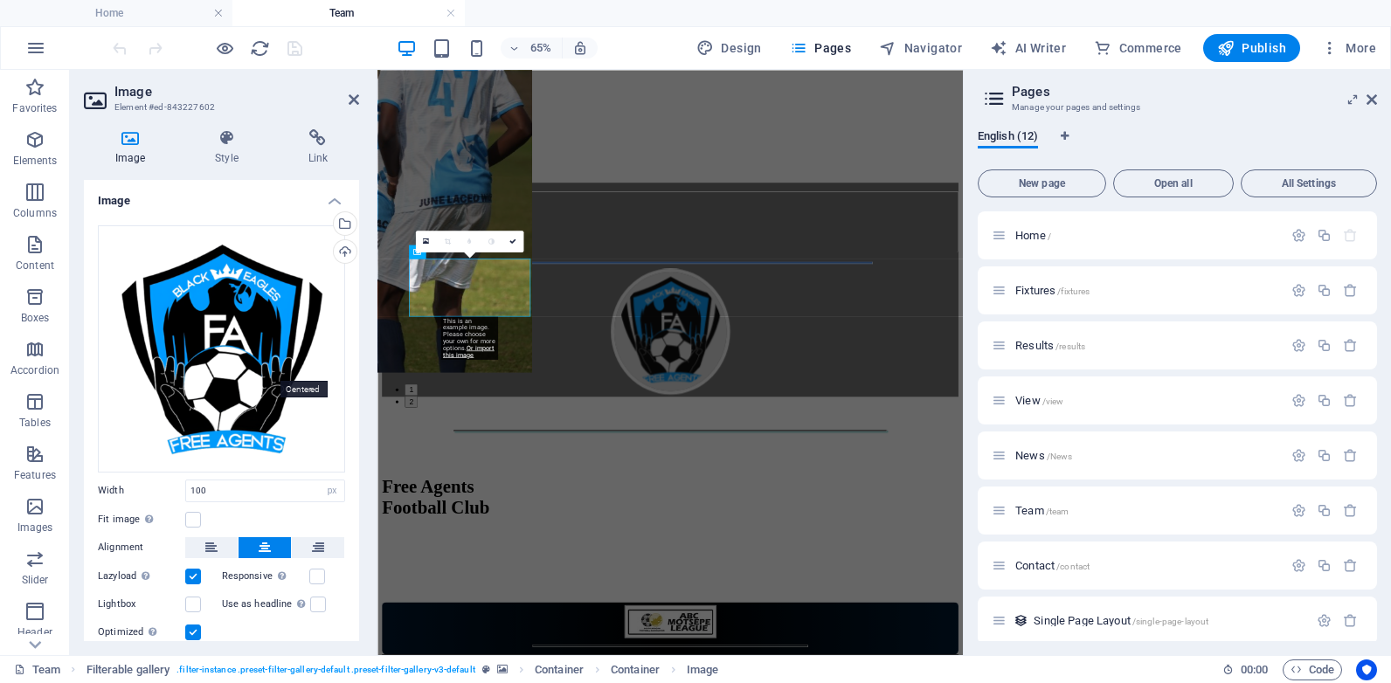
click at [268, 537] on icon at bounding box center [265, 547] width 12 height 21
click at [513, 235] on link at bounding box center [513, 242] width 22 height 22
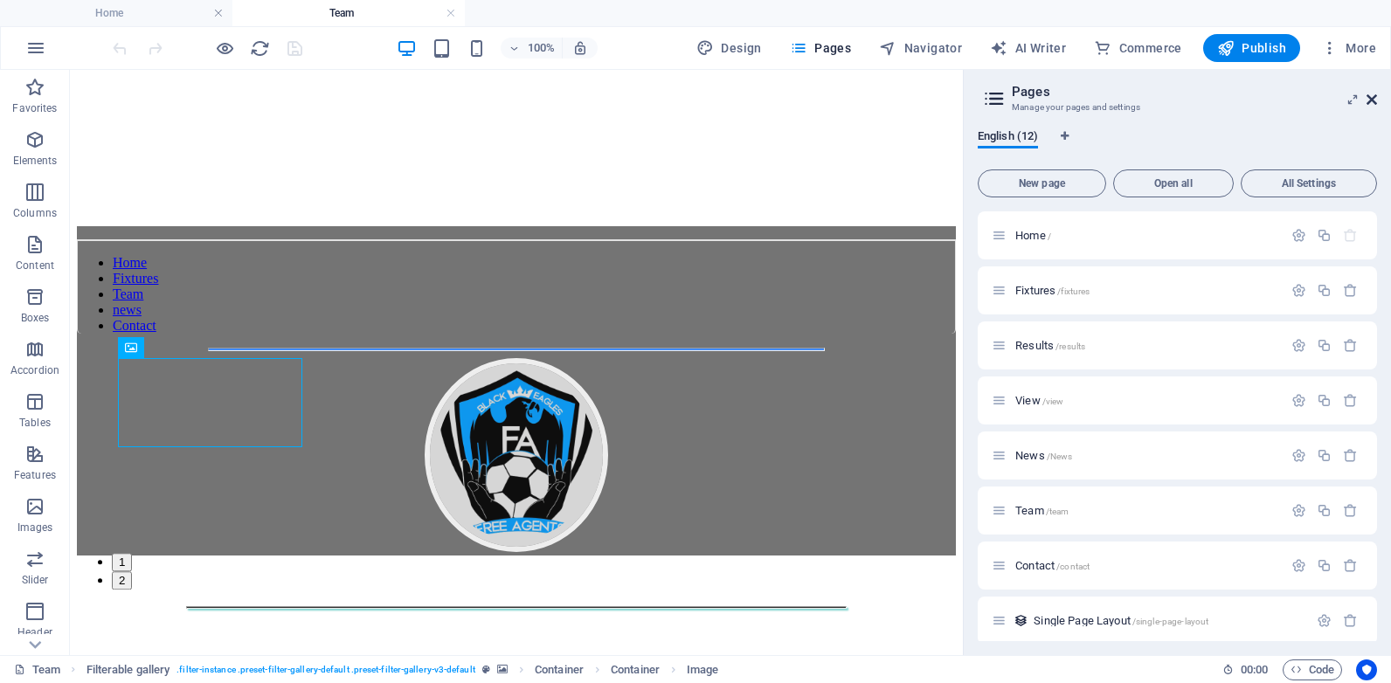
click at [1371, 95] on icon at bounding box center [1372, 100] width 10 height 14
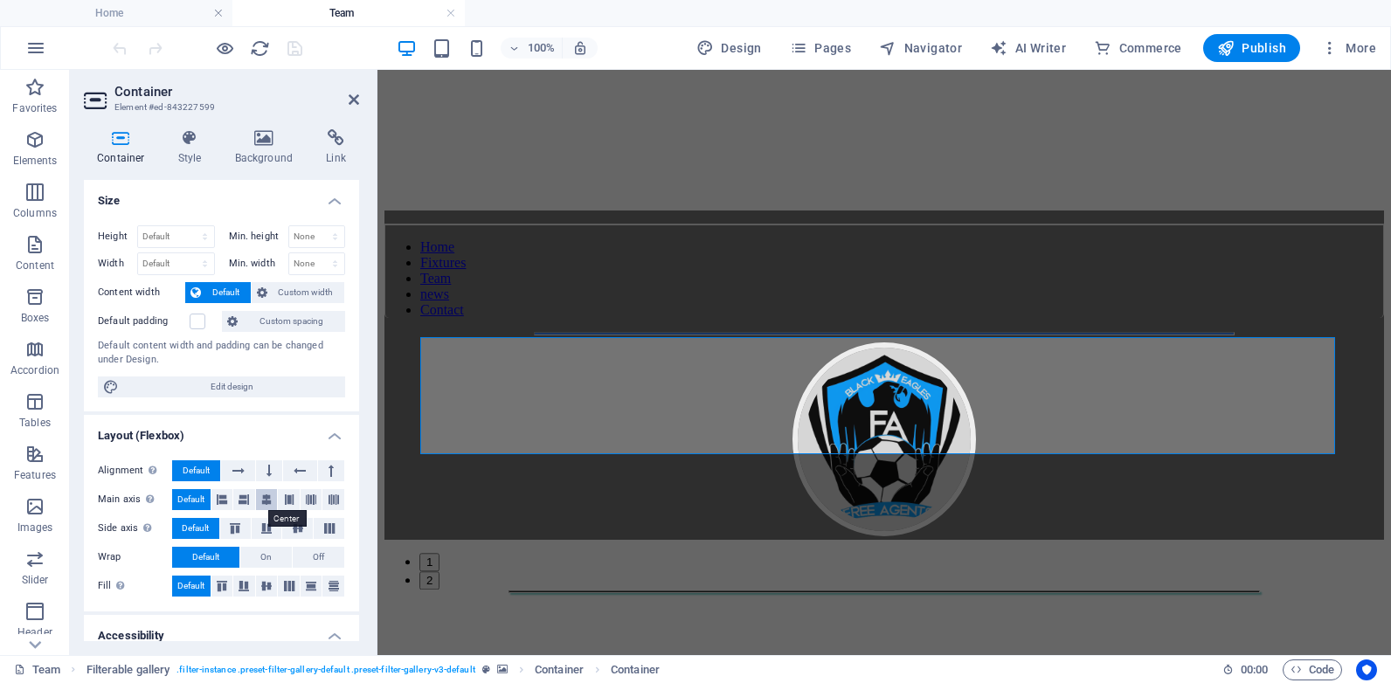
click at [264, 501] on icon at bounding box center [266, 499] width 10 height 21
click at [352, 94] on icon at bounding box center [354, 100] width 10 height 14
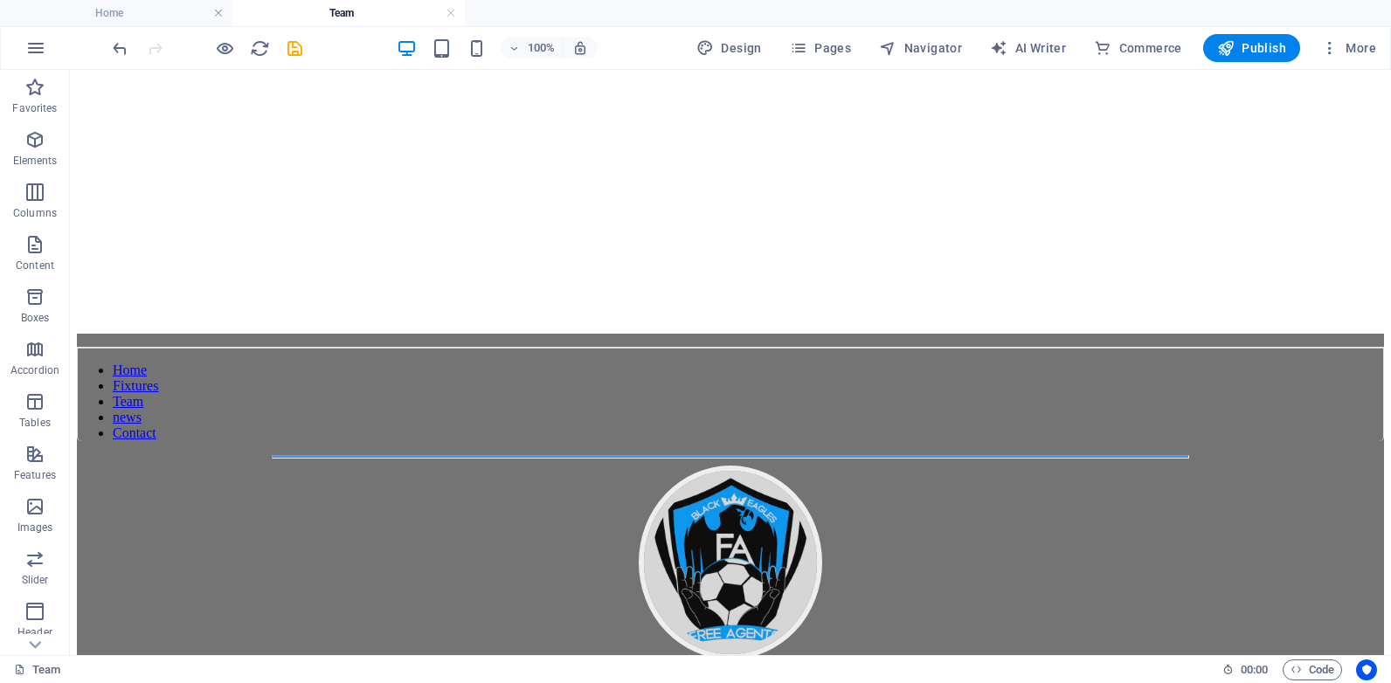
scroll to position [1148, 0]
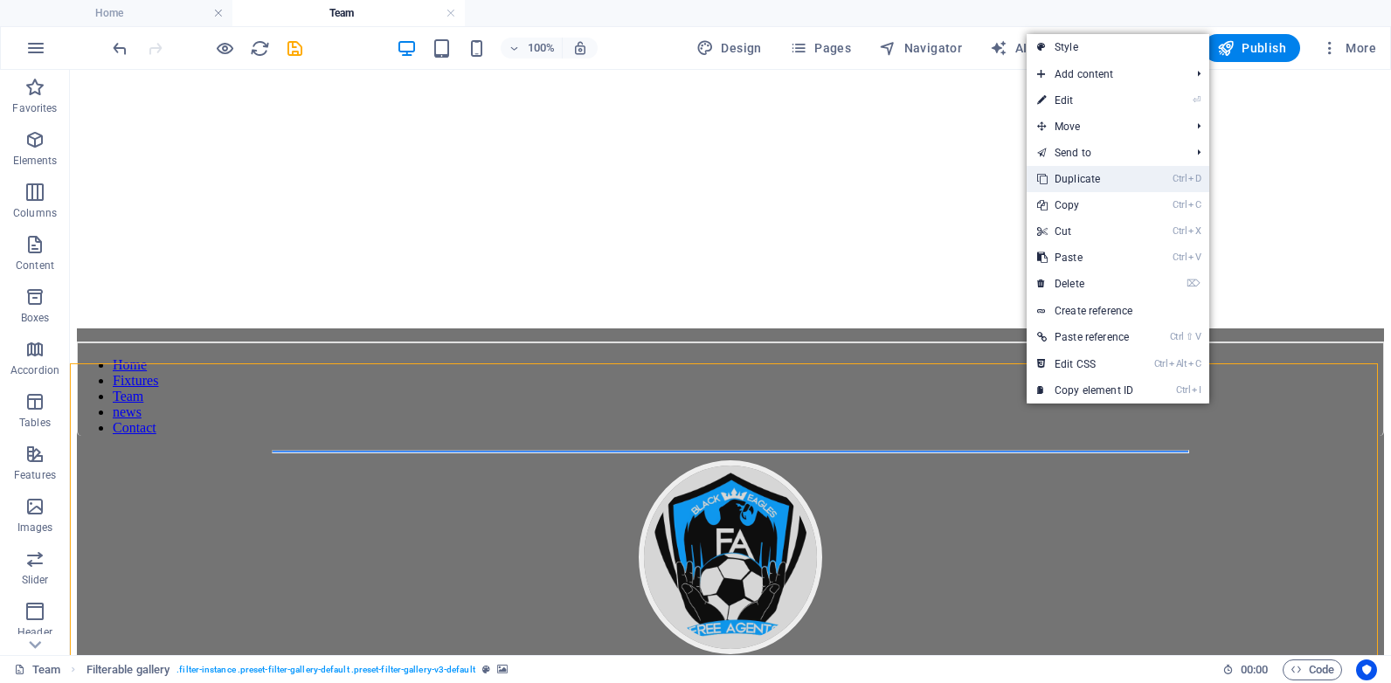
click at [1086, 180] on link "Ctrl D Duplicate" at bounding box center [1085, 179] width 117 height 26
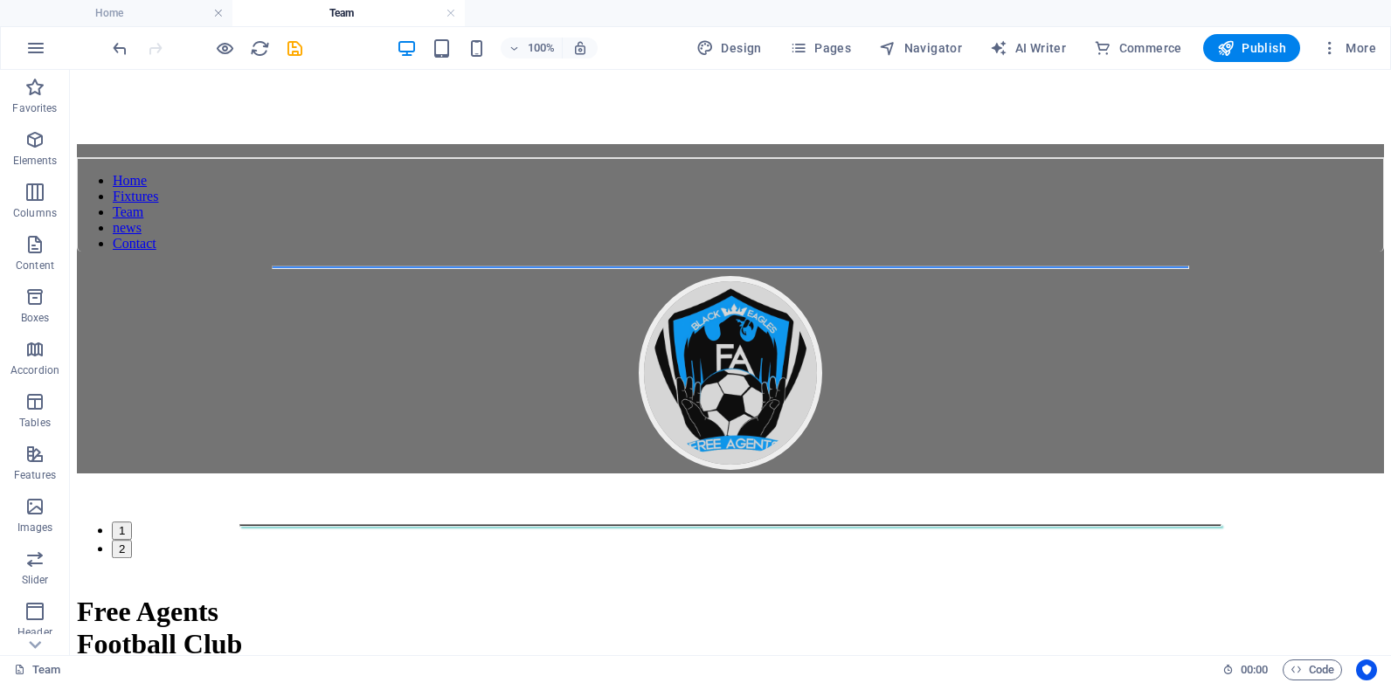
scroll to position [1369, 0]
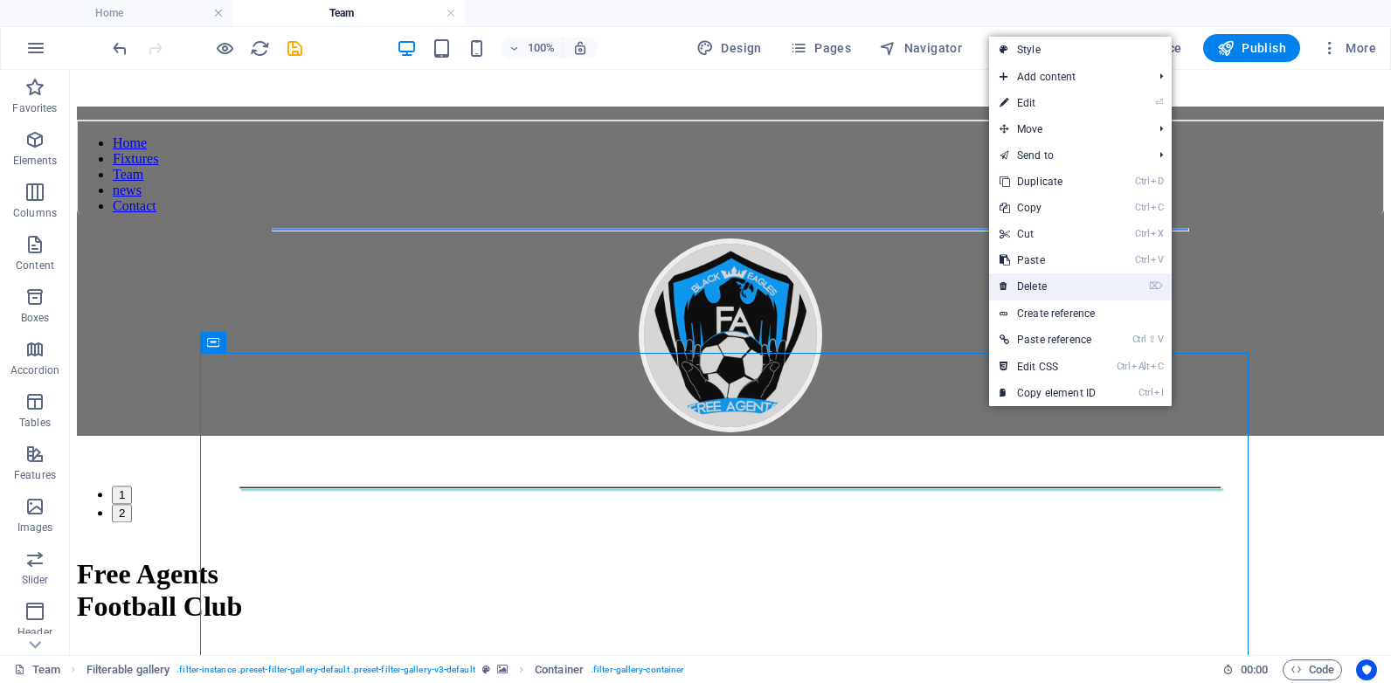
click at [1031, 283] on link "⌦ Delete" at bounding box center [1047, 287] width 117 height 26
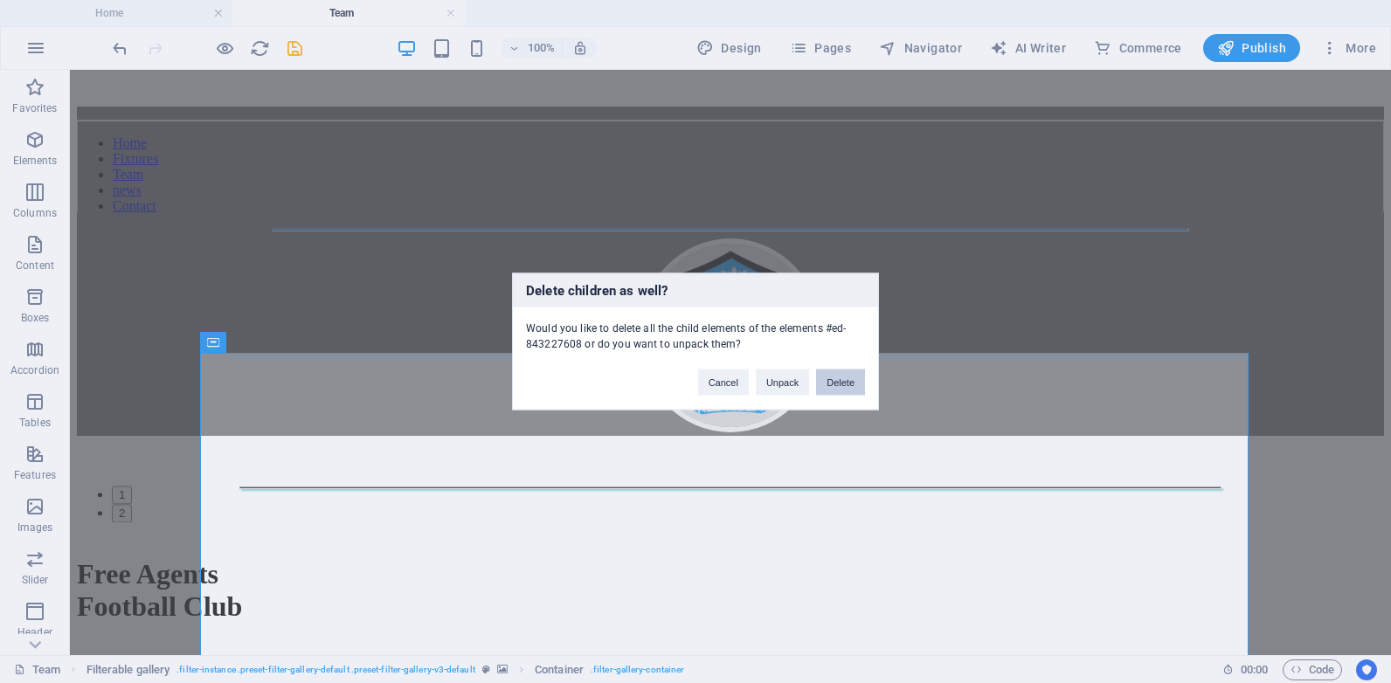
click at [835, 388] on button "Delete" at bounding box center [840, 383] width 49 height 26
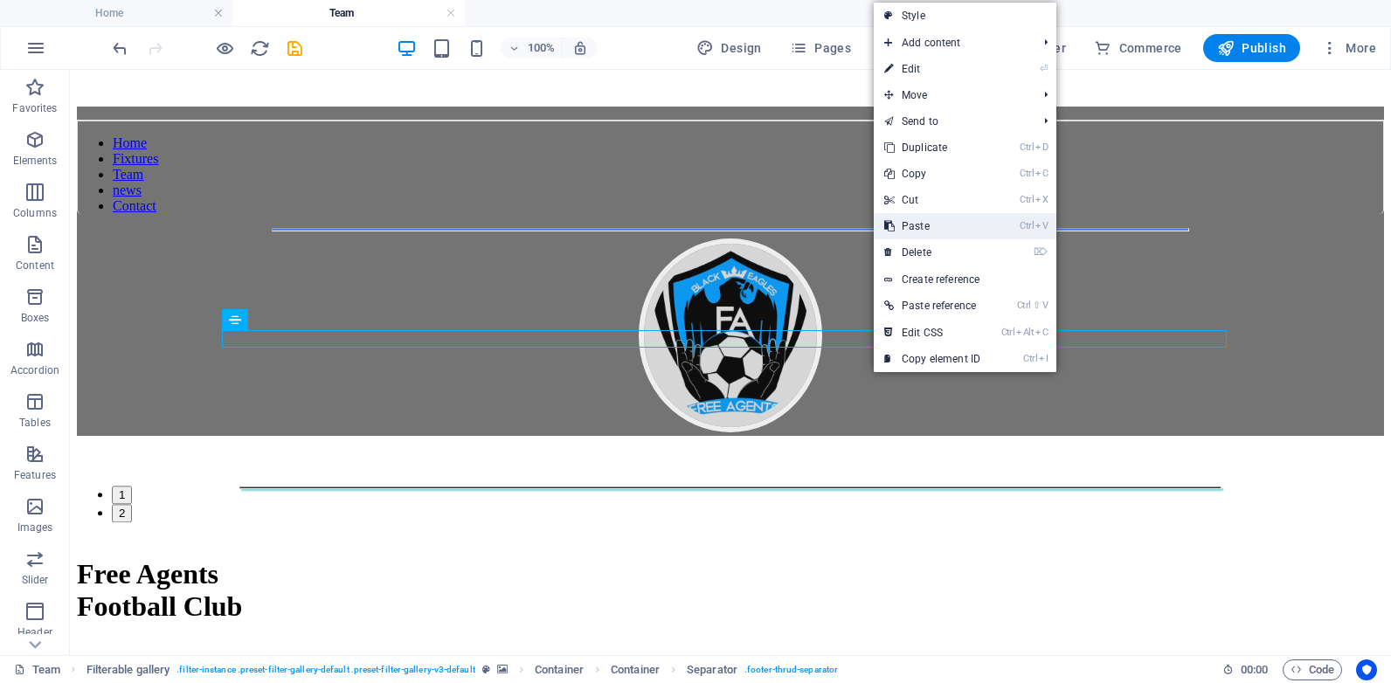
click at [930, 231] on link "Ctrl V Paste" at bounding box center [932, 226] width 117 height 26
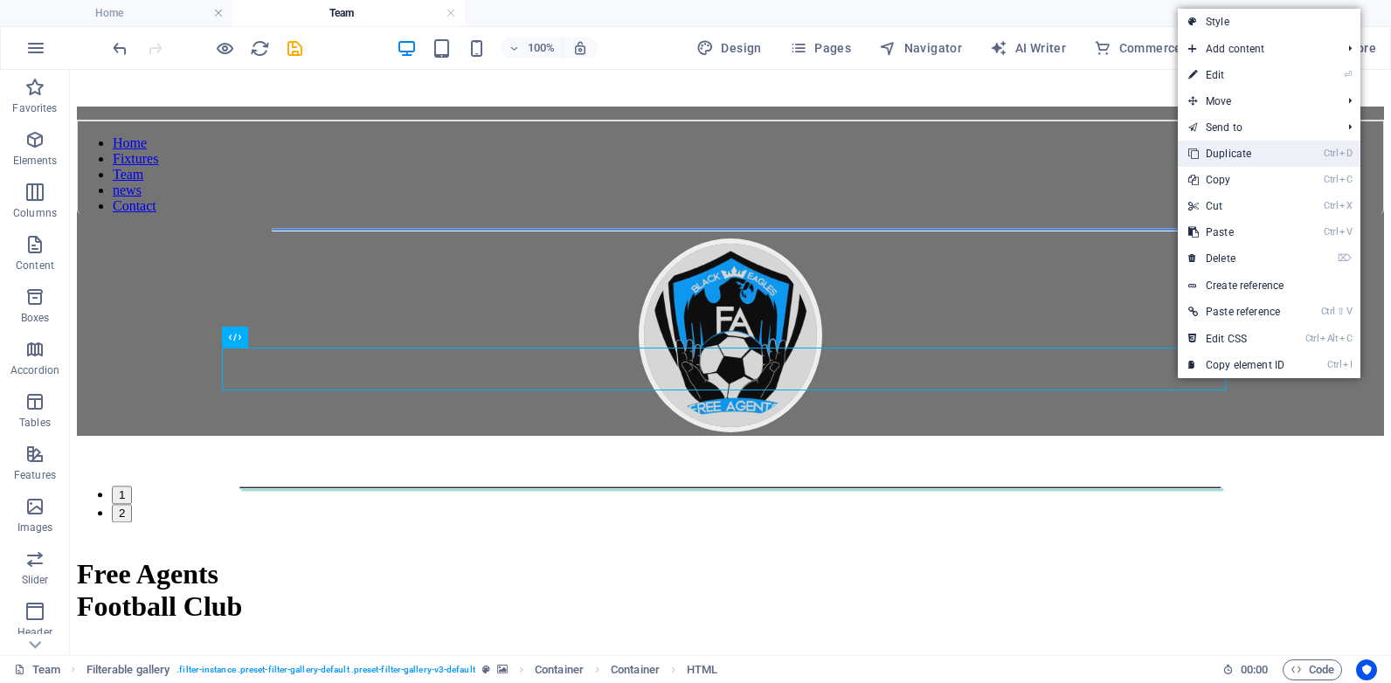
click at [1228, 150] on link "Ctrl D Duplicate" at bounding box center [1236, 154] width 117 height 26
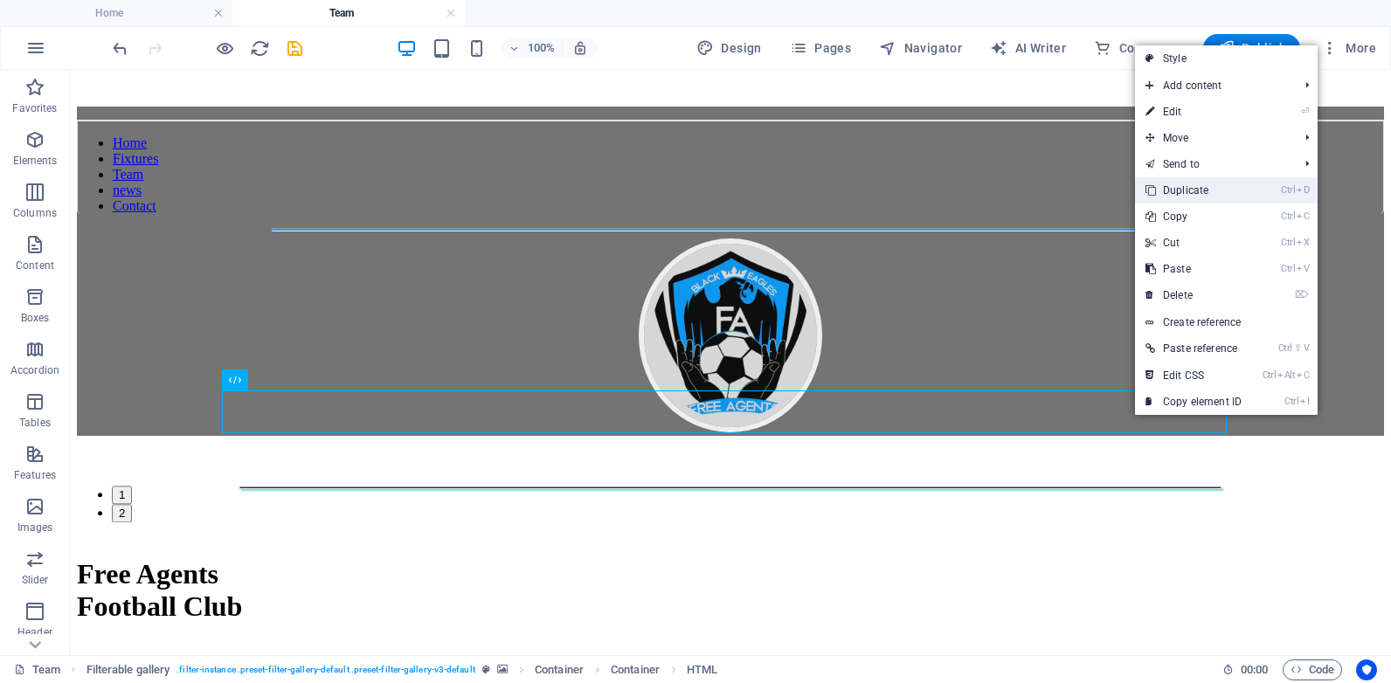
click at [1188, 185] on link "Ctrl D Duplicate" at bounding box center [1193, 190] width 117 height 26
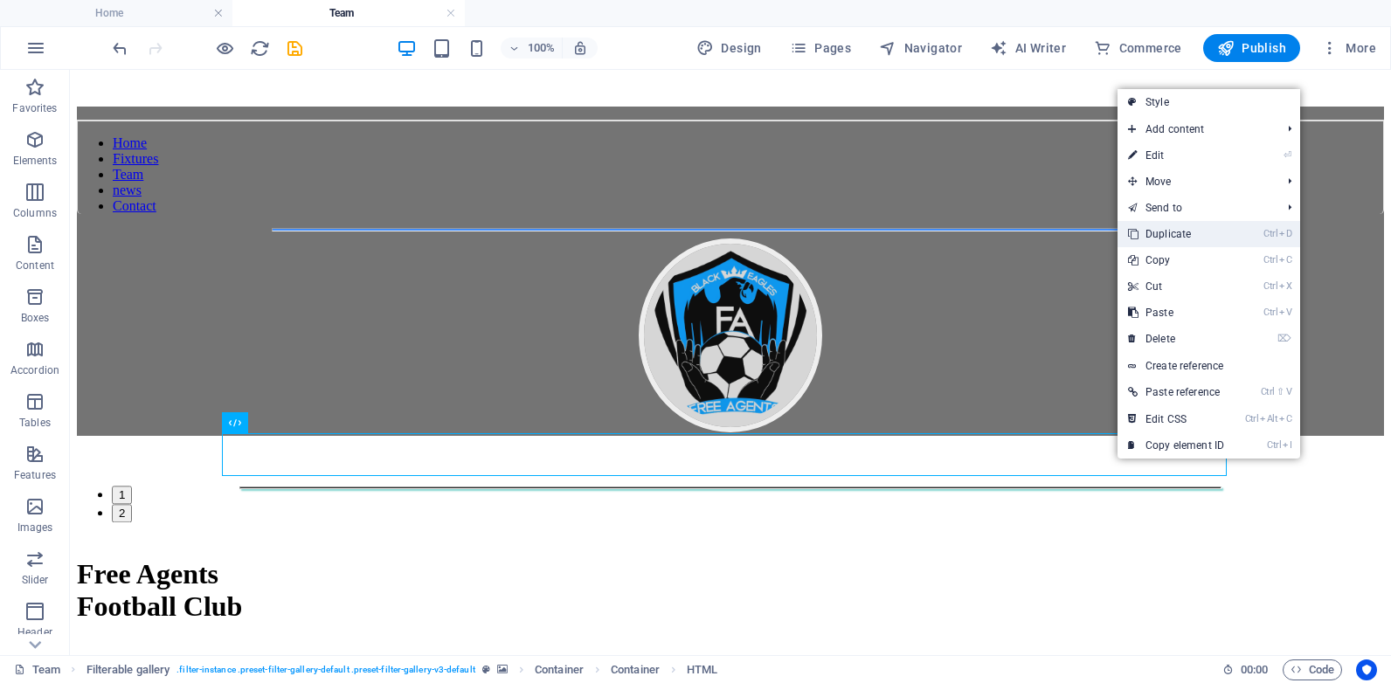
click at [1173, 232] on link "Ctrl D Duplicate" at bounding box center [1176, 234] width 117 height 26
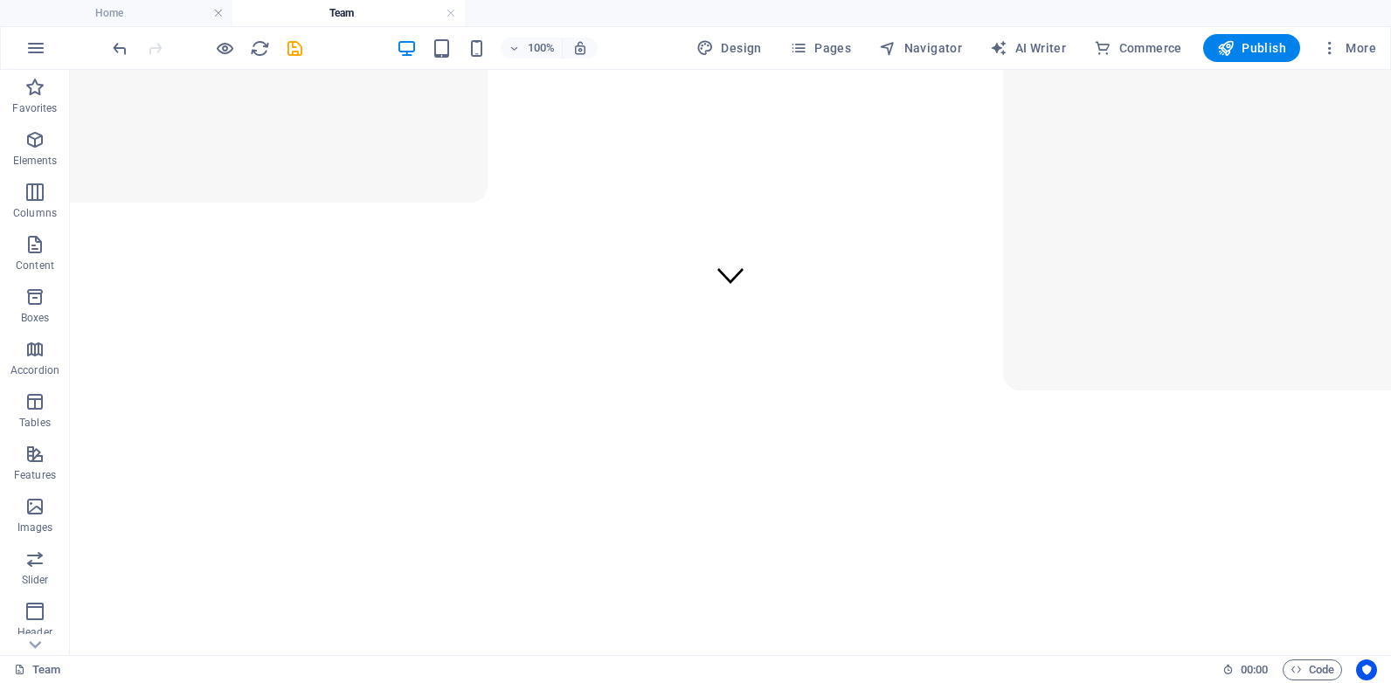
scroll to position [343, 0]
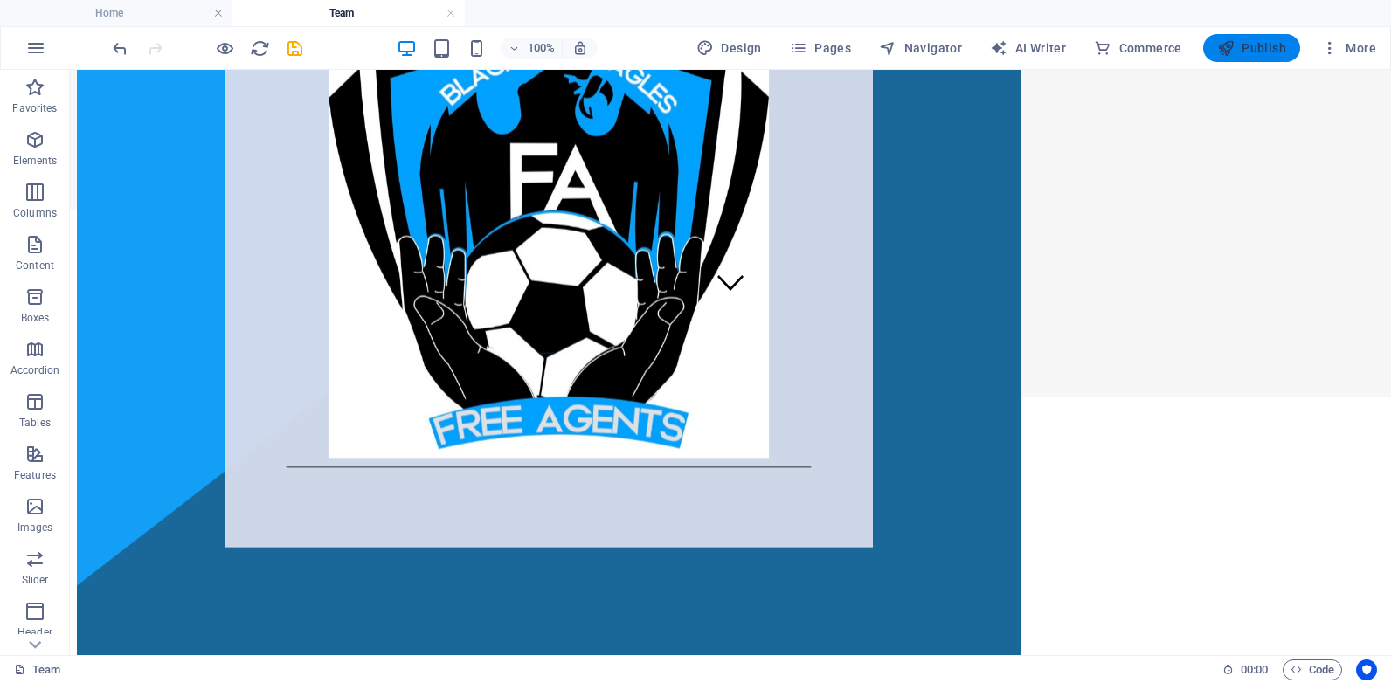
click at [1237, 50] on span "Publish" at bounding box center [1251, 47] width 69 height 17
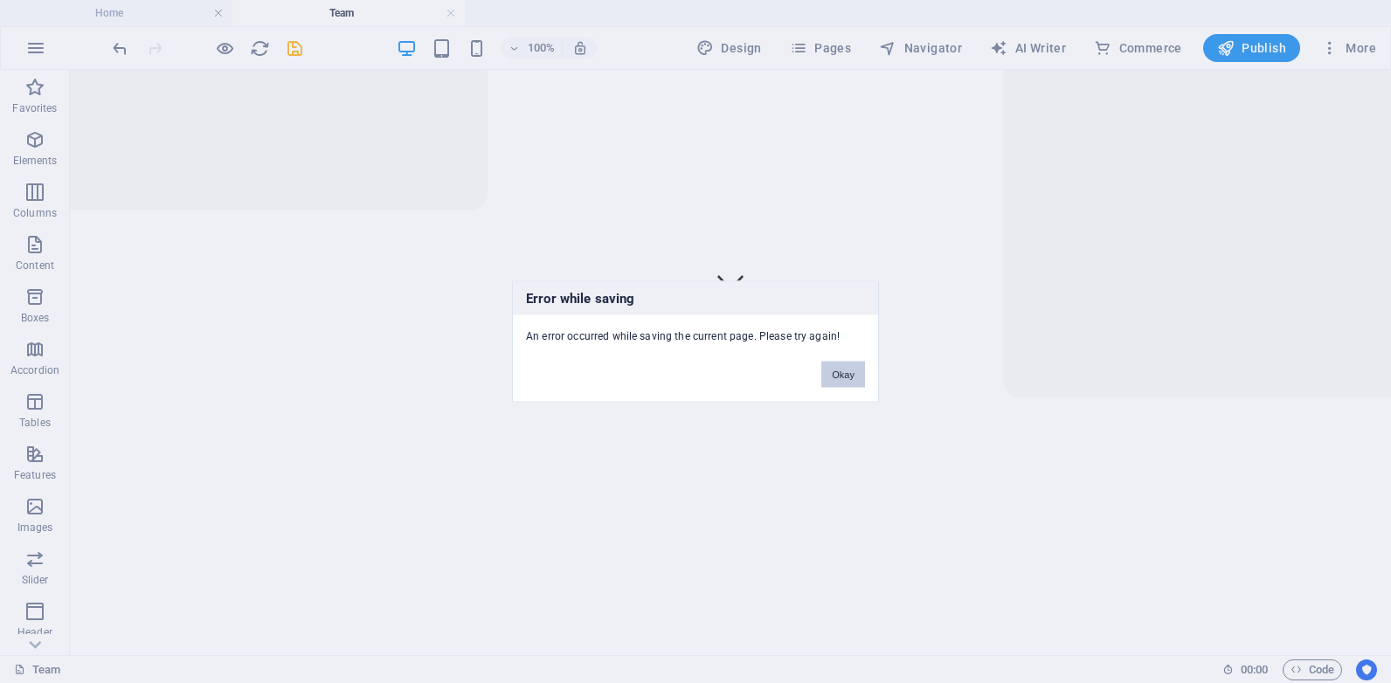
click at [836, 373] on button "Okay" at bounding box center [844, 375] width 44 height 26
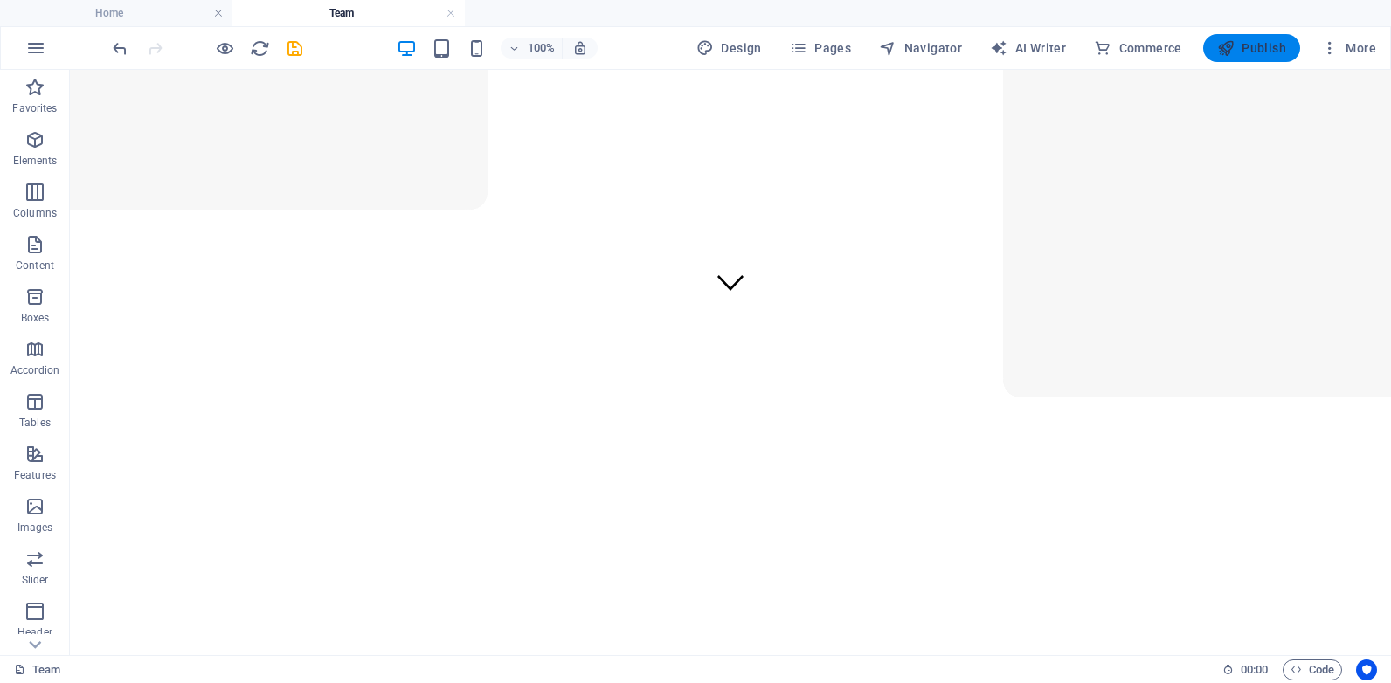
click at [1250, 53] on span "Publish" at bounding box center [1251, 47] width 69 height 17
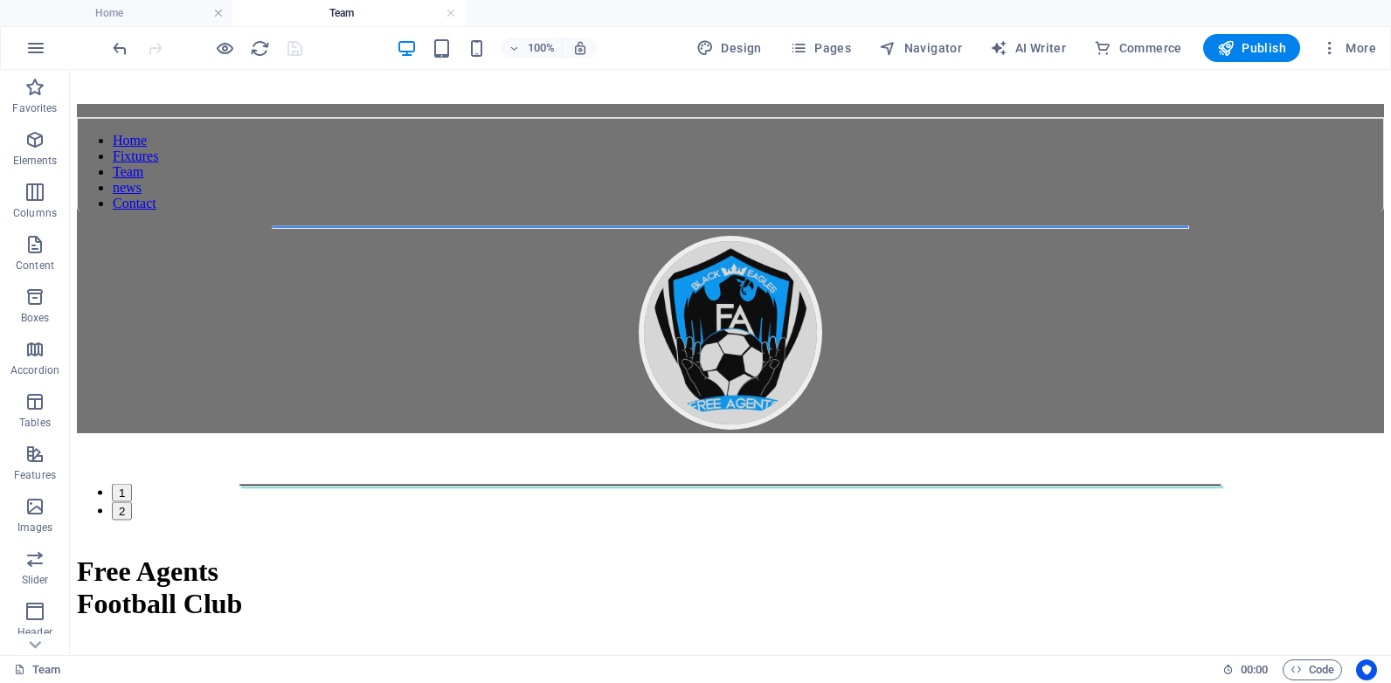
scroll to position [1340, 0]
